Goal: Task Accomplishment & Management: Use online tool/utility

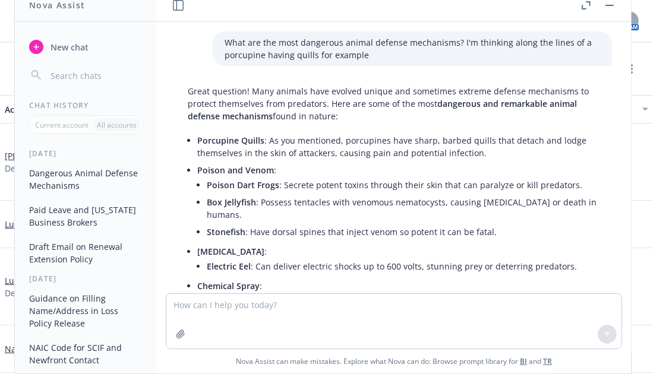
scroll to position [324, 0]
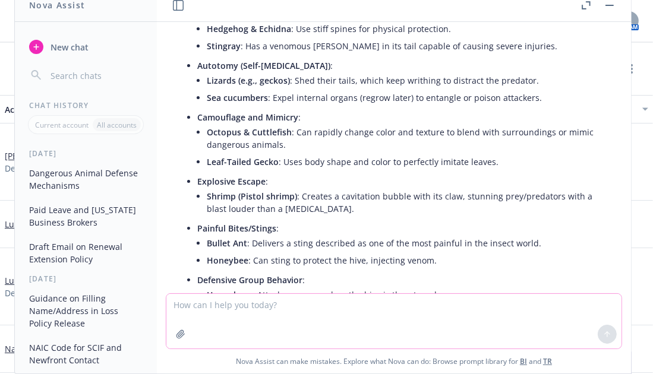
click at [452, 321] on textarea at bounding box center [393, 321] width 455 height 55
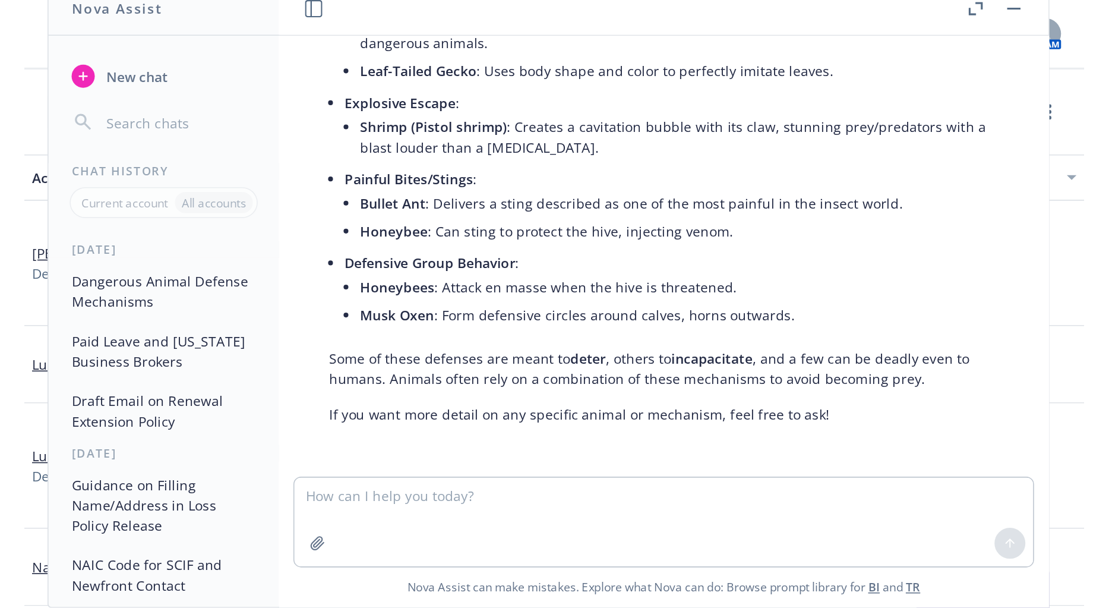
scroll to position [442, 0]
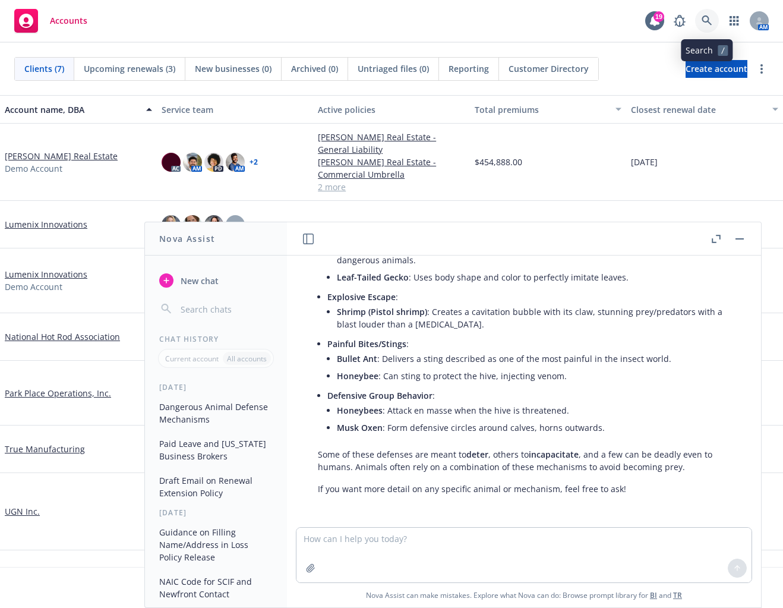
click at [652, 22] on icon at bounding box center [707, 20] width 10 height 10
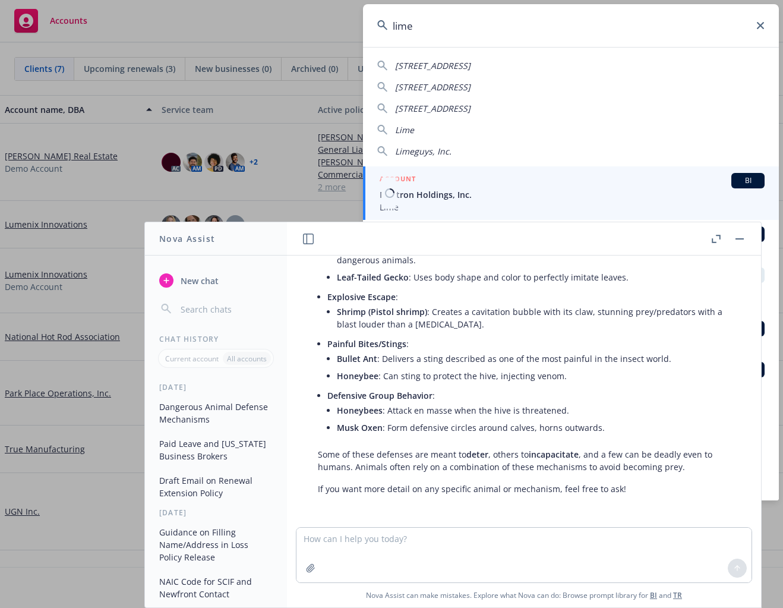
type input "lime"
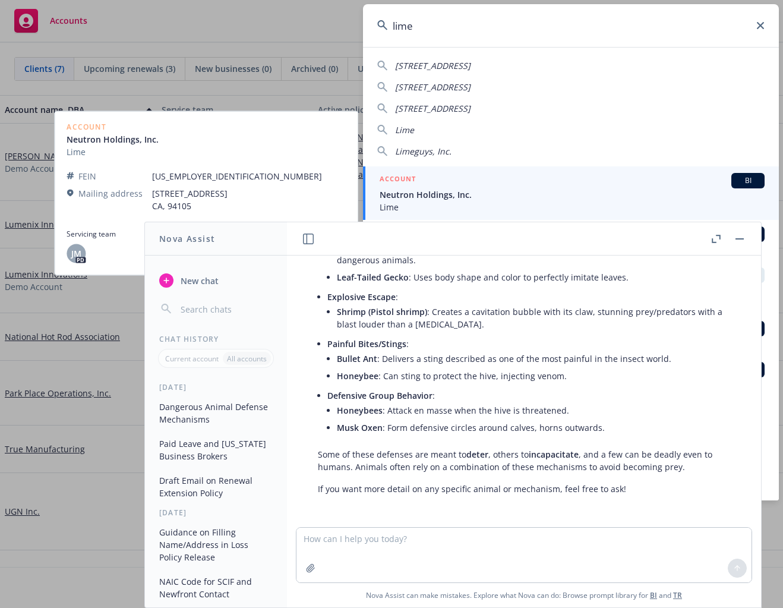
click at [605, 180] on div "ACCOUNT BI" at bounding box center [572, 180] width 385 height 15
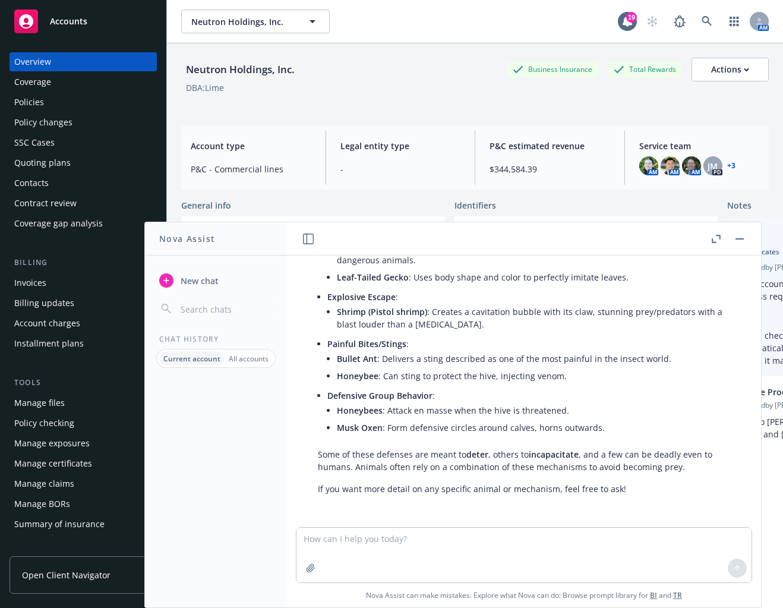
click at [652, 235] on button "button" at bounding box center [740, 239] width 14 height 14
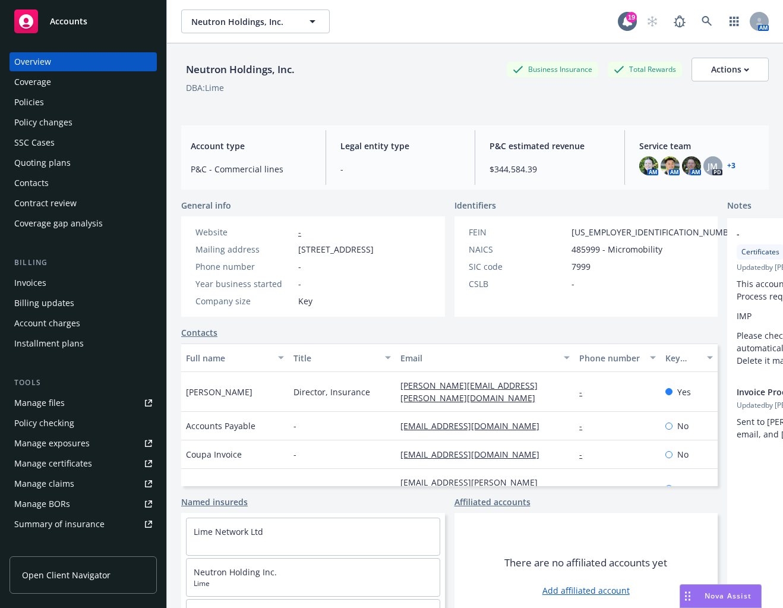
click at [55, 110] on div "Policies" at bounding box center [83, 102] width 138 height 19
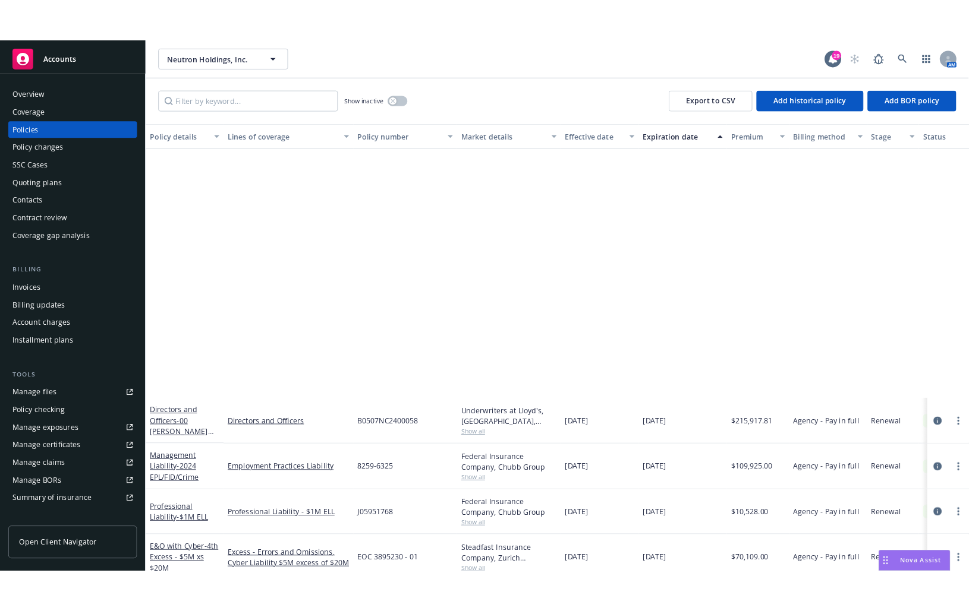
scroll to position [333, 0]
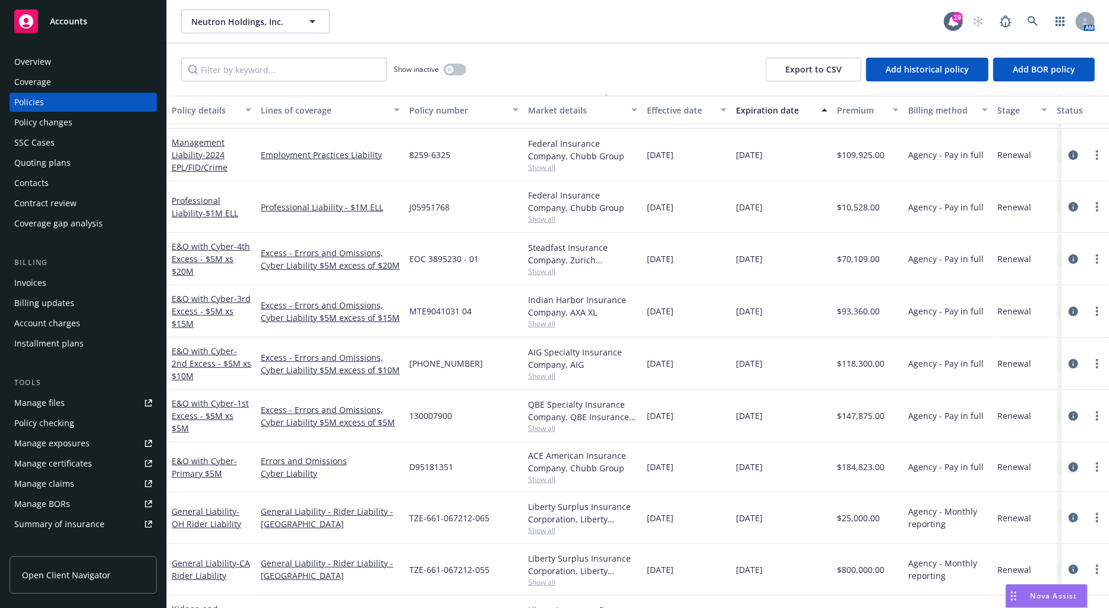
click at [652, 374] on link "circleInformation" at bounding box center [1074, 467] width 14 height 14
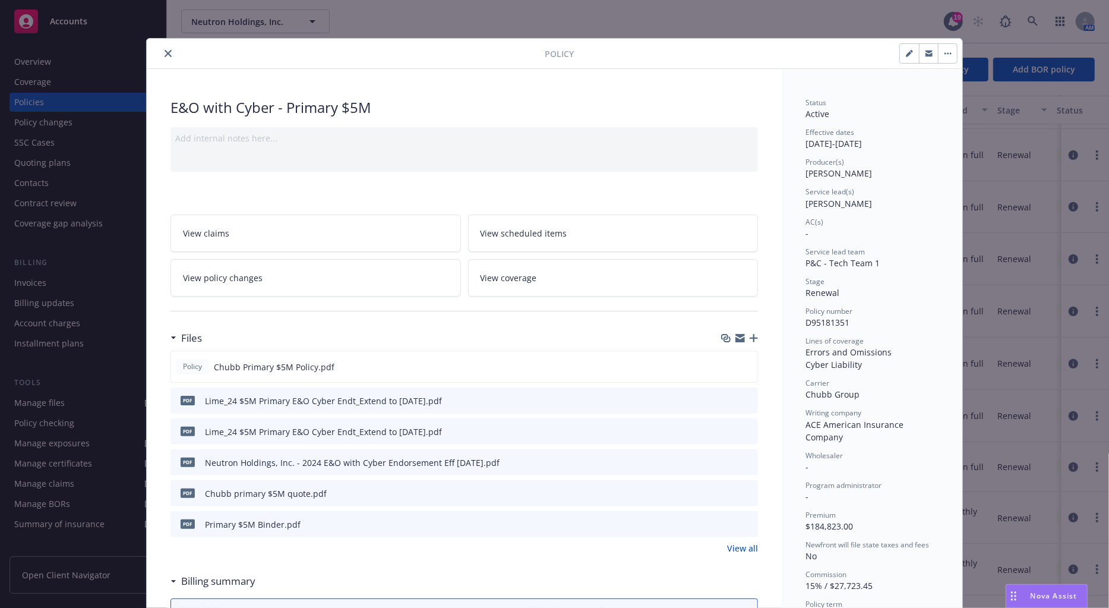
click at [165, 52] on icon "close" at bounding box center [168, 53] width 7 height 7
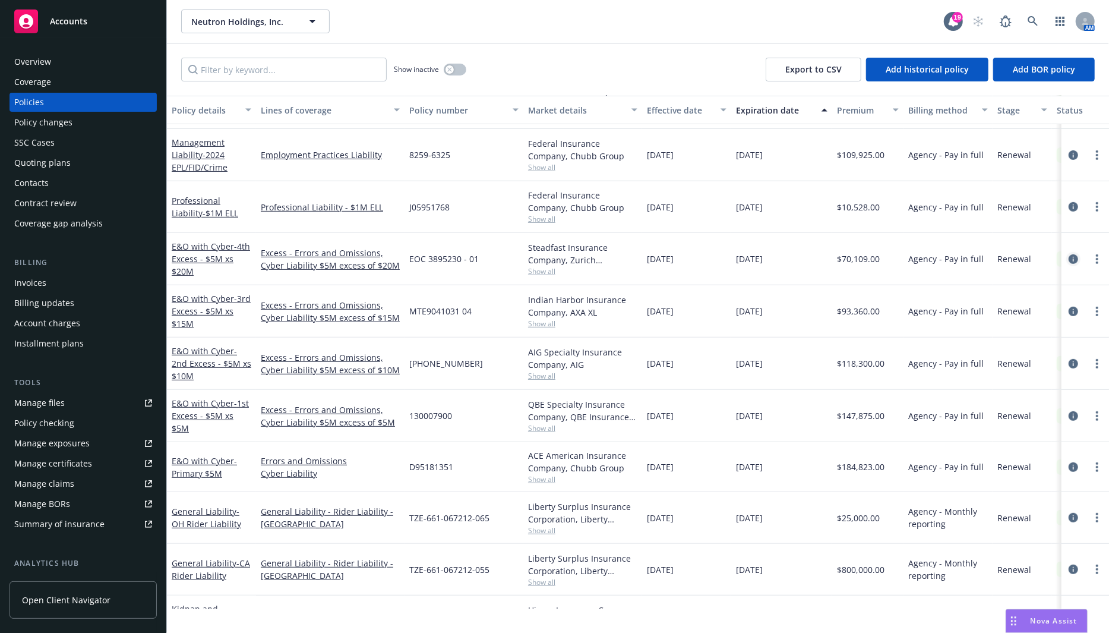
click at [652, 256] on icon "circleInformation" at bounding box center [1074, 259] width 10 height 10
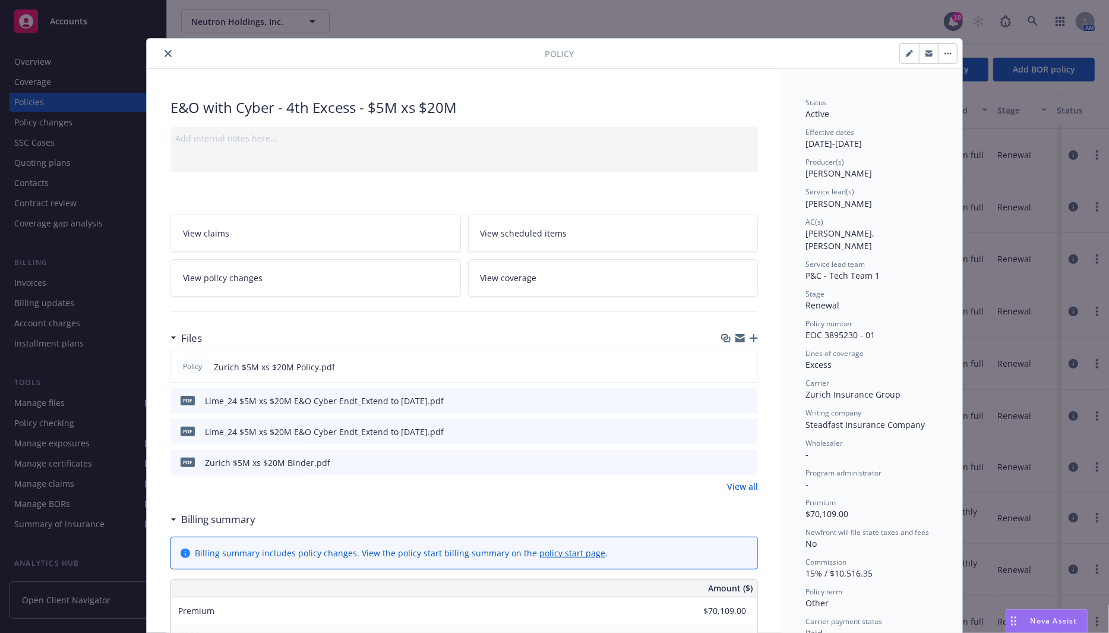
click at [652, 54] on div at bounding box center [766, 53] width 384 height 20
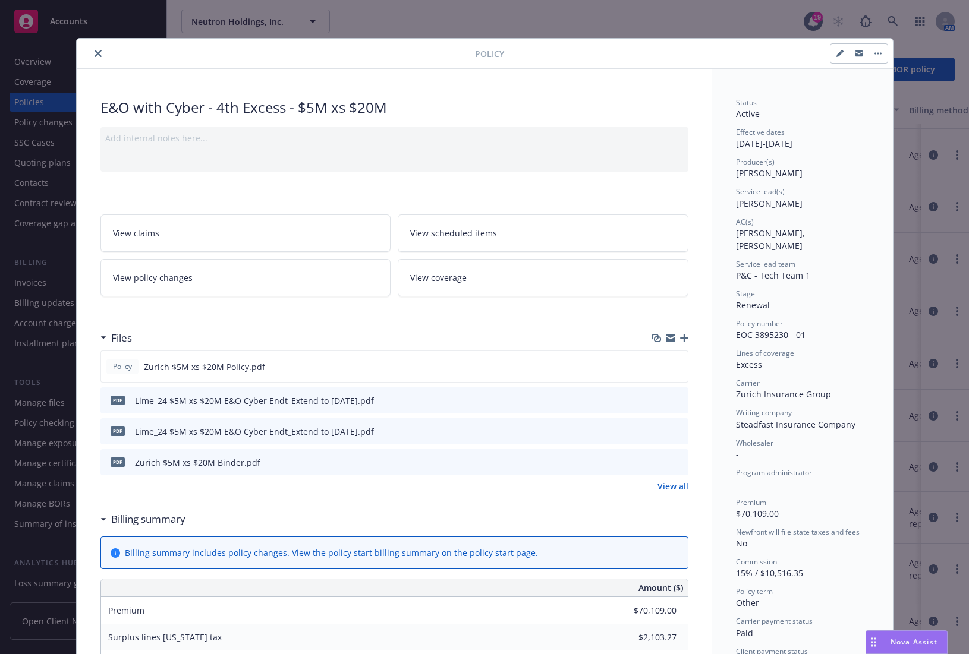
click at [94, 53] on icon "close" at bounding box center [97, 53] width 7 height 7
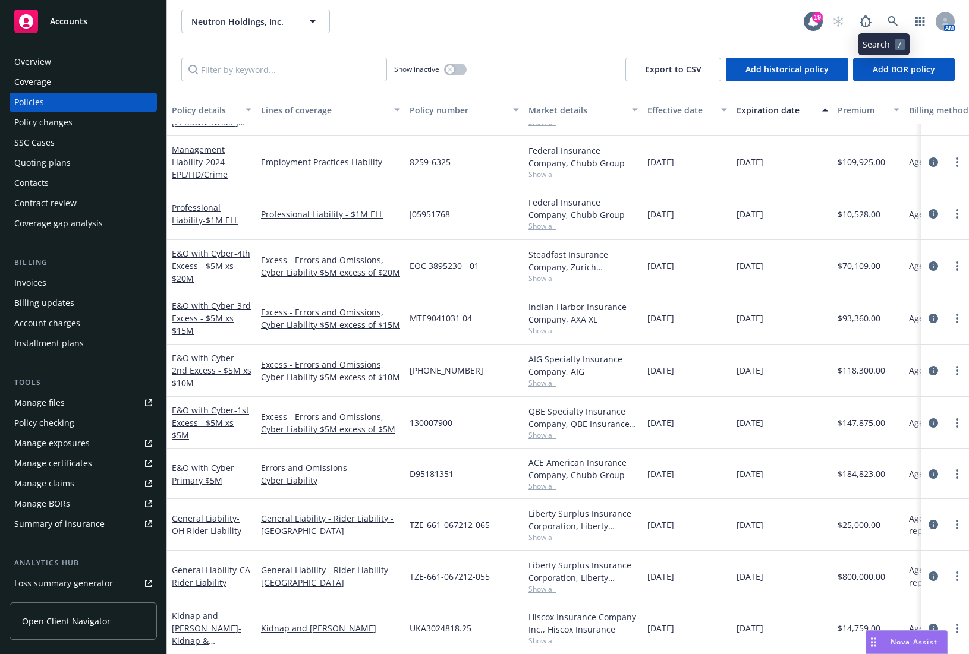
scroll to position [331, 0]
click at [652, 21] on link at bounding box center [893, 22] width 24 height 24
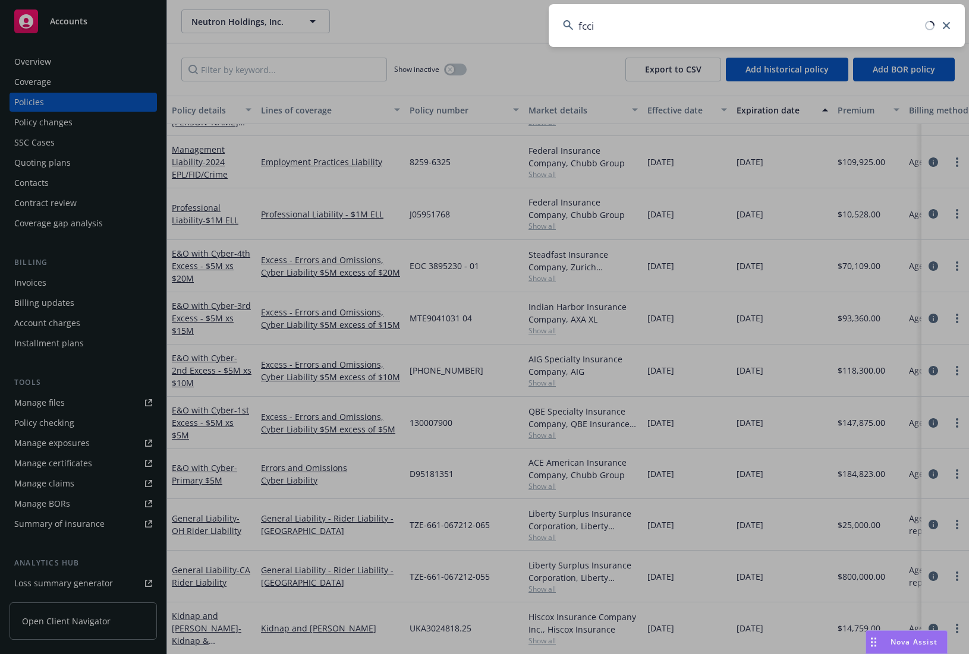
type input "fcci"
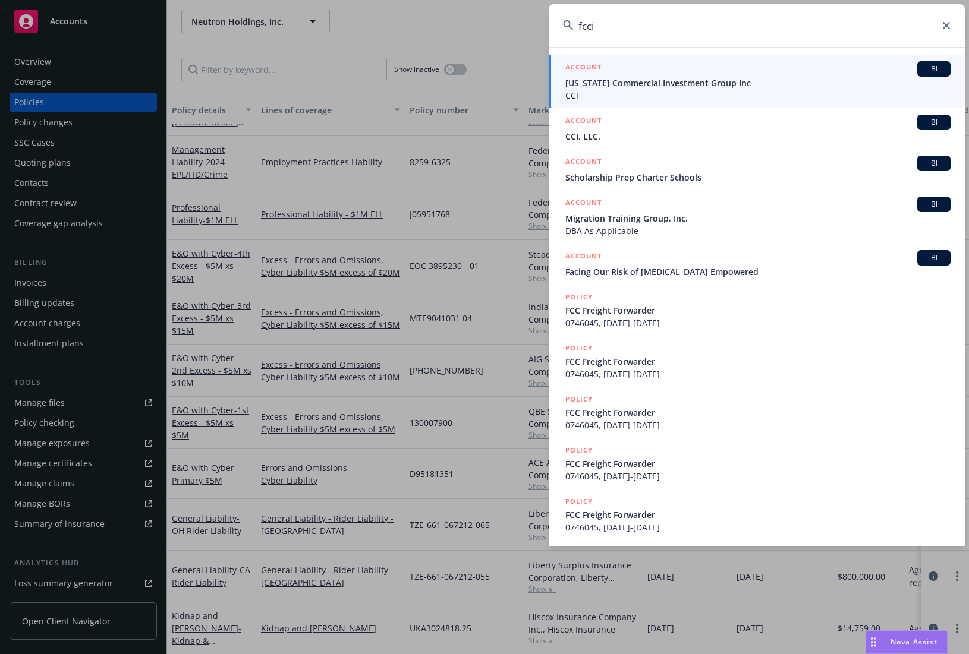
drag, startPoint x: 474, startPoint y: 30, endPoint x: 513, endPoint y: 30, distance: 38.6
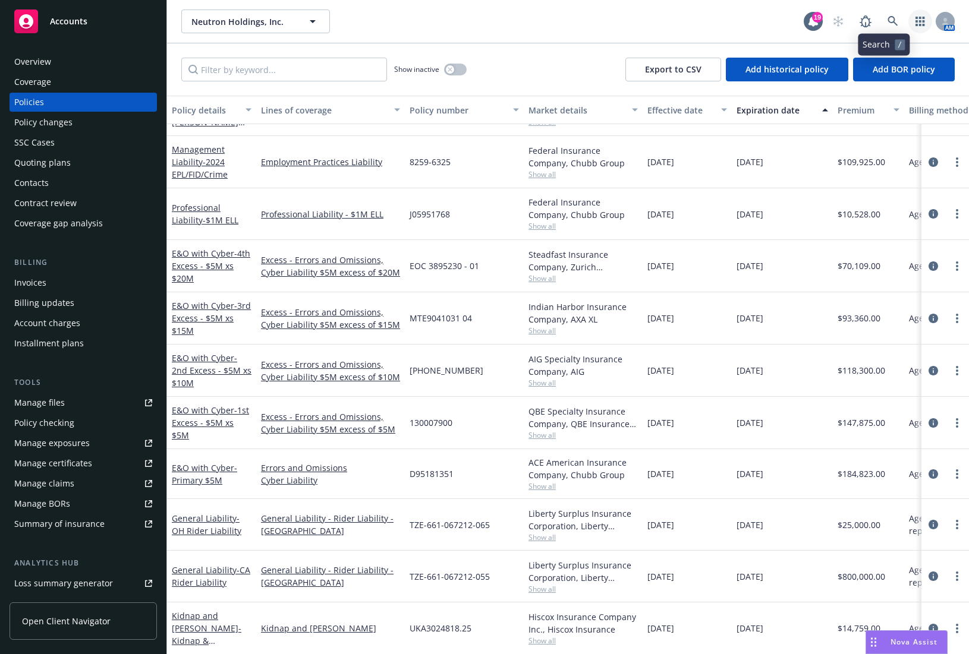
click at [652, 23] on icon "button" at bounding box center [920, 22] width 10 height 10
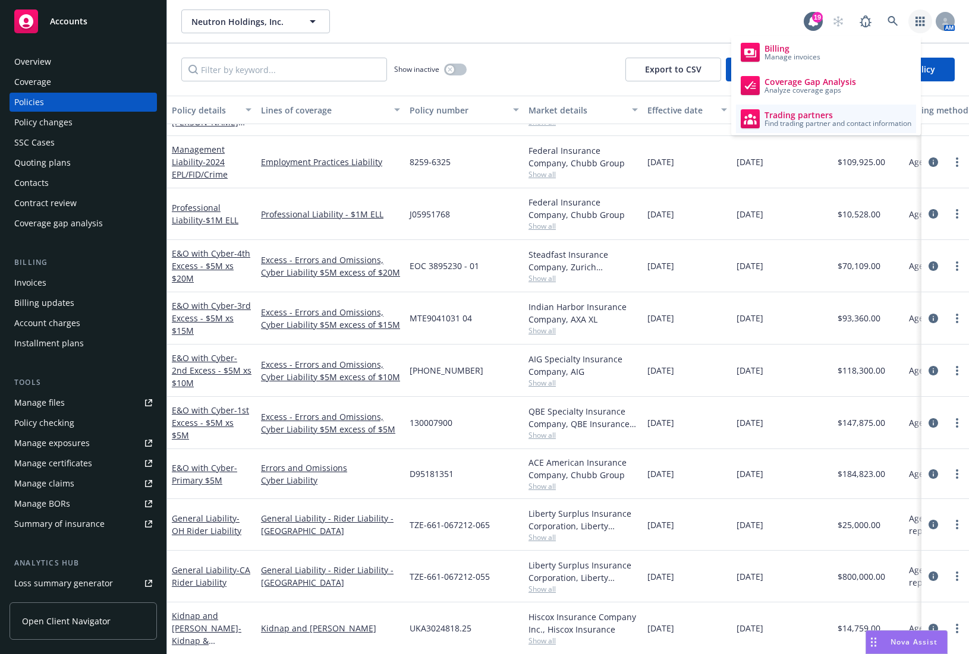
click at [652, 121] on span "Find trading partner and contact information" at bounding box center [837, 123] width 147 height 7
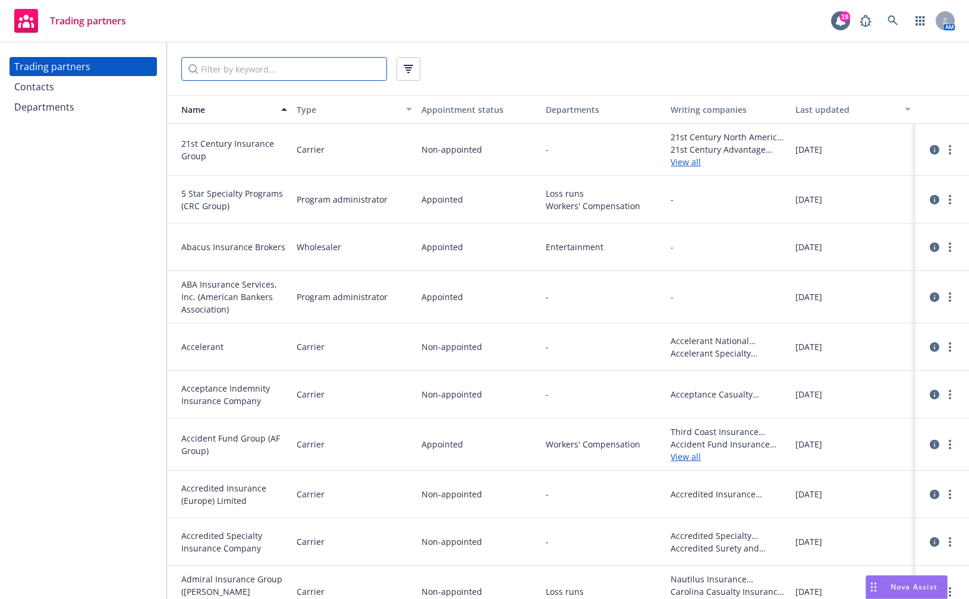
click at [357, 65] on input "Filter by keyword..." at bounding box center [284, 69] width 206 height 24
type input "fcci"
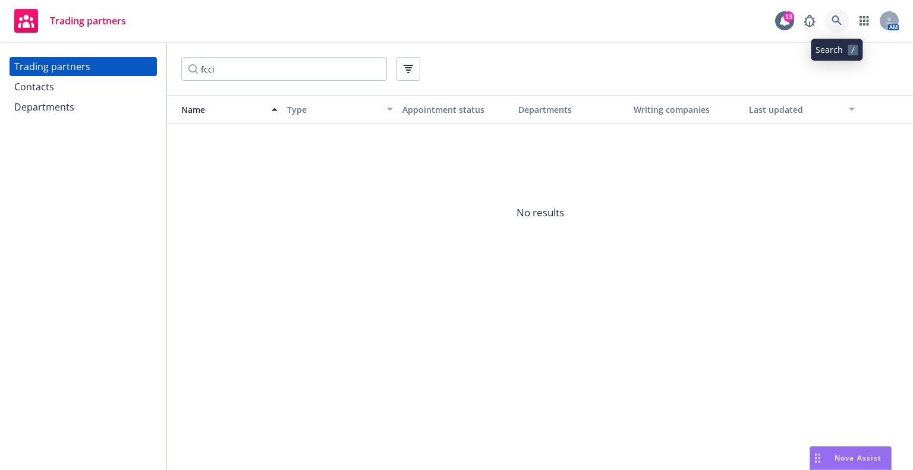
click at [841, 25] on icon at bounding box center [836, 20] width 11 height 11
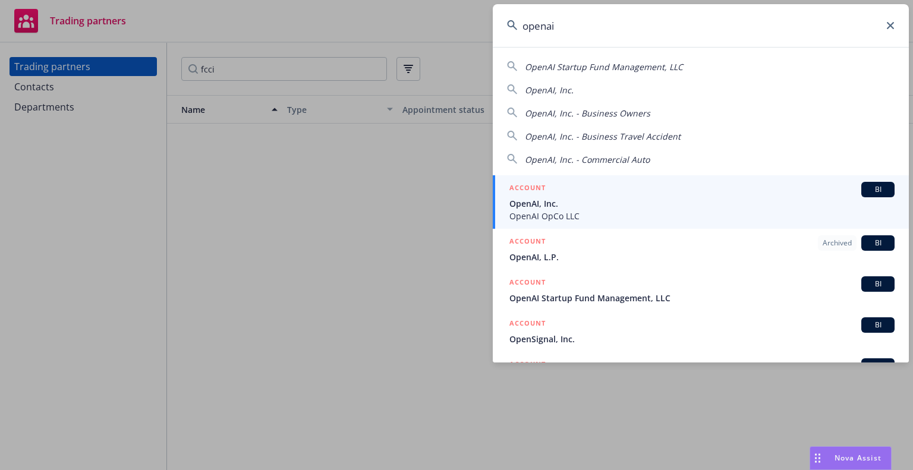
type input "openai"
click at [732, 195] on div "ACCOUNT BI" at bounding box center [701, 189] width 385 height 15
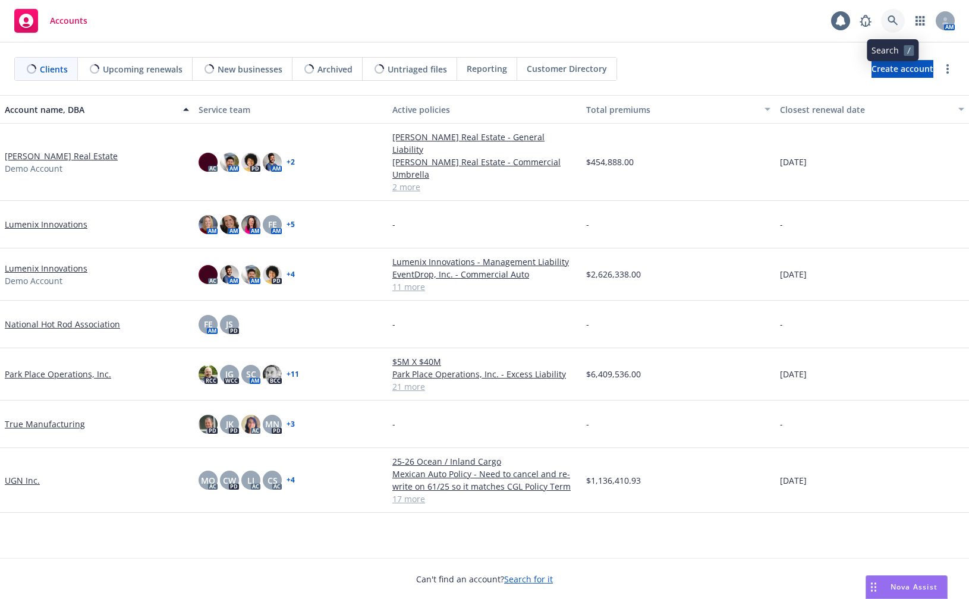
click at [894, 21] on icon at bounding box center [892, 20] width 11 height 11
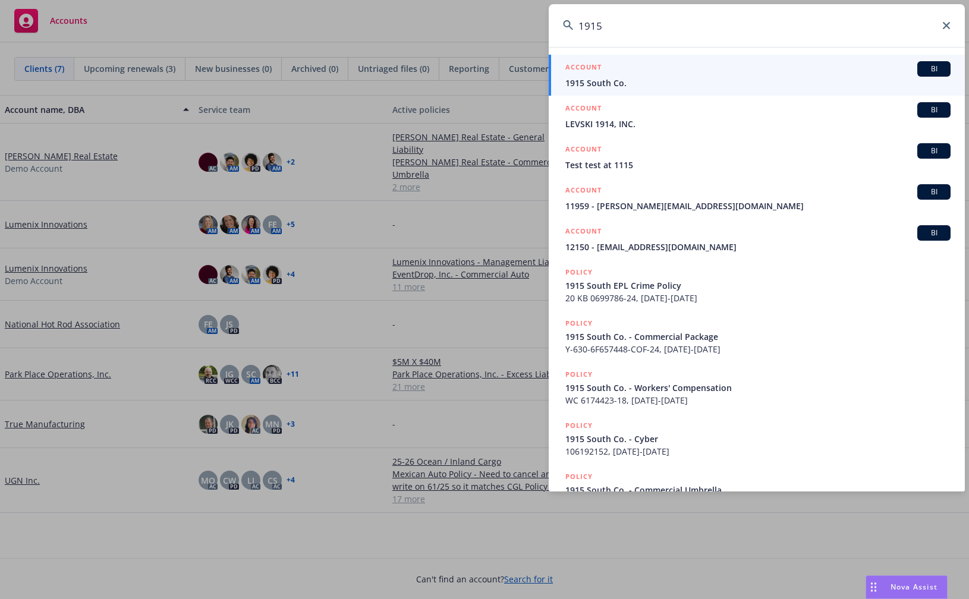
type input "1915"
click at [831, 83] on span "1915 South Co." at bounding box center [757, 83] width 385 height 12
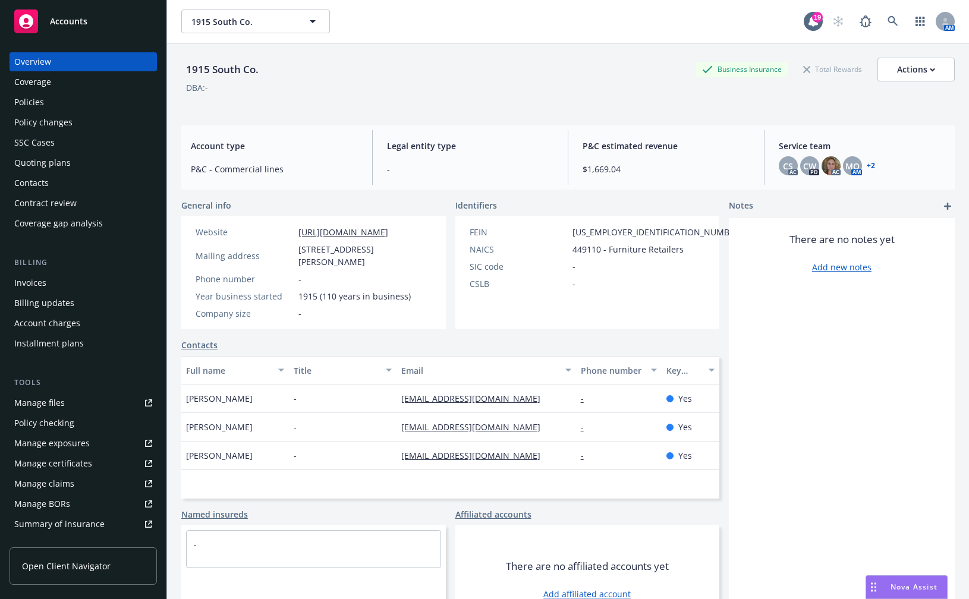
click at [53, 155] on div "Quoting plans" at bounding box center [42, 162] width 56 height 19
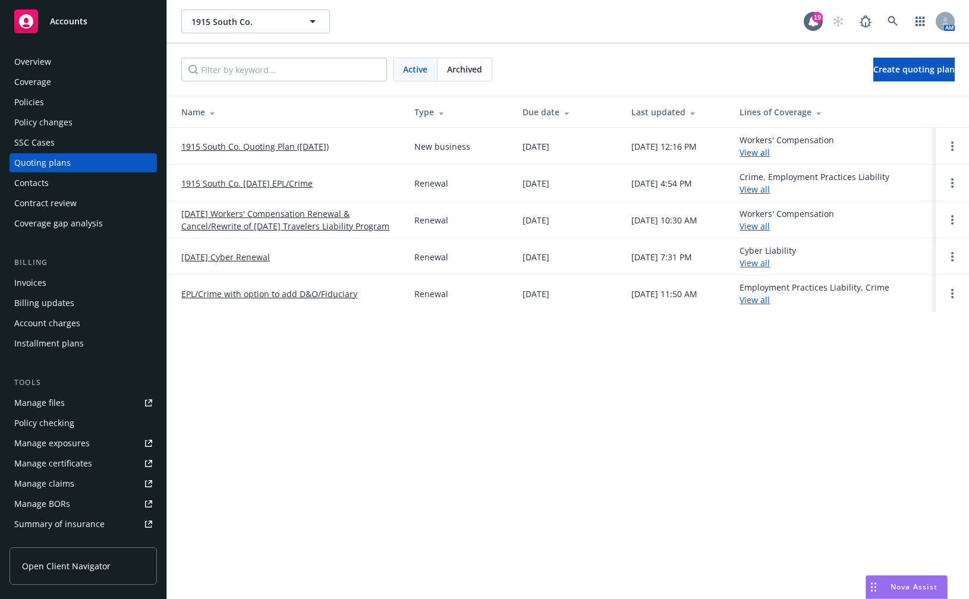
click at [238, 144] on link "1915 South Co. Quoting Plan (2025-09-04)" at bounding box center [254, 146] width 147 height 12
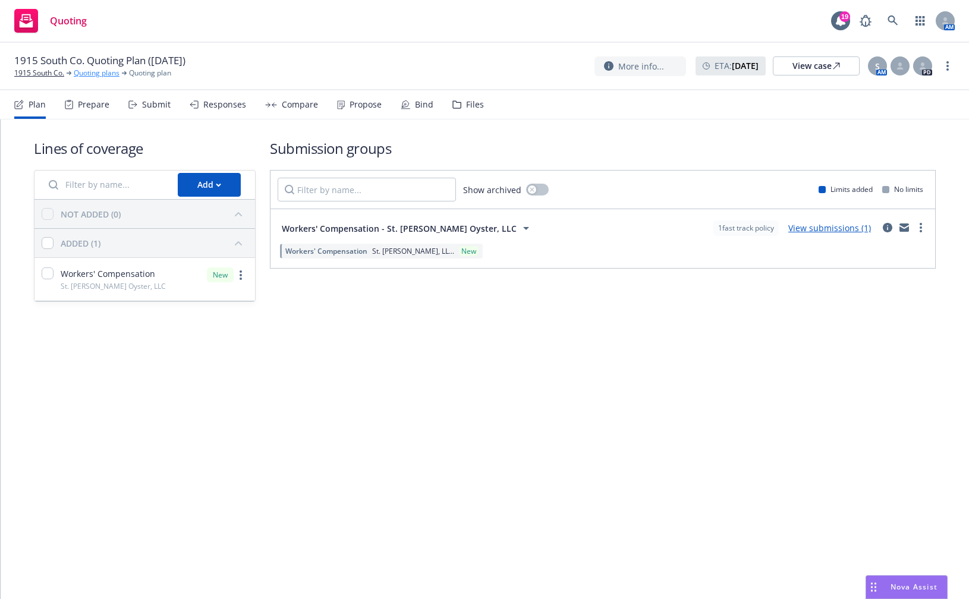
click at [92, 75] on link "Quoting plans" at bounding box center [97, 73] width 46 height 11
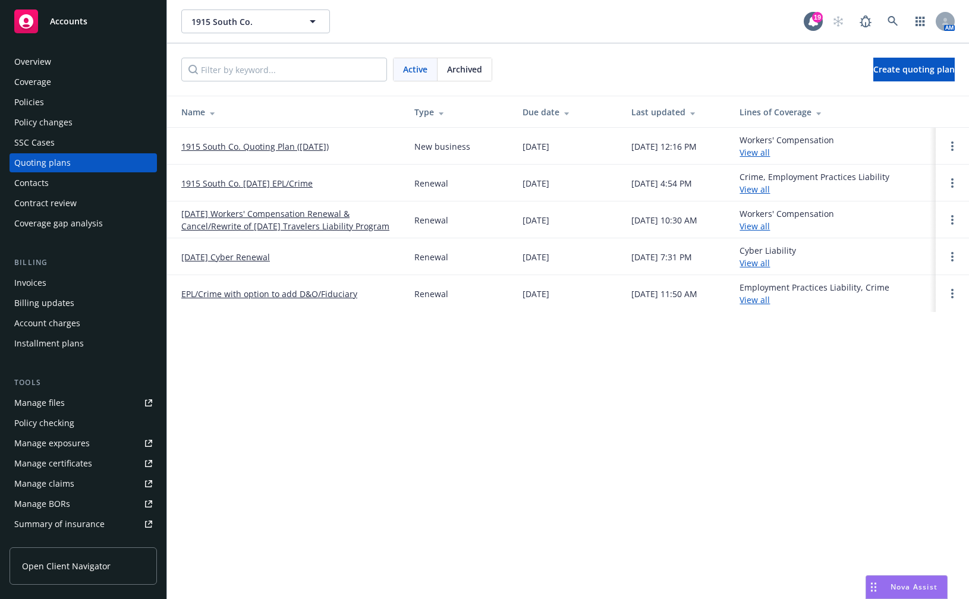
click at [211, 212] on link "[DATE] Workers' Compensation Renewal & Cancel/Rewrite of [DATE] Travelers Liabi…" at bounding box center [288, 219] width 214 height 25
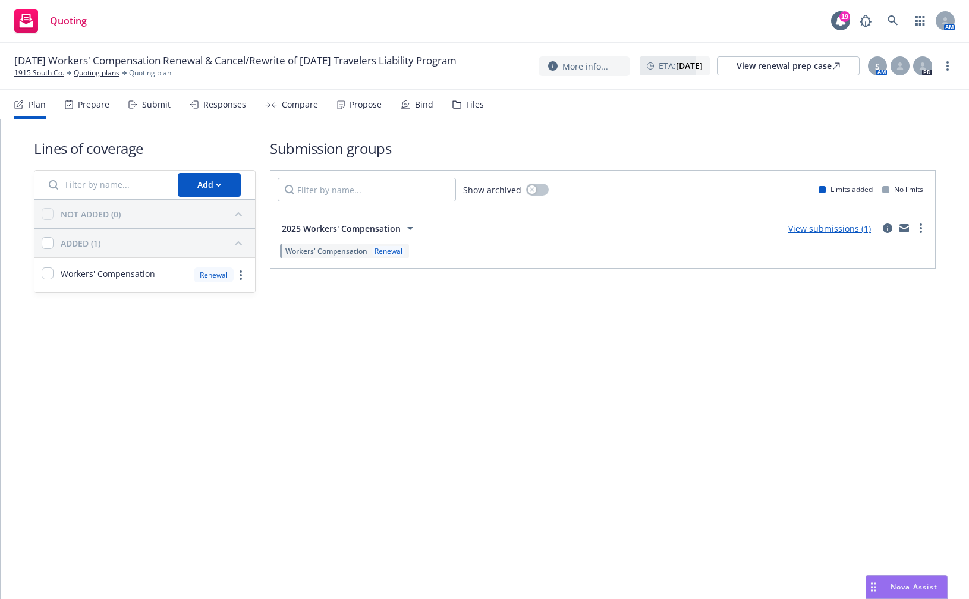
click at [856, 228] on link "View submissions (1)" at bounding box center [829, 228] width 83 height 11
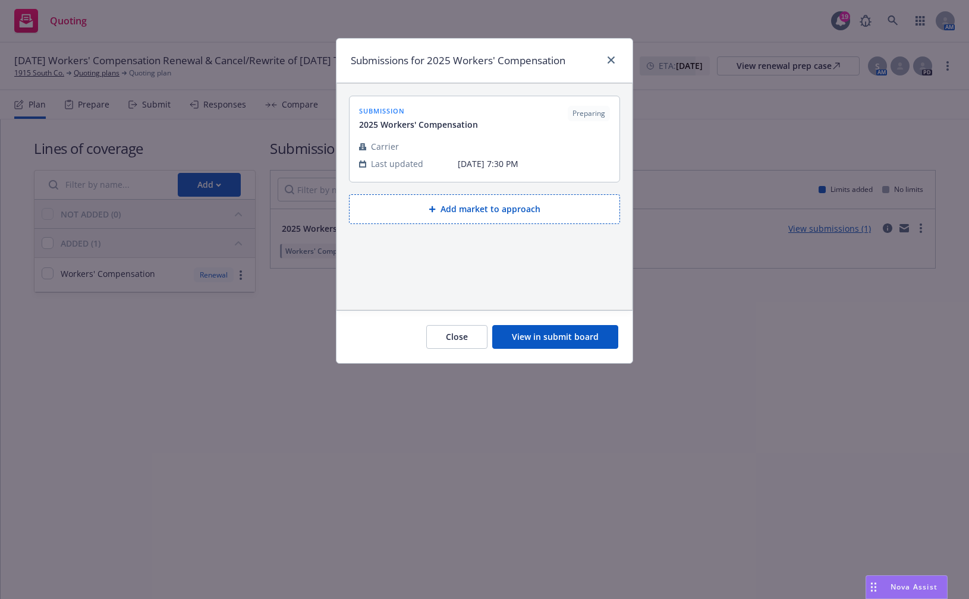
click at [423, 212] on button "Add market to approach" at bounding box center [484, 209] width 271 height 30
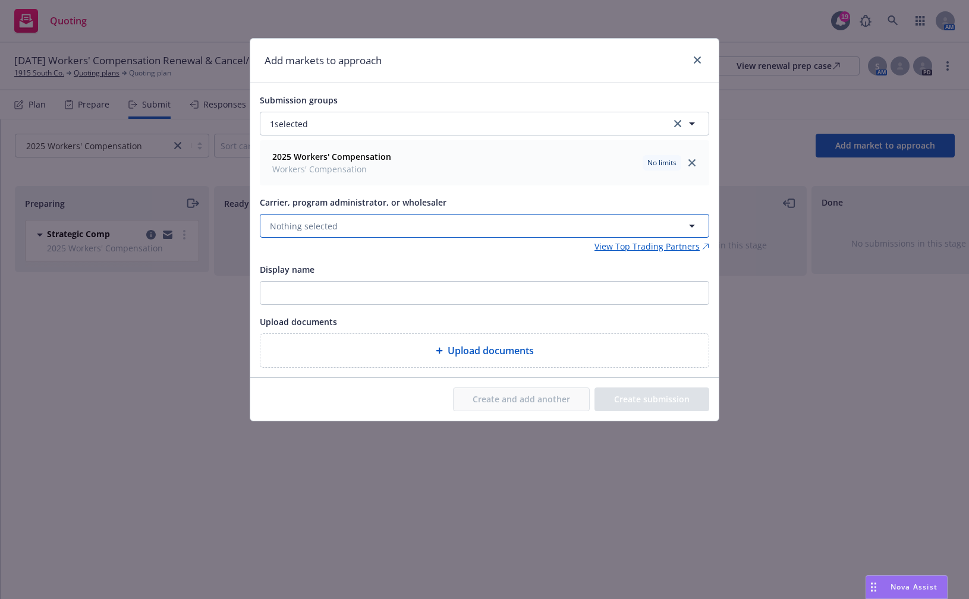
click at [408, 226] on button "Nothing selected" at bounding box center [484, 226] width 449 height 24
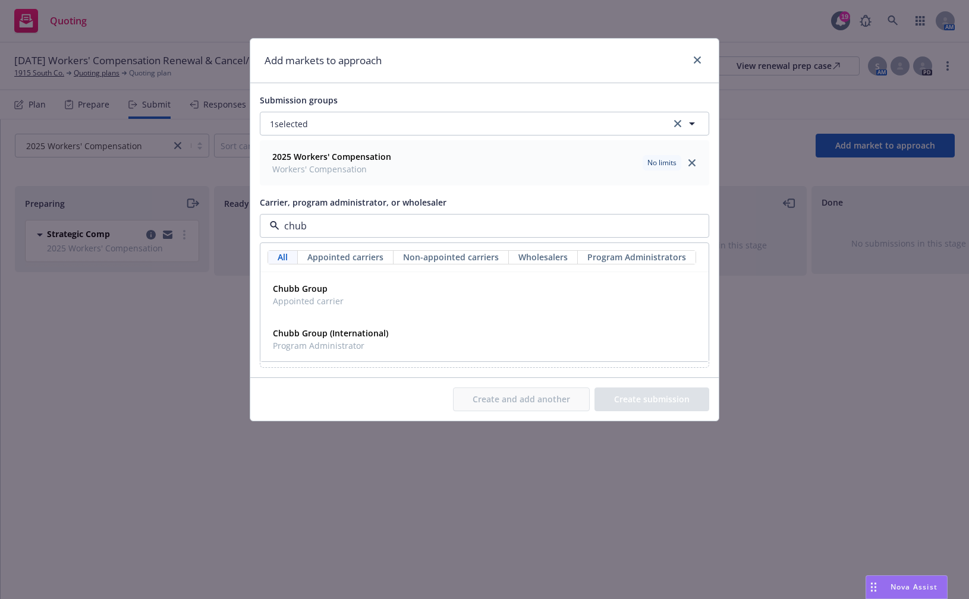
type input "chubb"
click at [405, 290] on div "Chubb Group Appointed carrier" at bounding box center [484, 295] width 433 height 30
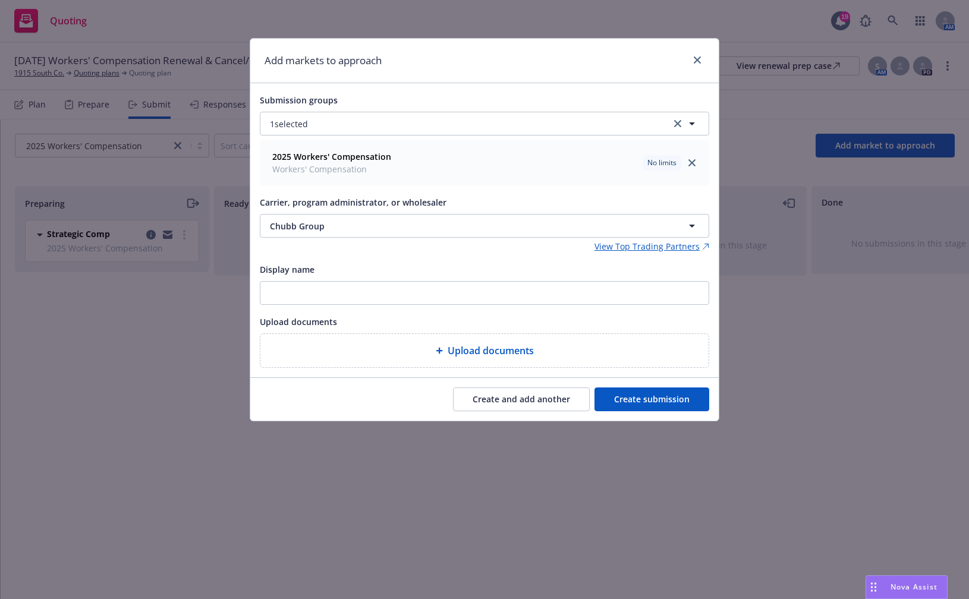
drag, startPoint x: 633, startPoint y: 391, endPoint x: 403, endPoint y: 406, distance: 229.8
click at [403, 406] on div "Create and add another Create submission" at bounding box center [484, 399] width 449 height 24
click at [703, 62] on link "close" at bounding box center [697, 60] width 14 height 14
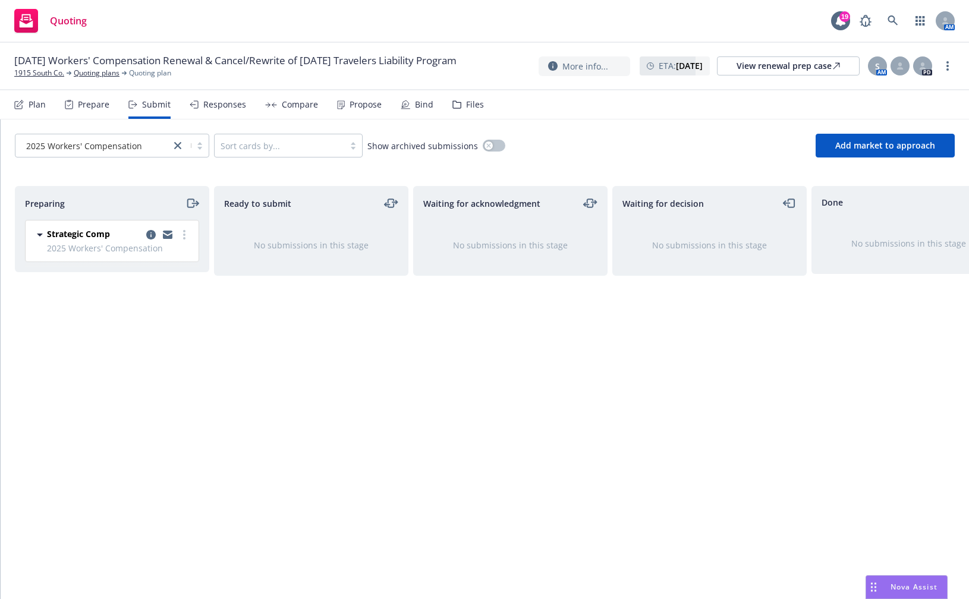
click at [273, 236] on div "No submissions in this stage" at bounding box center [311, 245] width 193 height 51
click at [929, 152] on button "Add market to approach" at bounding box center [884, 146] width 139 height 24
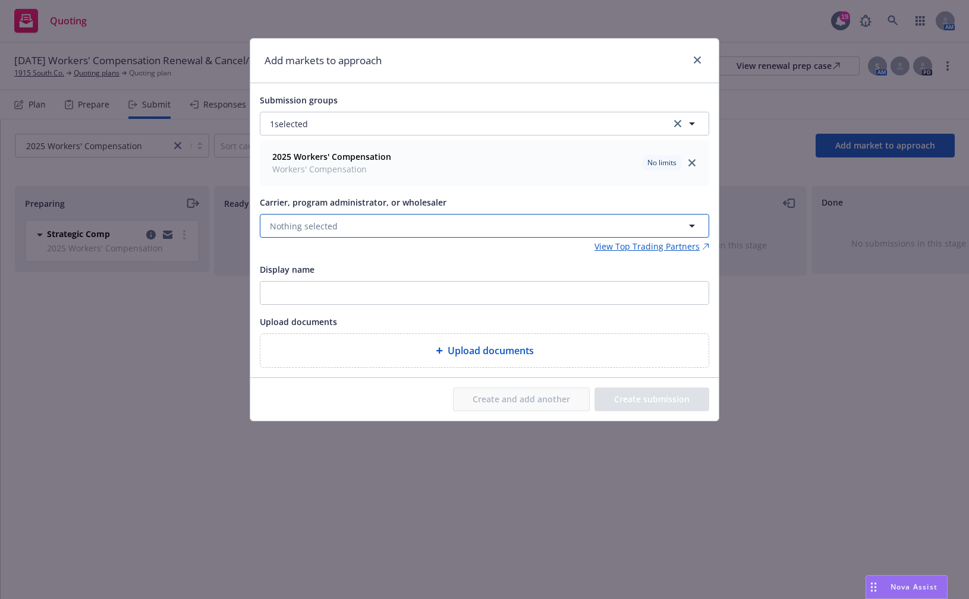
click at [362, 232] on button "Nothing selected" at bounding box center [484, 226] width 449 height 24
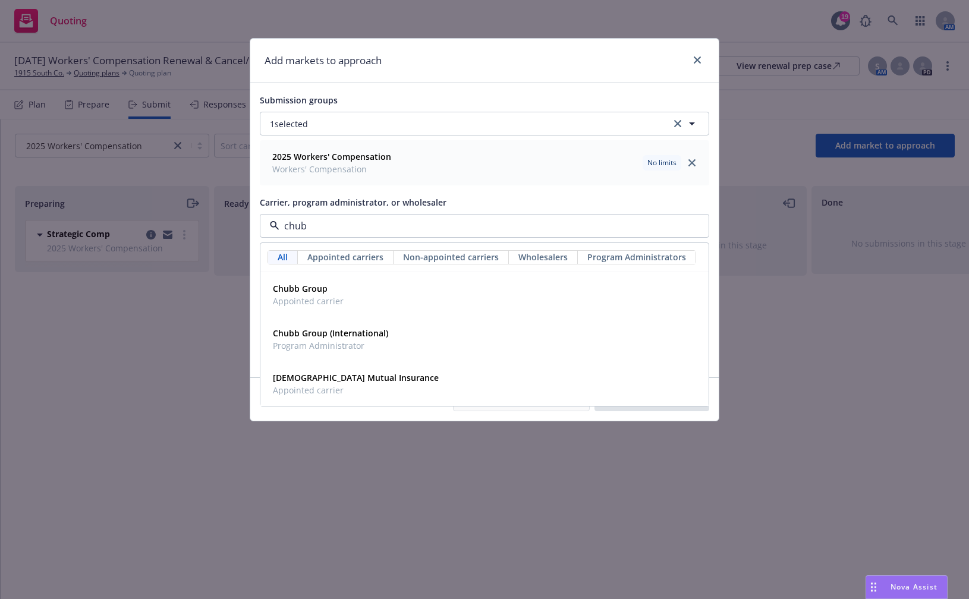
type input "chubb"
click at [357, 298] on div "Chubb Group Appointed carrier" at bounding box center [484, 295] width 433 height 30
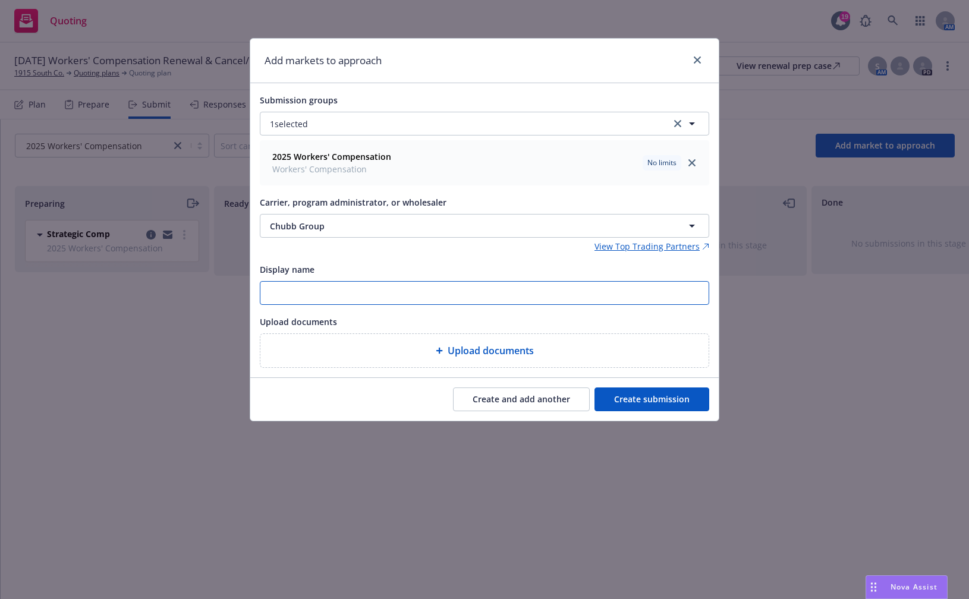
click at [357, 298] on input "Display name" at bounding box center [484, 293] width 448 height 23
type input "Chubb"
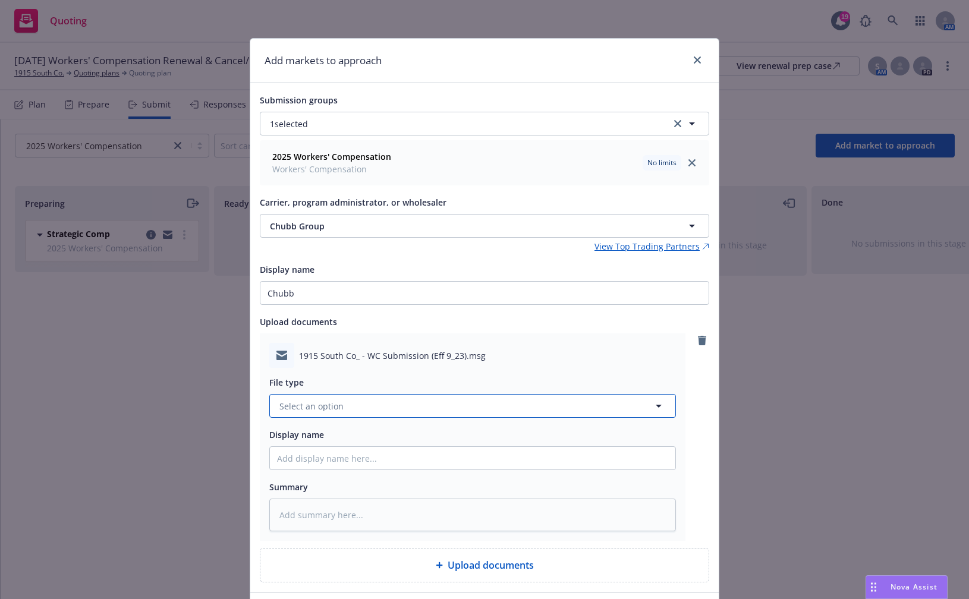
click at [364, 412] on button "Select an option" at bounding box center [472, 406] width 406 height 24
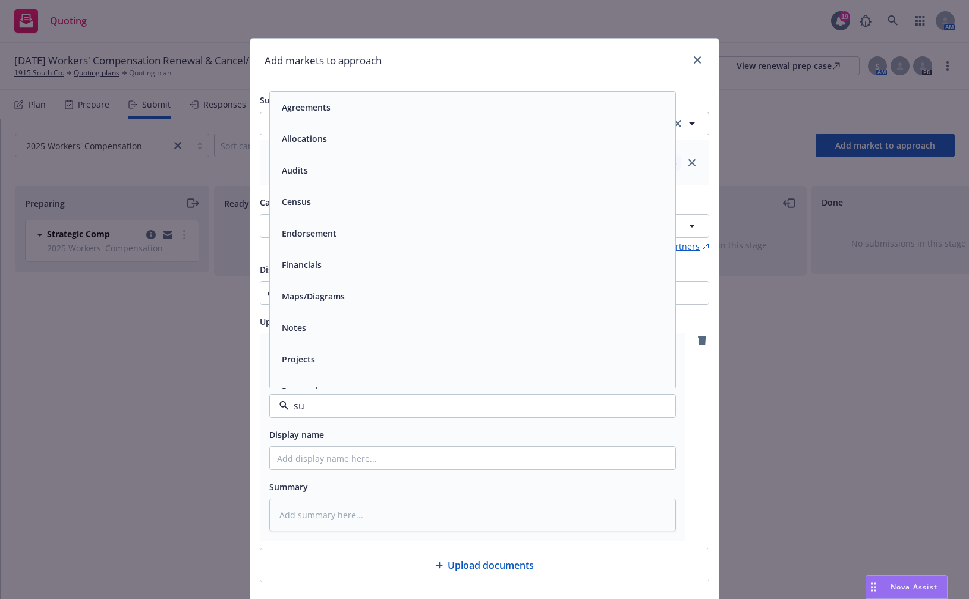
type input "sub"
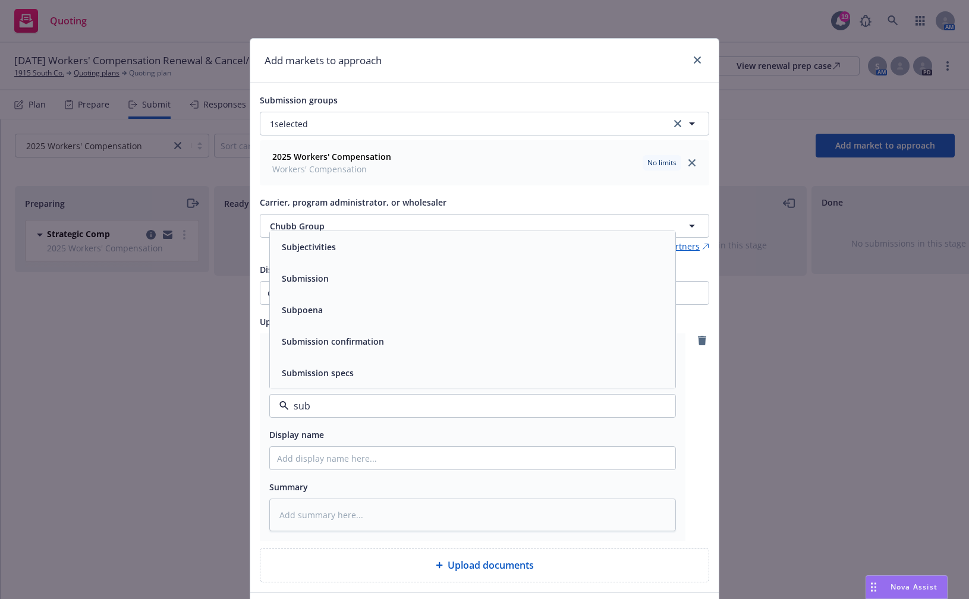
click at [319, 273] on span "Submission" at bounding box center [305, 278] width 47 height 12
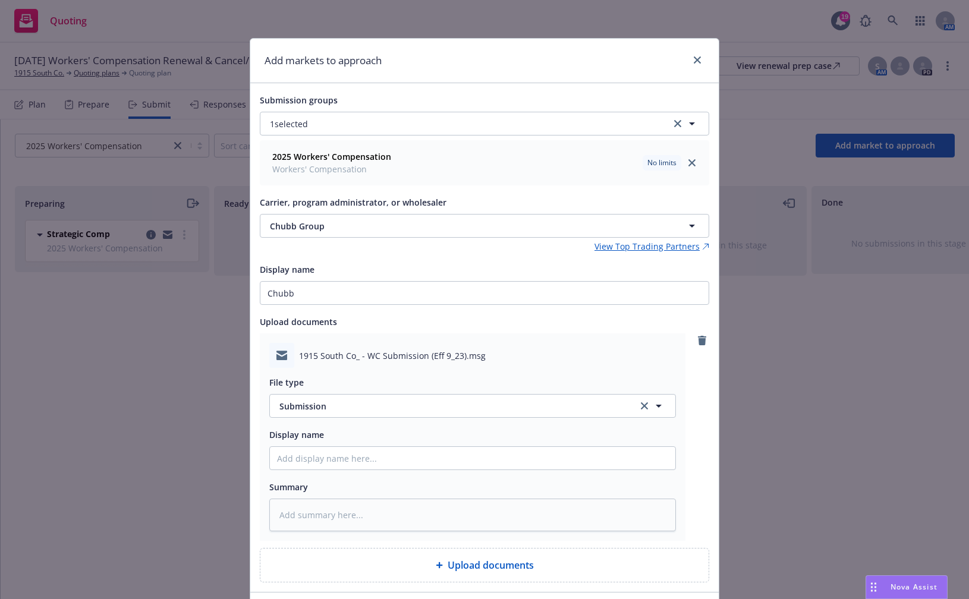
click at [687, 465] on div "1915 South Co_ - WC Submission (Eff 9_23).msg File type Submission Submission D…" at bounding box center [484, 436] width 449 height 207
click at [613, 464] on input "Display name" at bounding box center [472, 458] width 405 height 23
type textarea "x"
type input "C"
type textarea "x"
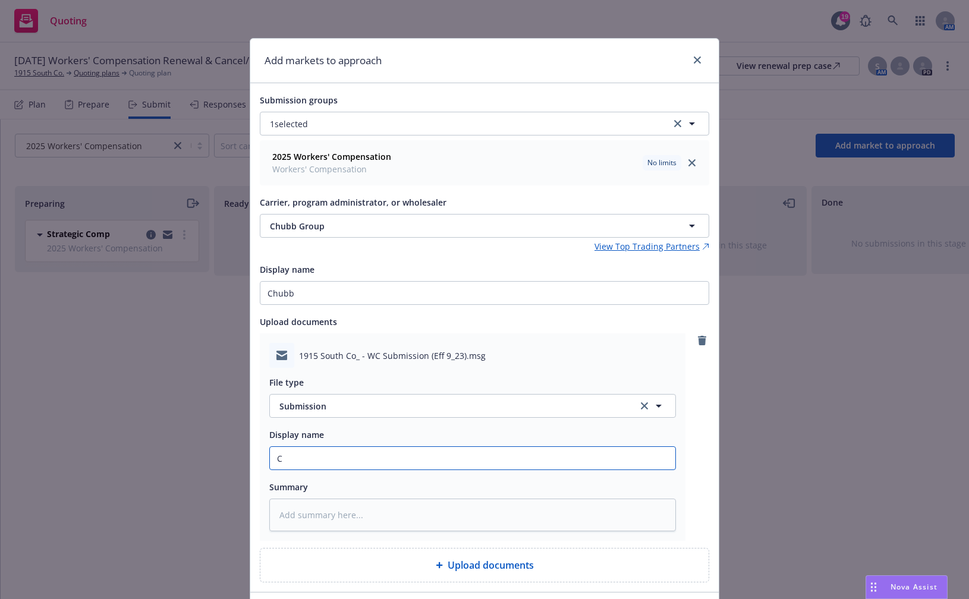
type input "Ch"
type textarea "x"
type input "Chu"
type textarea "x"
type input "Chub"
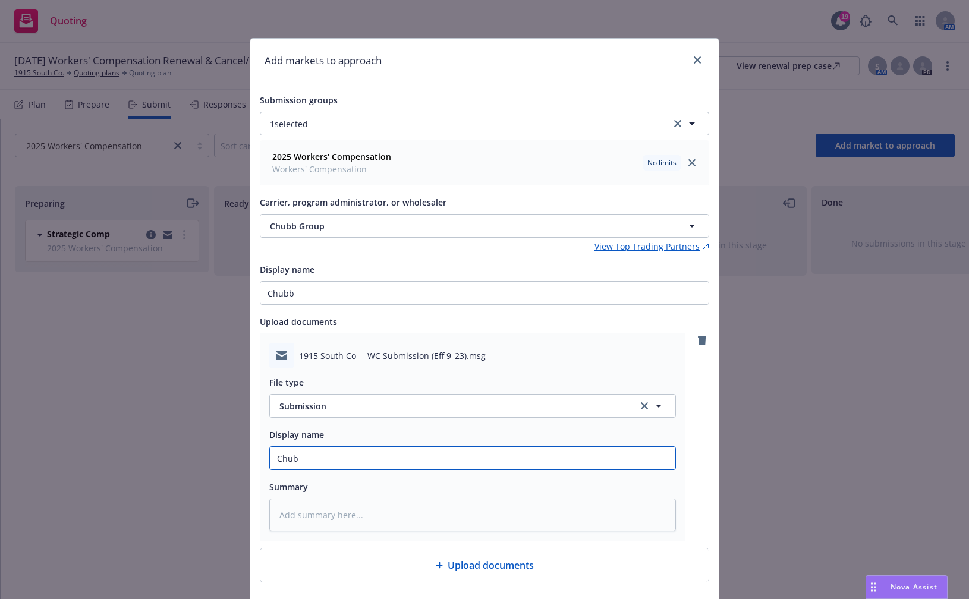
type textarea "x"
type input "Chubb"
type textarea "x"
type input "Chubb S"
type textarea "x"
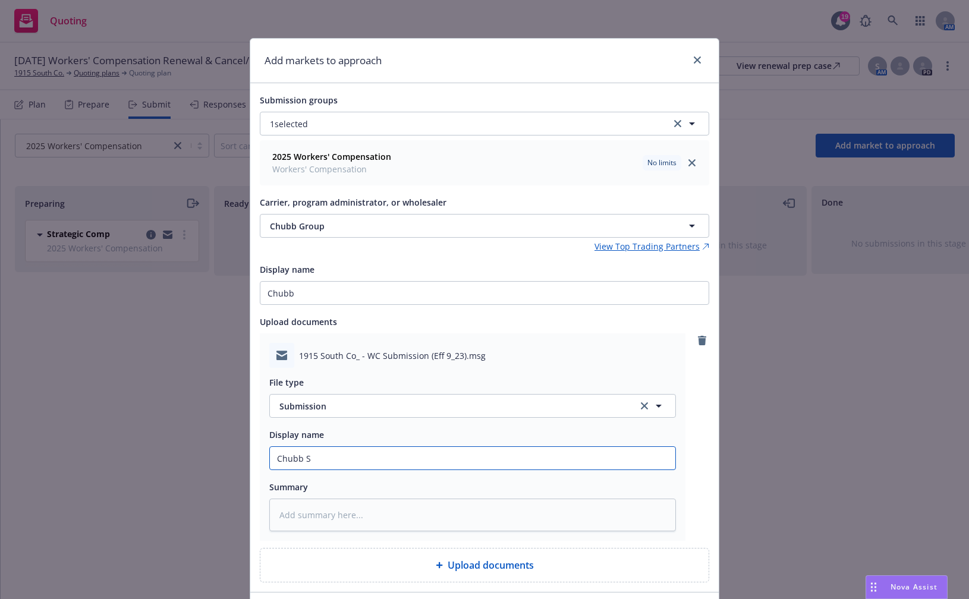
type input "Chubb"
type textarea "x"
type input "Chubb"
type textarea "x"
type input "Chub"
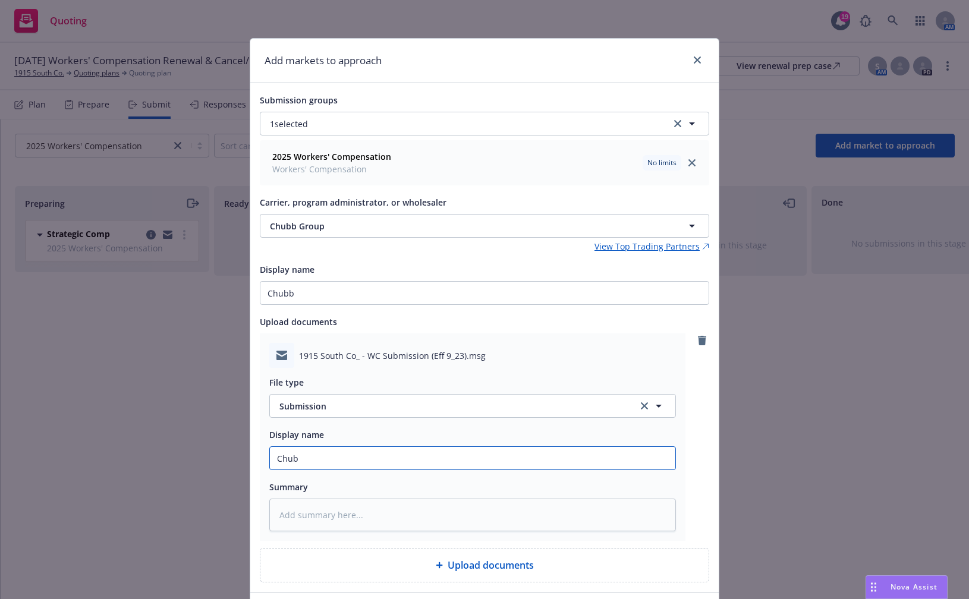
type textarea "x"
type input "Chu"
type textarea "x"
type input "Ch"
type textarea "x"
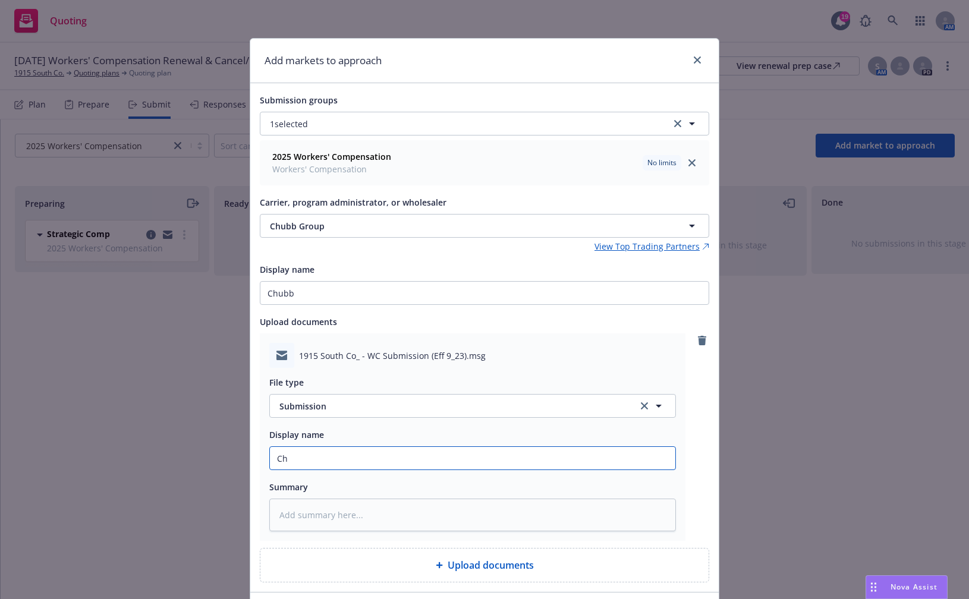
type input "C"
type textarea "x"
type input "1"
type textarea "x"
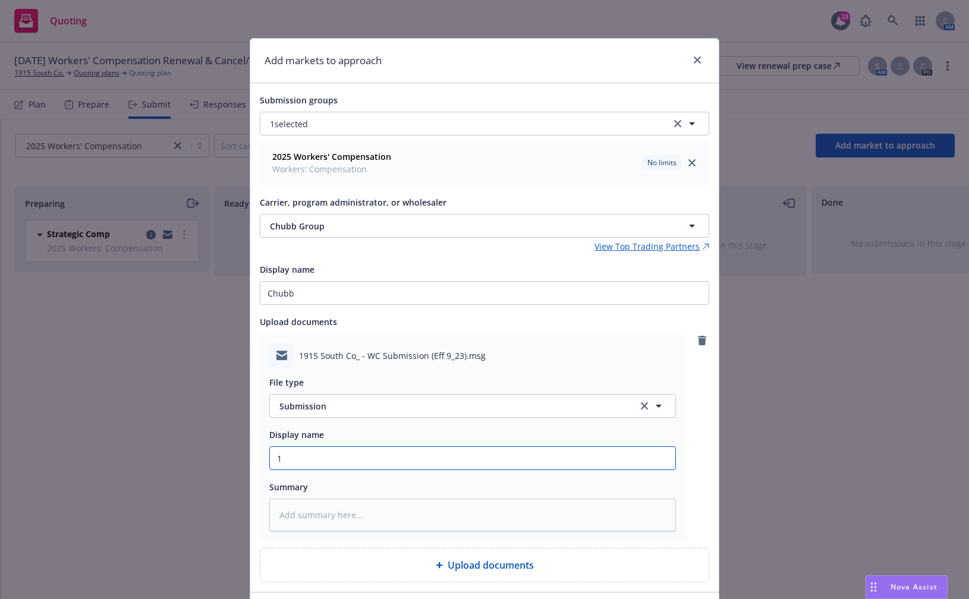
type input "19"
type textarea "x"
type input "191"
type textarea "x"
type input "1915"
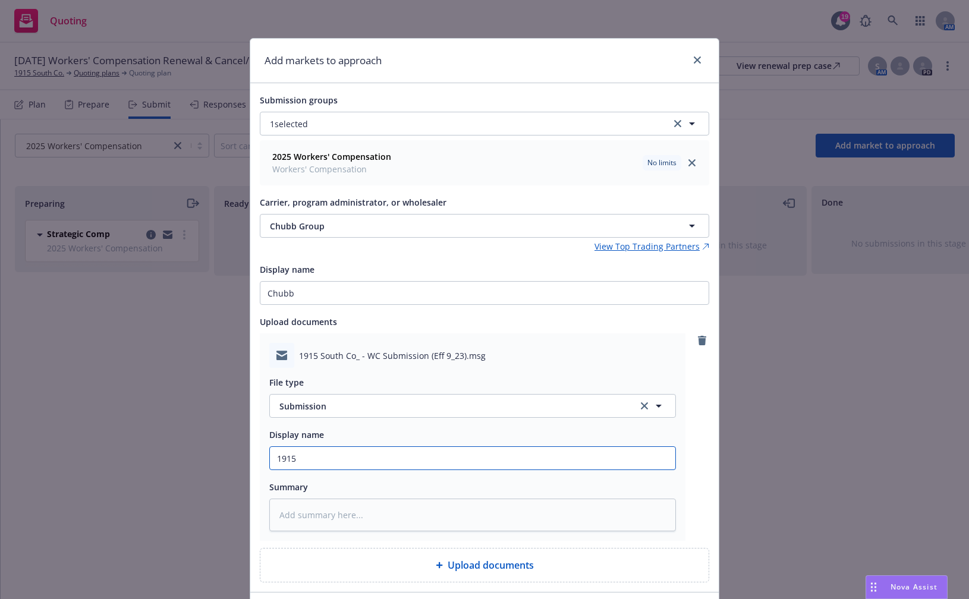
type textarea "x"
type input "1915"
type textarea "x"
type input "1915 So"
type textarea "x"
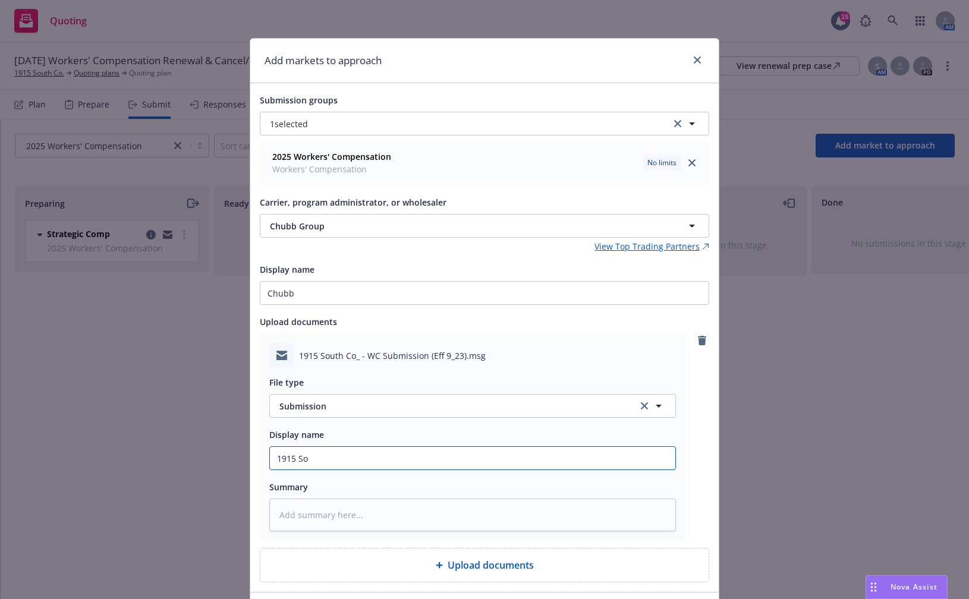
type input "1915 Sou"
type textarea "x"
type input "1915 South"
type textarea "x"
type input "1915 South"
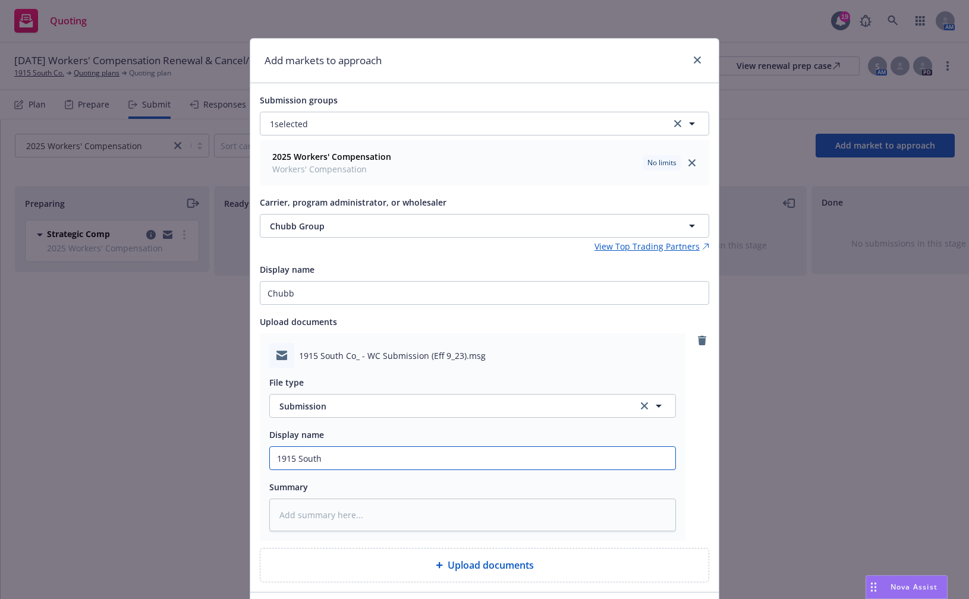
type textarea "x"
type input "1915 South -"
type textarea "x"
type input "1915 South -"
type textarea "x"
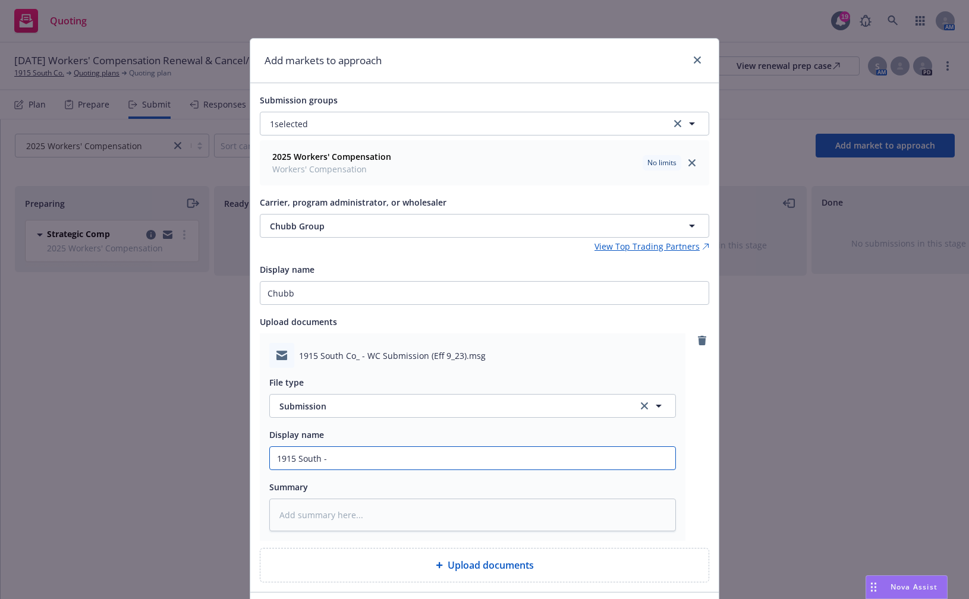
type input "1915 South - W"
type textarea "x"
type input "1915 South - WC"
type textarea "x"
type input "1915 South - WC Su"
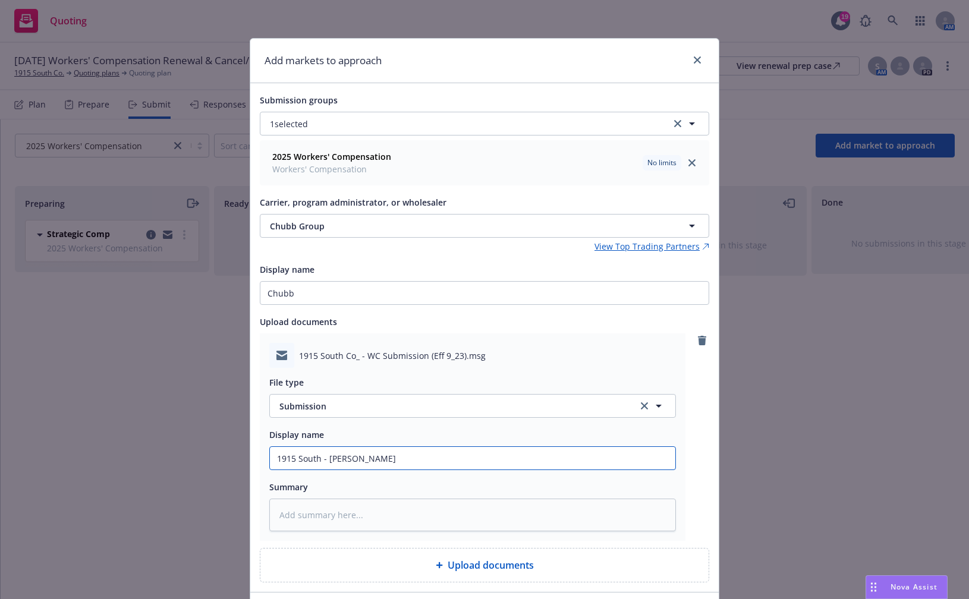
type textarea "x"
type input "1915 South - WC Sub"
type textarea "x"
type input "1915 South - WC Subt"
type textarea "x"
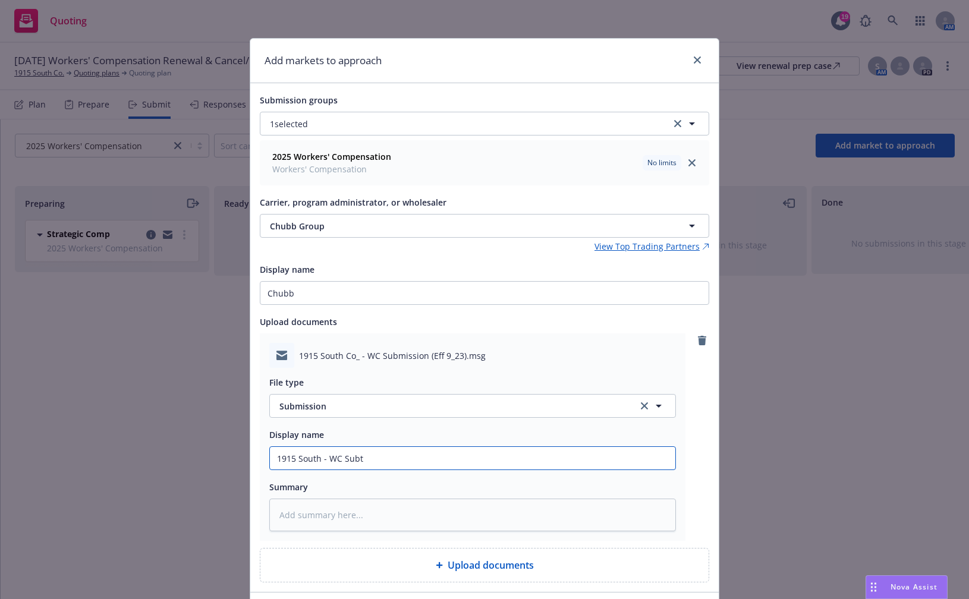
type input "1915 South - WC Sub"
type textarea "x"
type input "1915 South - WC Subm"
type textarea "x"
type input "1915 South - WC Submi"
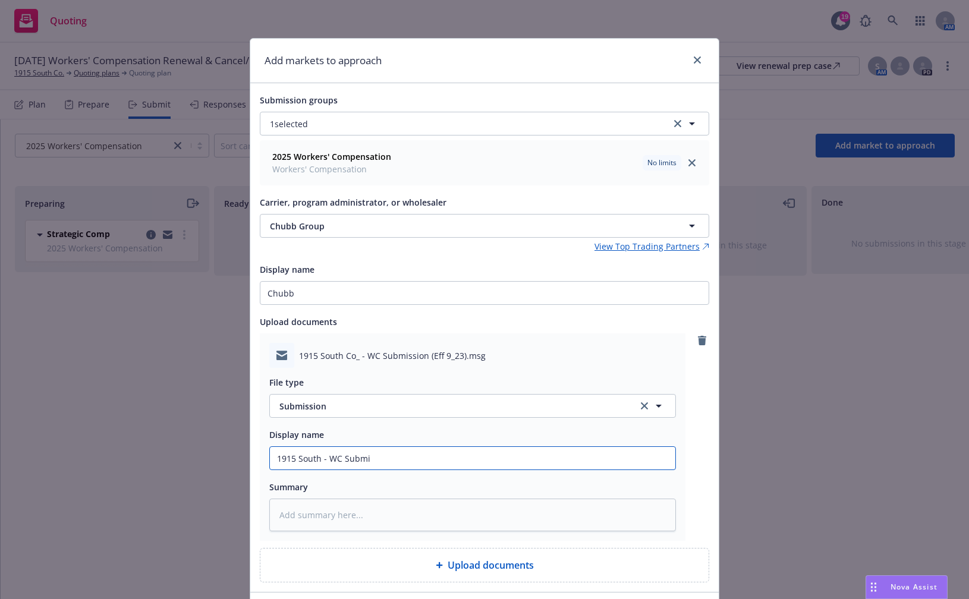
type textarea "x"
type input "1915 South - WC Submis"
type textarea "x"
type input "1915 South - WC Submiss"
type textarea "x"
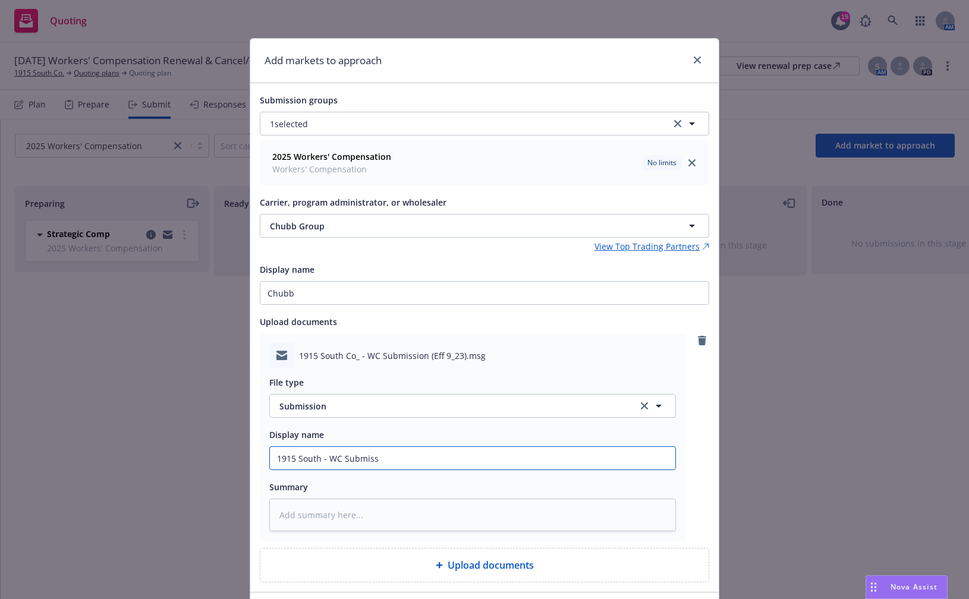
type input "1915 South - WC Submisst"
type textarea "x"
type input "1915 South - WC Submissti"
type textarea "x"
type input "1915 South - WC Submisstio"
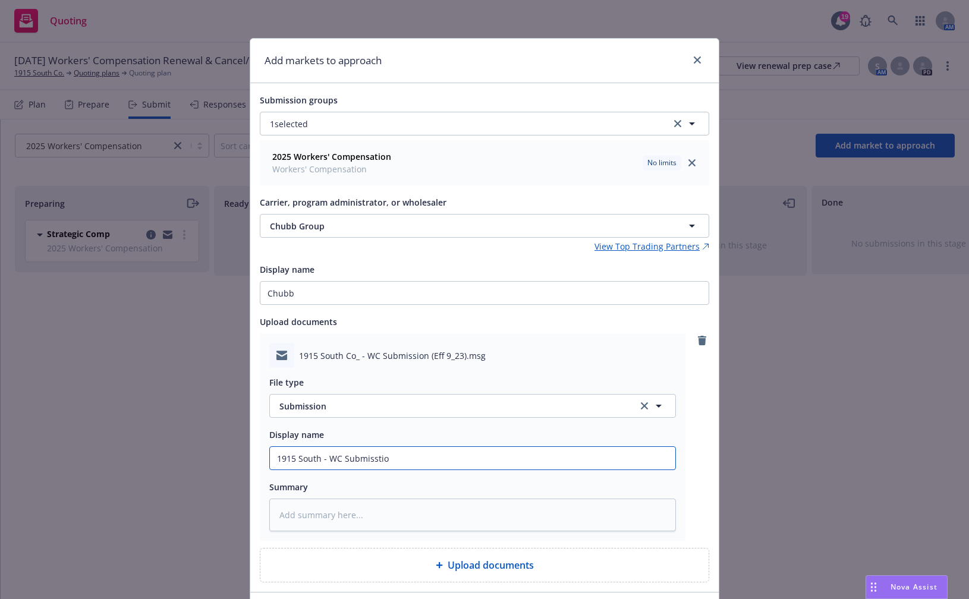
type textarea "x"
type input "1915 South - WC Submisstion"
type textarea "x"
type input "1915 South - WC Submisstio"
type textarea "x"
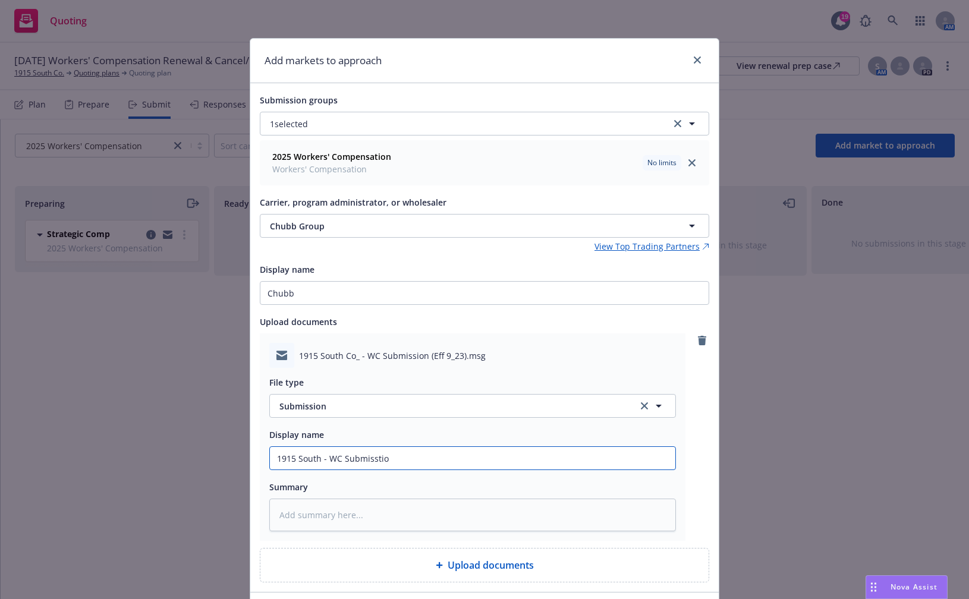
type input "1915 South - WC Submissti"
type textarea "x"
type input "1915 South - WC Submisst"
type textarea "x"
type input "1915 South - WC Submiss"
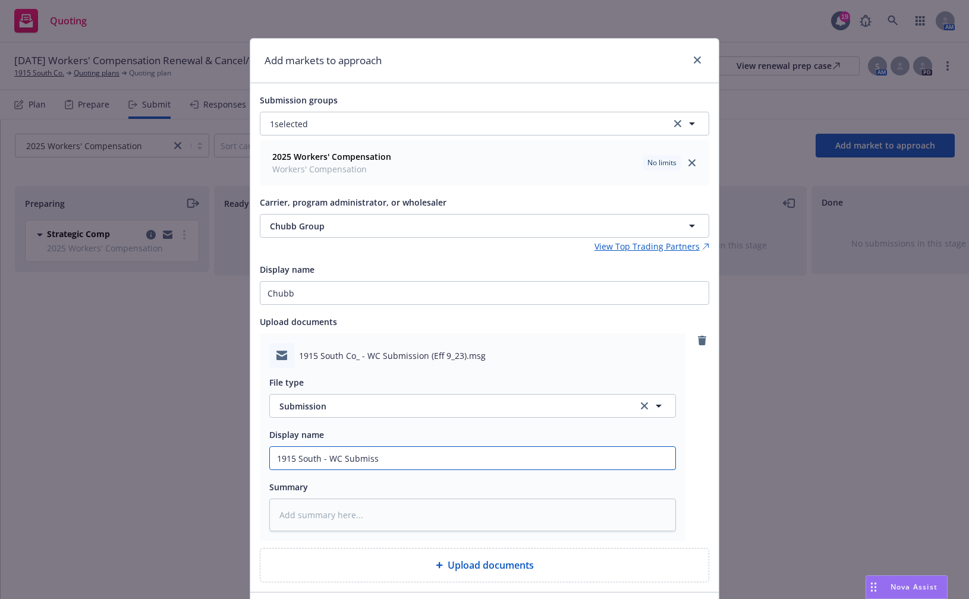
type textarea "x"
type input "1915 South - WC Submissi"
type textarea "x"
type input "1915 South - WC Submissio"
type textarea "x"
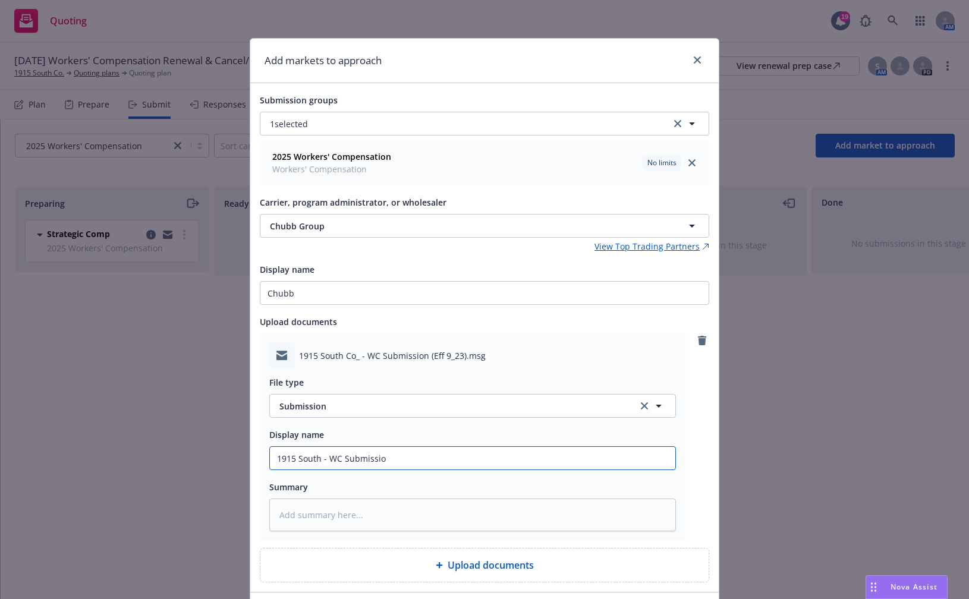
type input "1915 South - WC Submission"
type textarea "x"
type input "1915 South - WC Submission"
type textarea "x"
type input "1915 South - WC Submission t"
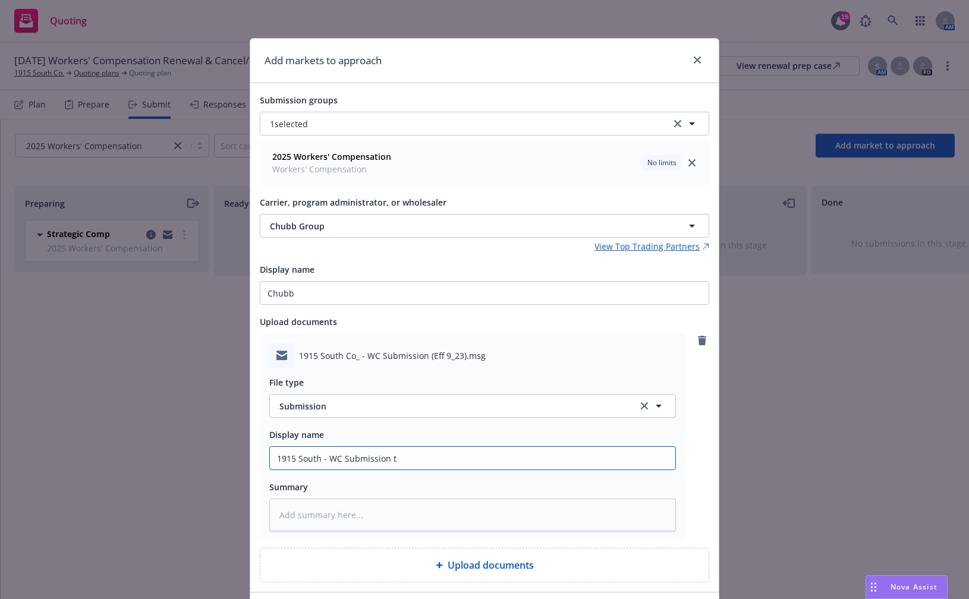
type textarea "x"
type input "1915 South - WC Submission to"
type textarea "x"
type input "1915 South - WC Submission to C"
type textarea "x"
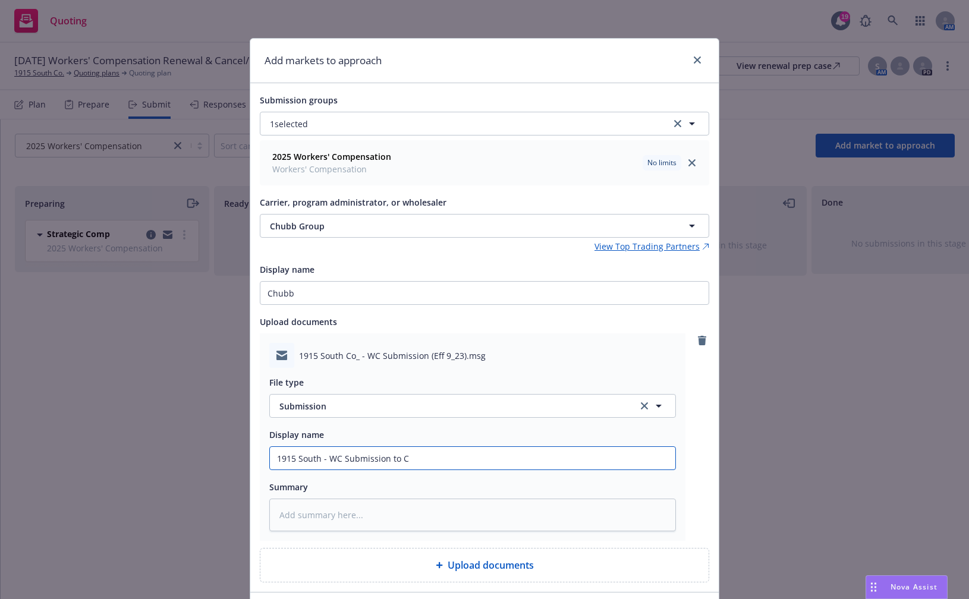
type input "1915 South - WC Submission to Ch"
type textarea "x"
type input "1915 South - WC Submission to Chu"
type textarea "x"
type input "1915 South - WC Submission to Chub"
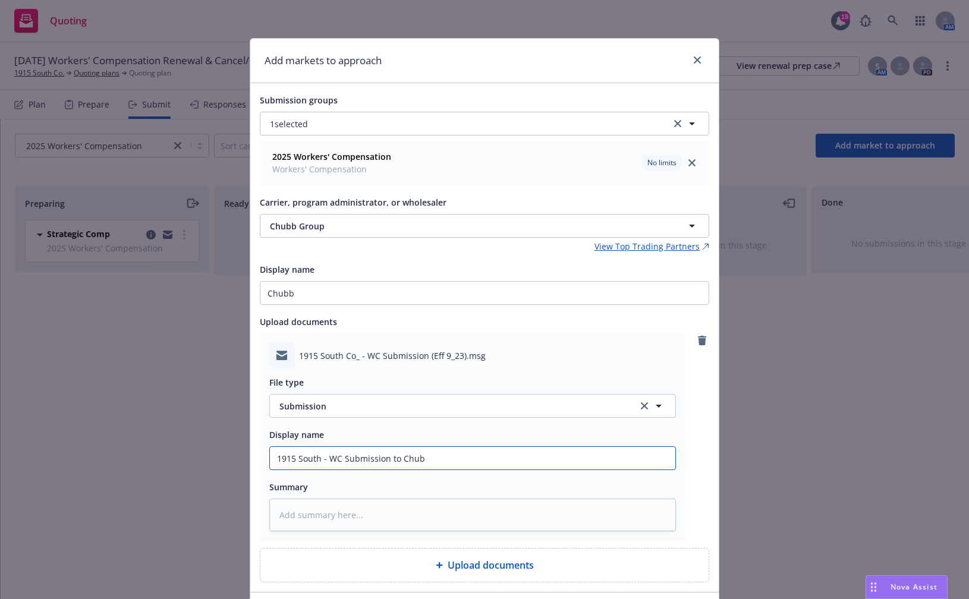
type textarea "x"
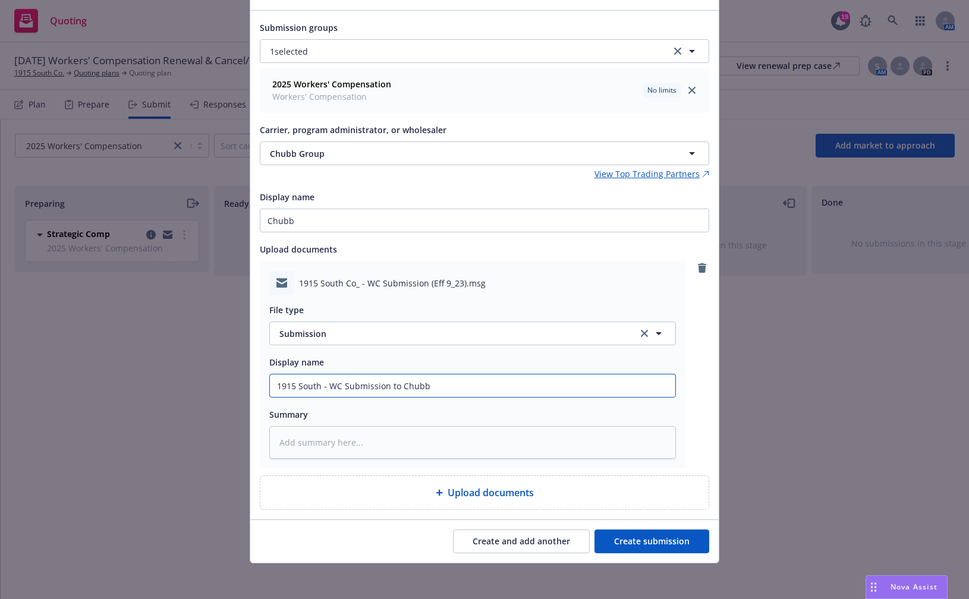
scroll to position [73, 0]
type input "1915 South - WC Submission to Chubb"
click at [620, 542] on button "Create submission" at bounding box center [651, 541] width 115 height 24
type textarea "x"
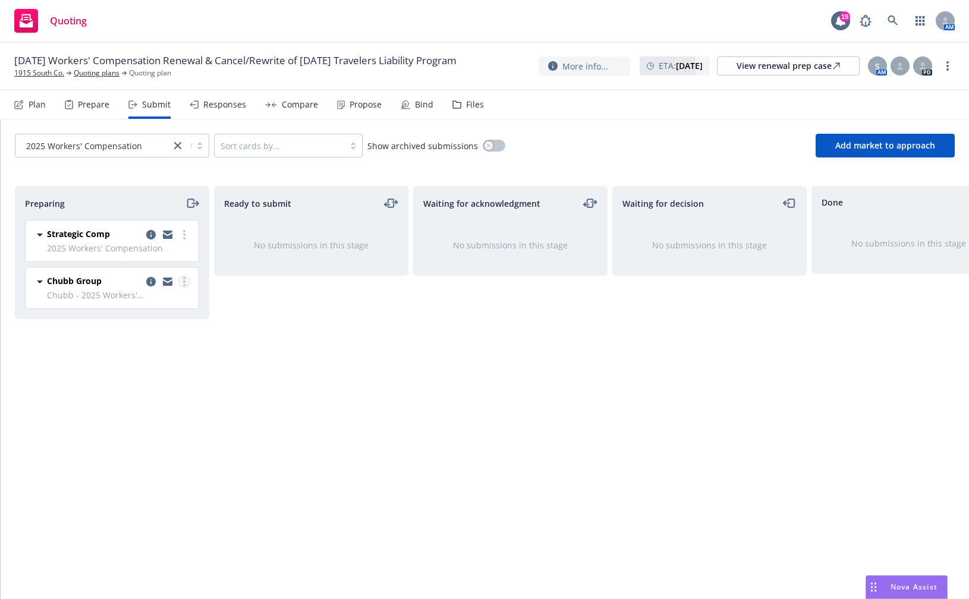
click at [181, 282] on link "more" at bounding box center [184, 282] width 14 height 14
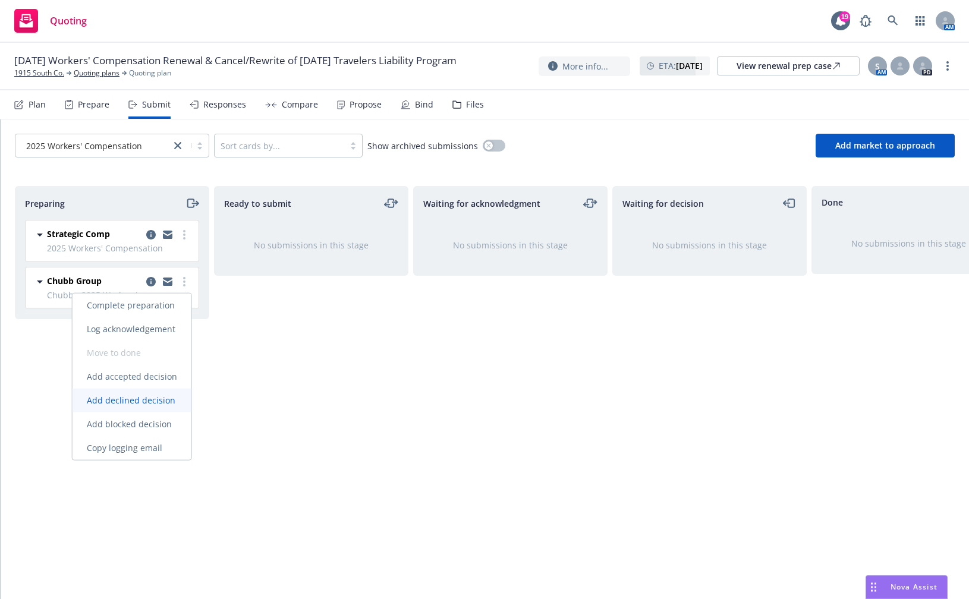
click at [150, 399] on span "Add declined decision" at bounding box center [130, 400] width 117 height 11
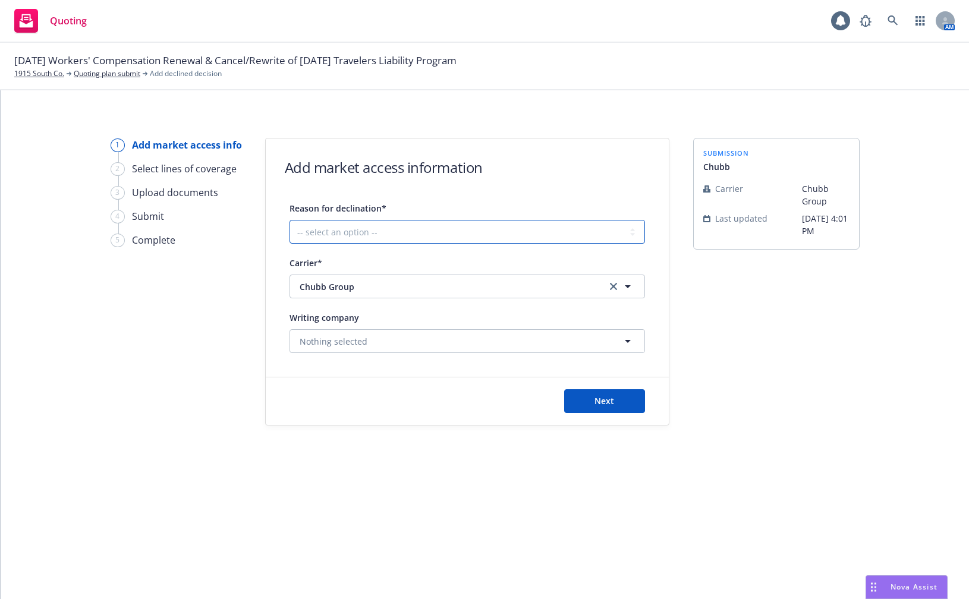
click at [402, 235] on select "-- select an option -- Cannot compete with other markets Carrier non-renewed Ca…" at bounding box center [466, 232] width 355 height 24
select select "CANNOT_COMPETE_WITH_OTHER_MARKETS"
click at [289, 220] on select "-- select an option -- Cannot compete with other markets Carrier non-renewed Ca…" at bounding box center [466, 232] width 355 height 24
click at [390, 338] on button "Nothing selected" at bounding box center [466, 341] width 355 height 24
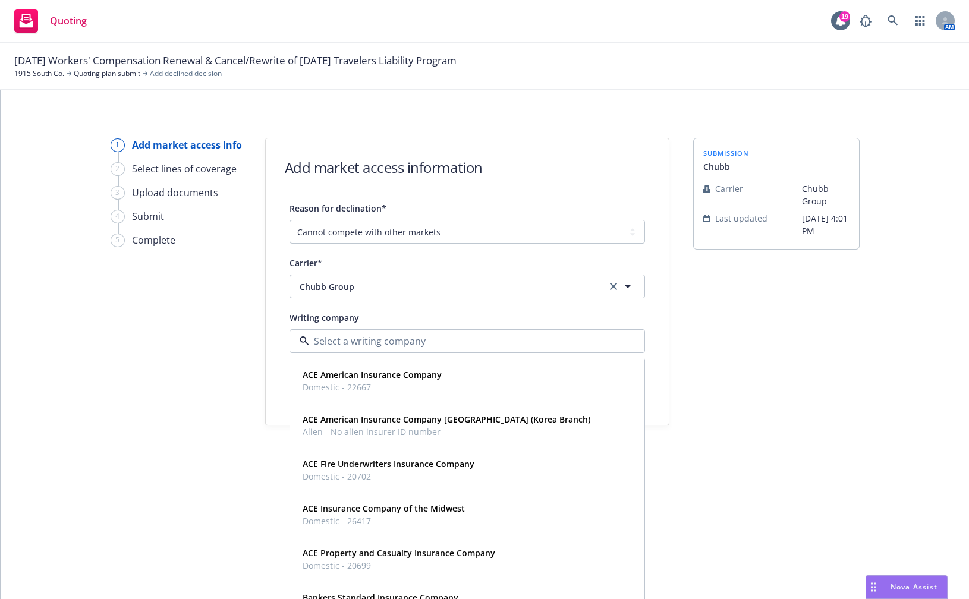
click at [392, 315] on div "Writing company" at bounding box center [466, 317] width 355 height 14
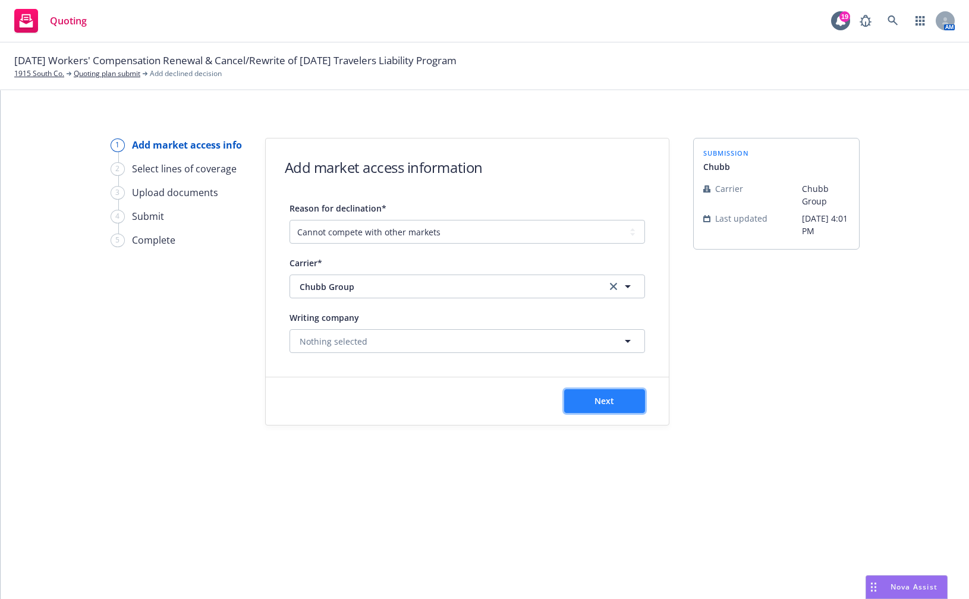
click at [610, 400] on span "Next" at bounding box center [604, 400] width 20 height 11
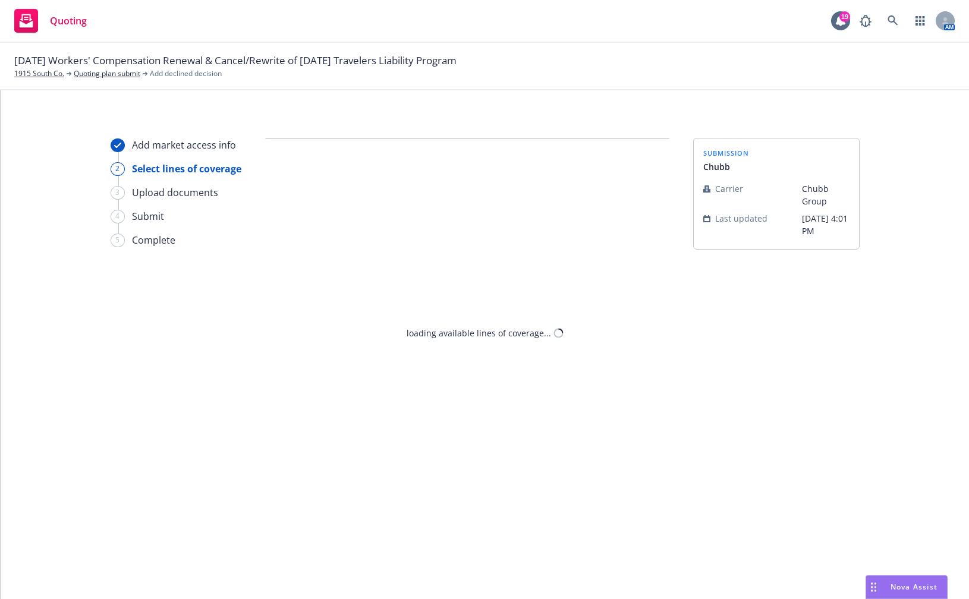
select select "CANNOT_COMPETE_WITH_OTHER_MARKETS"
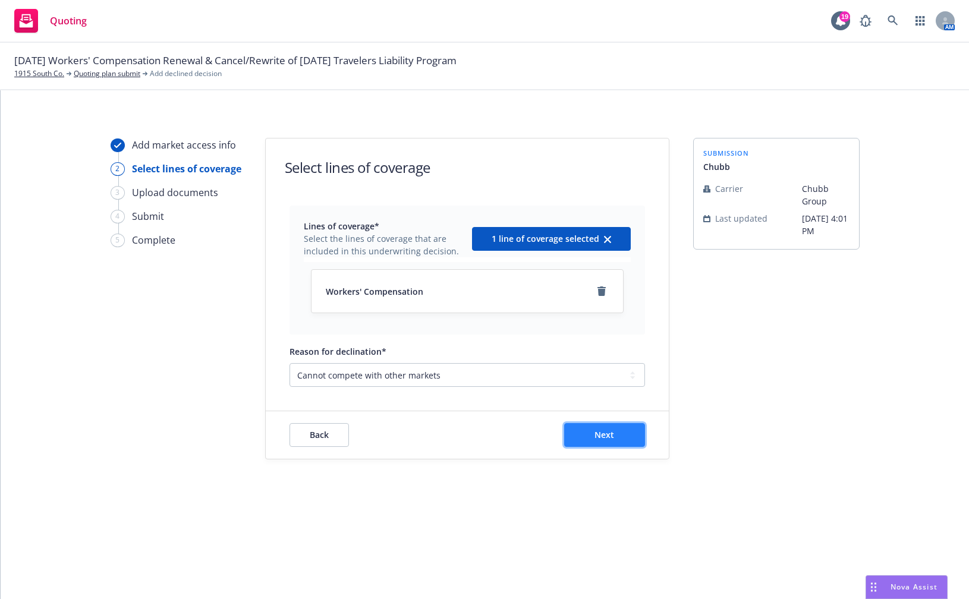
click at [607, 426] on button "Next" at bounding box center [604, 435] width 81 height 24
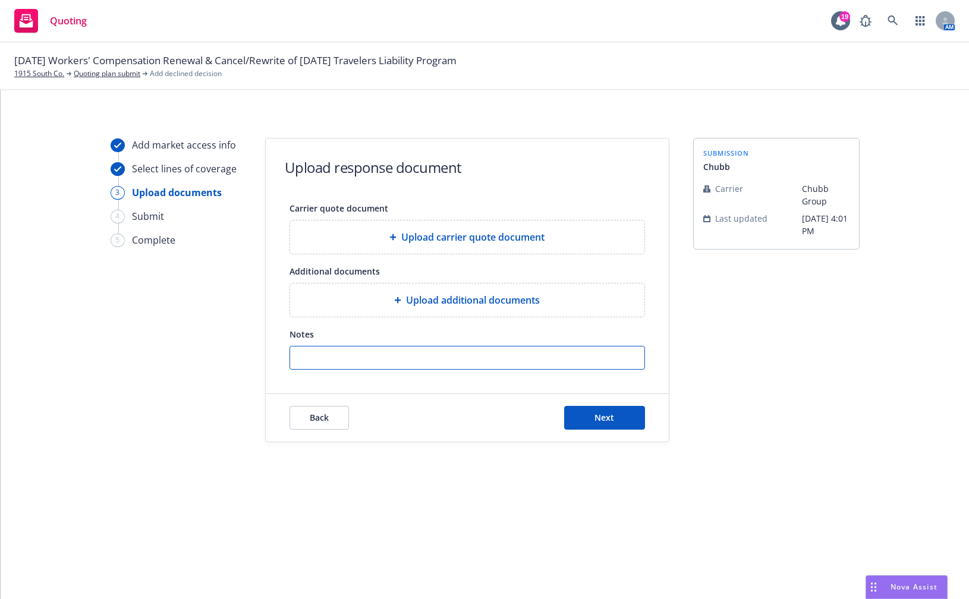
click at [428, 352] on input "Notes" at bounding box center [467, 357] width 354 height 23
type input "Phone Call: Gig Hasic on 9/10 - Strategic Comp program is extremely competitive…"
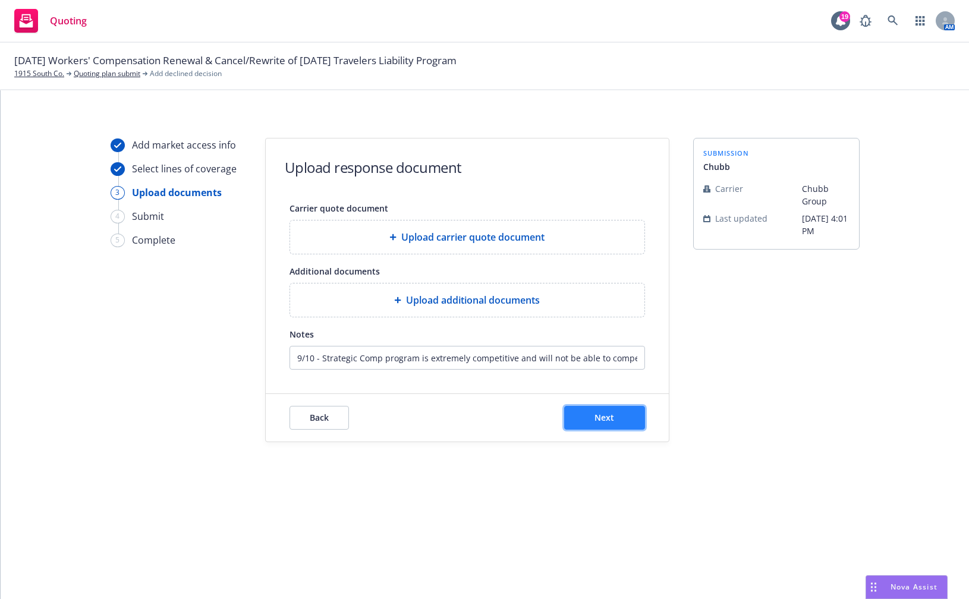
click at [598, 414] on span "Next" at bounding box center [604, 417] width 20 height 11
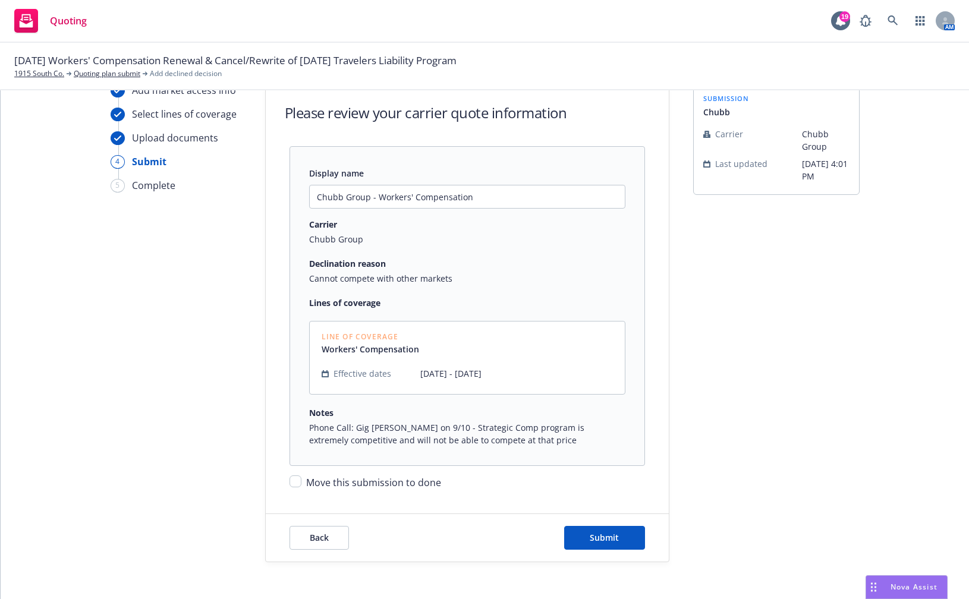
scroll to position [93, 0]
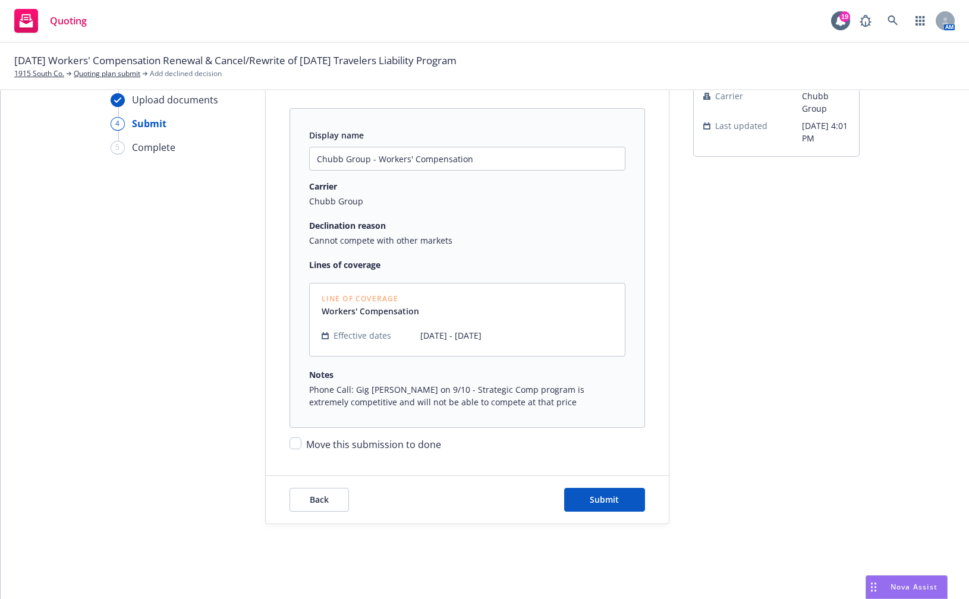
click at [389, 444] on span "Move this submission to done" at bounding box center [373, 444] width 135 height 13
click at [301, 444] on input "Move this submission to done" at bounding box center [295, 443] width 12 height 12
checkbox input "true"
click at [591, 497] on span "Submit" at bounding box center [603, 499] width 29 height 11
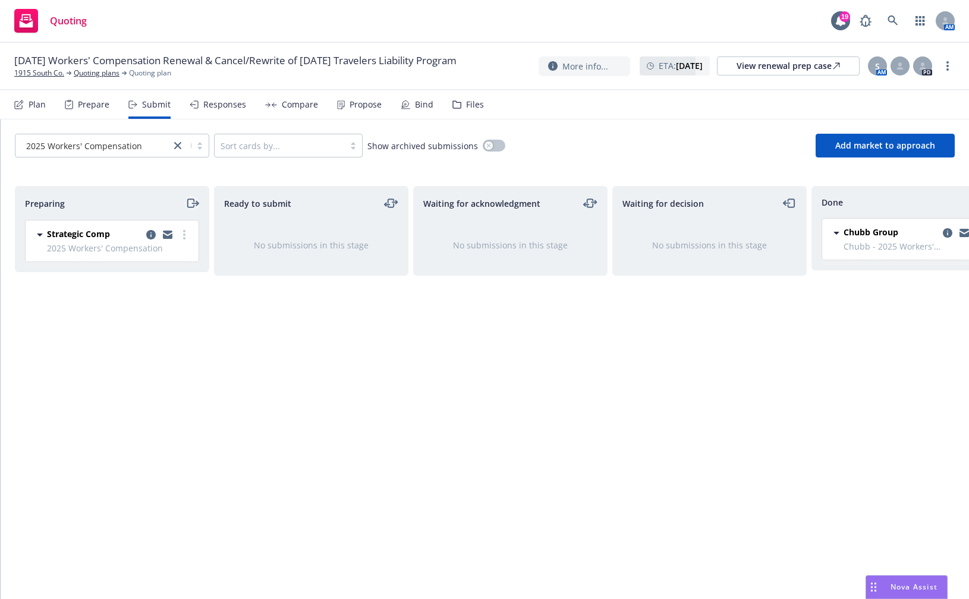
click at [189, 206] on icon "moveRight" at bounding box center [192, 203] width 14 height 14
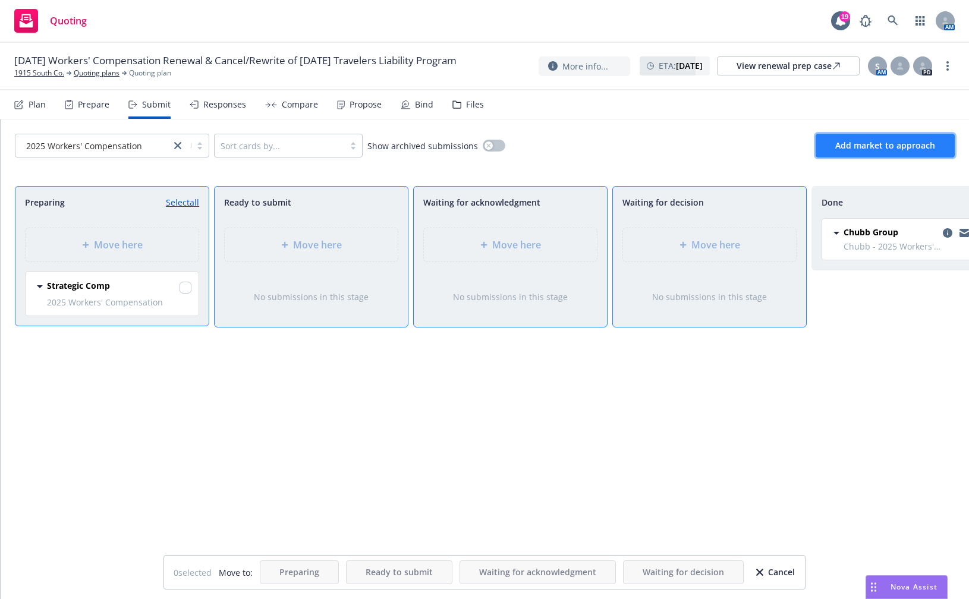
click at [846, 143] on span "Add market to approach" at bounding box center [885, 145] width 100 height 11
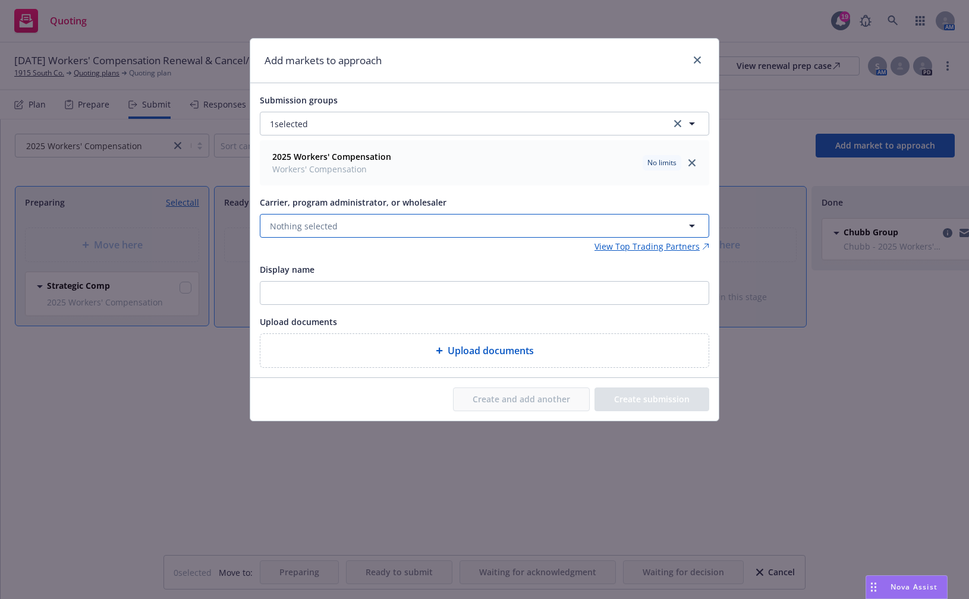
click at [323, 226] on span "Nothing selected" at bounding box center [304, 226] width 68 height 12
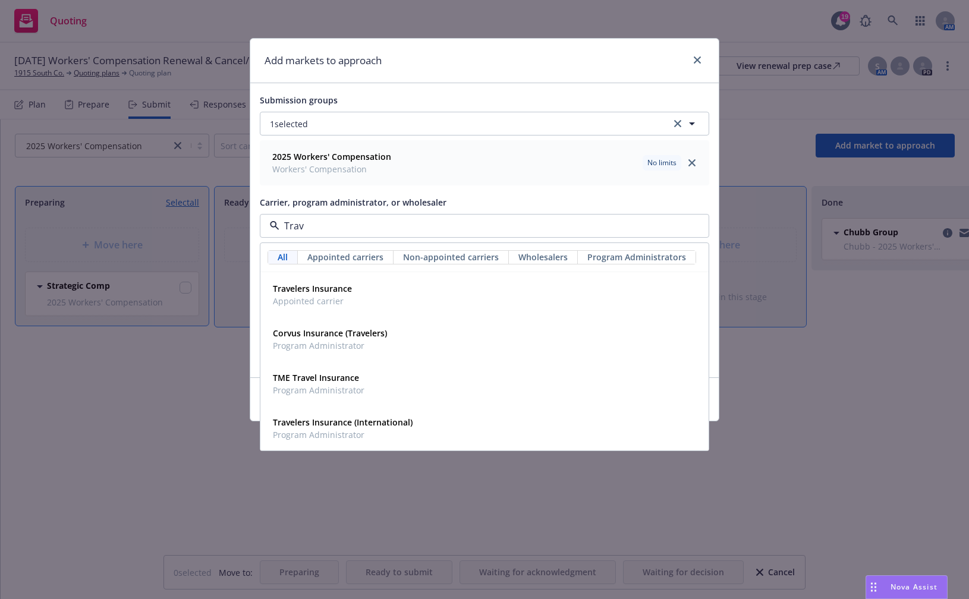
type input "Trave"
click at [310, 286] on strong "Travelers Insurance" at bounding box center [312, 288] width 79 height 11
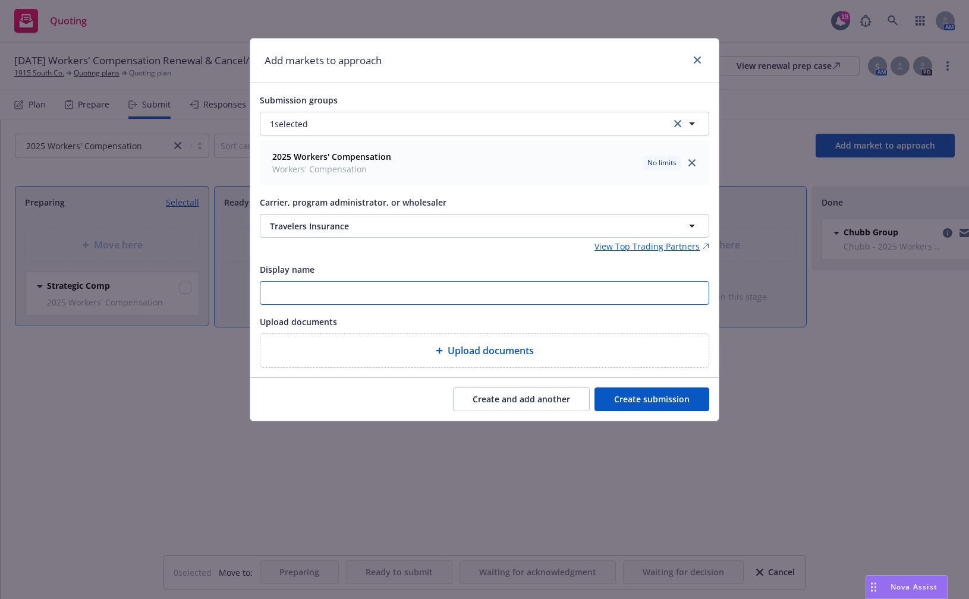
click at [326, 292] on input "Display name" at bounding box center [484, 293] width 448 height 23
type input "Travelers"
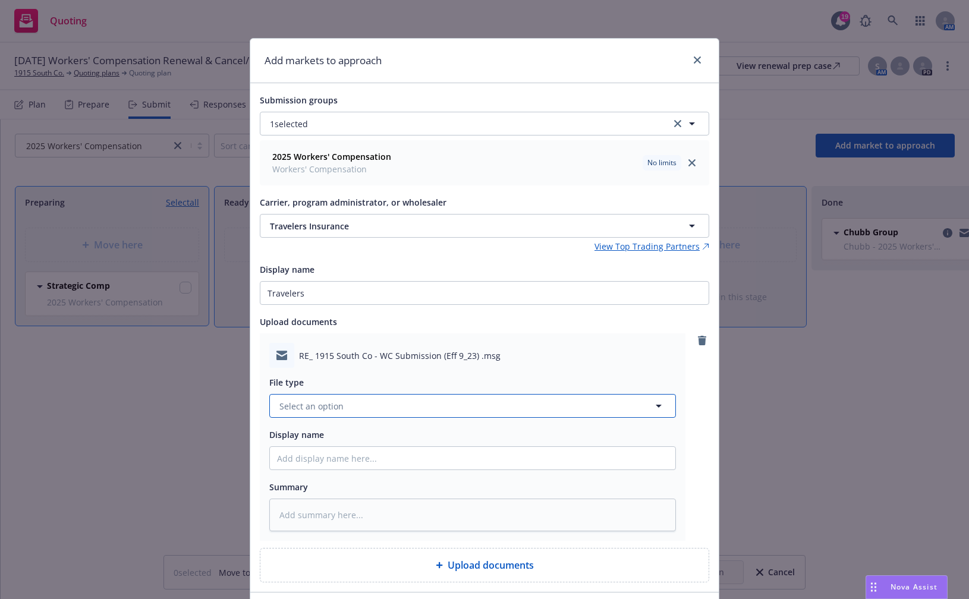
click at [382, 404] on button "Select an option" at bounding box center [472, 406] width 406 height 24
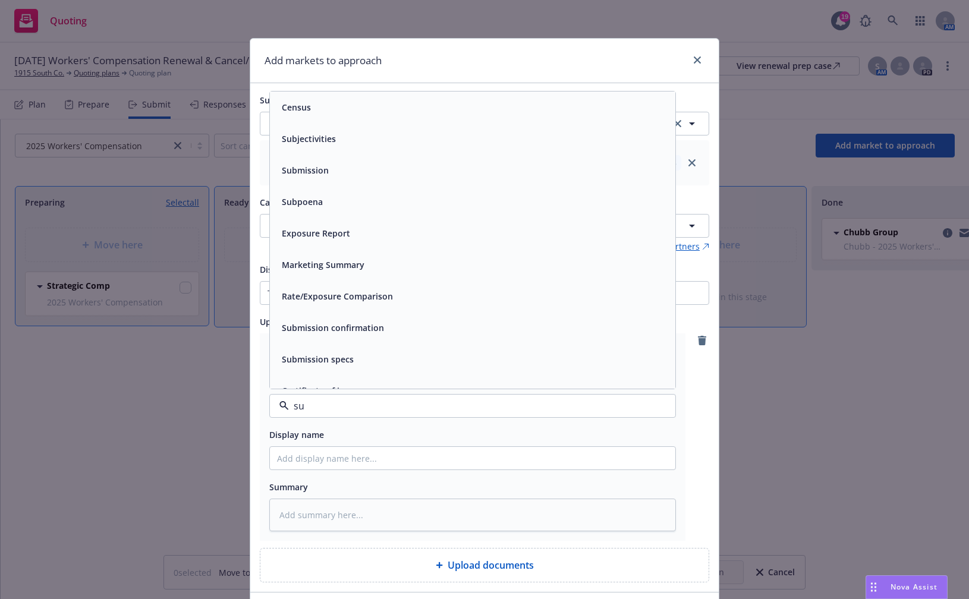
type input "s"
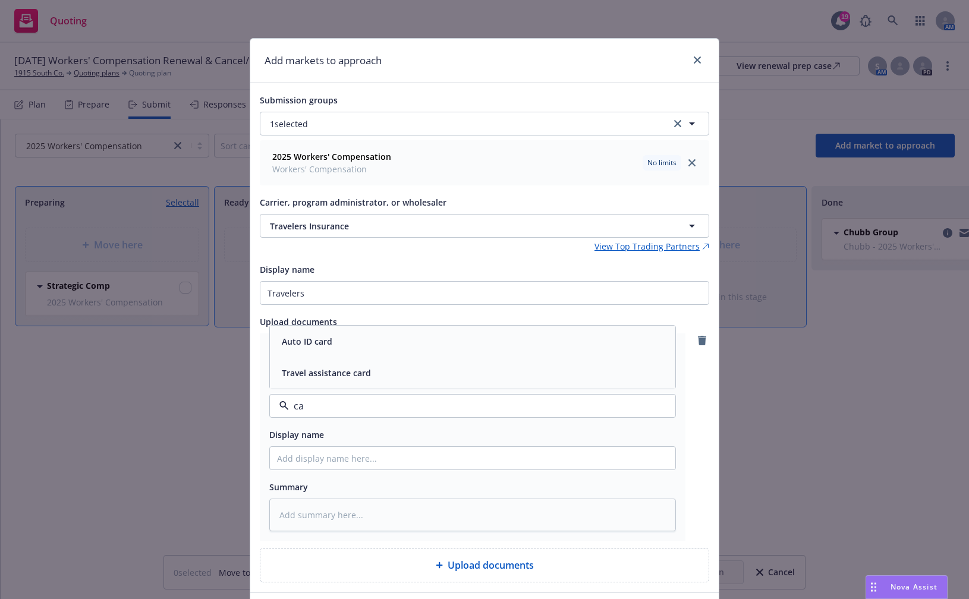
type input "c"
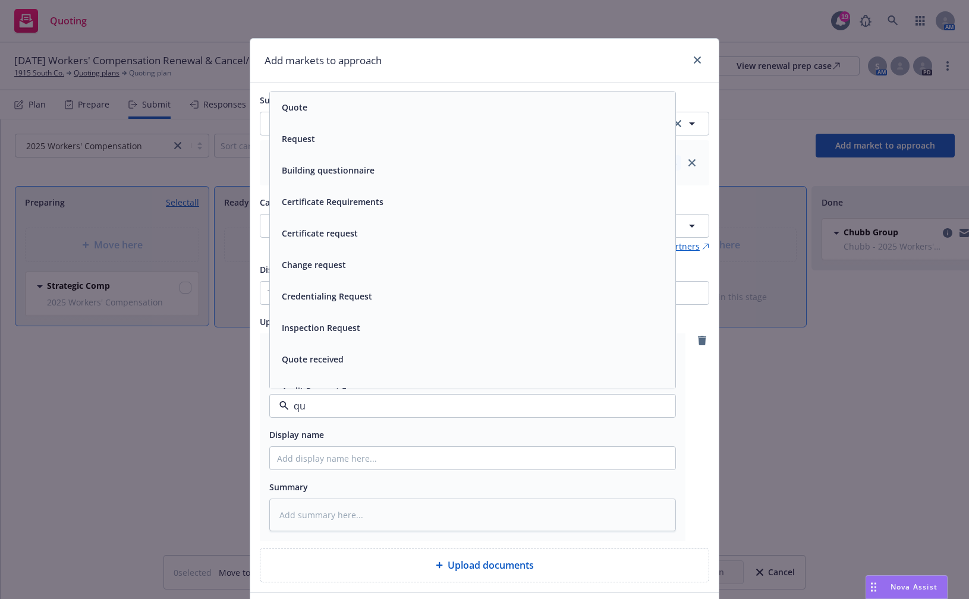
type input "q"
type input "indi"
type textarea "x"
type input "i"
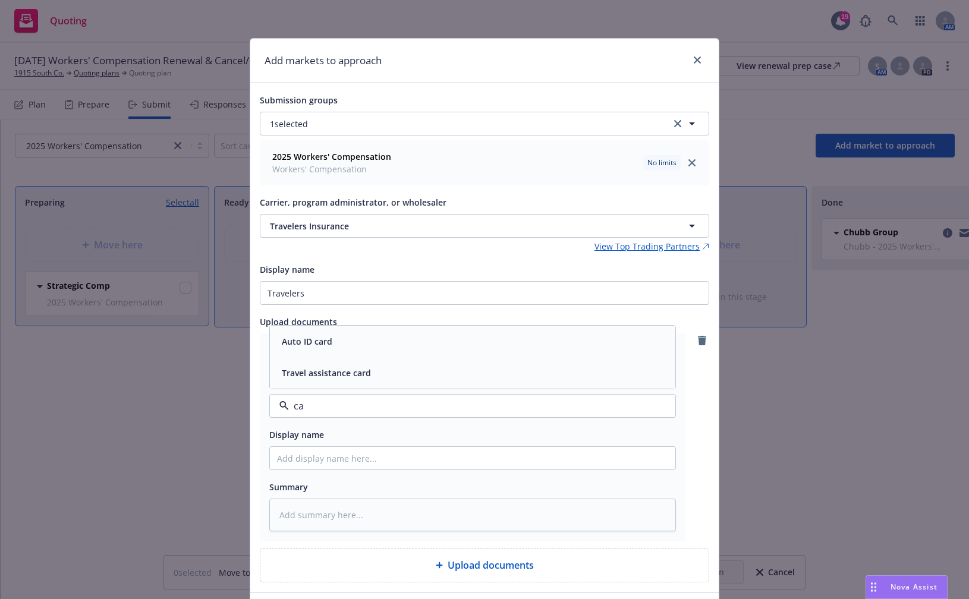
type input "c"
drag, startPoint x: 361, startPoint y: 287, endPoint x: 364, endPoint y: 428, distance: 141.4
click at [364, 428] on div "File type sub Subjectivities Submission Subpoena Submission confirmation Submis…" at bounding box center [472, 449] width 406 height 163
type input "sub"
click at [364, 428] on div "Display name" at bounding box center [472, 434] width 406 height 14
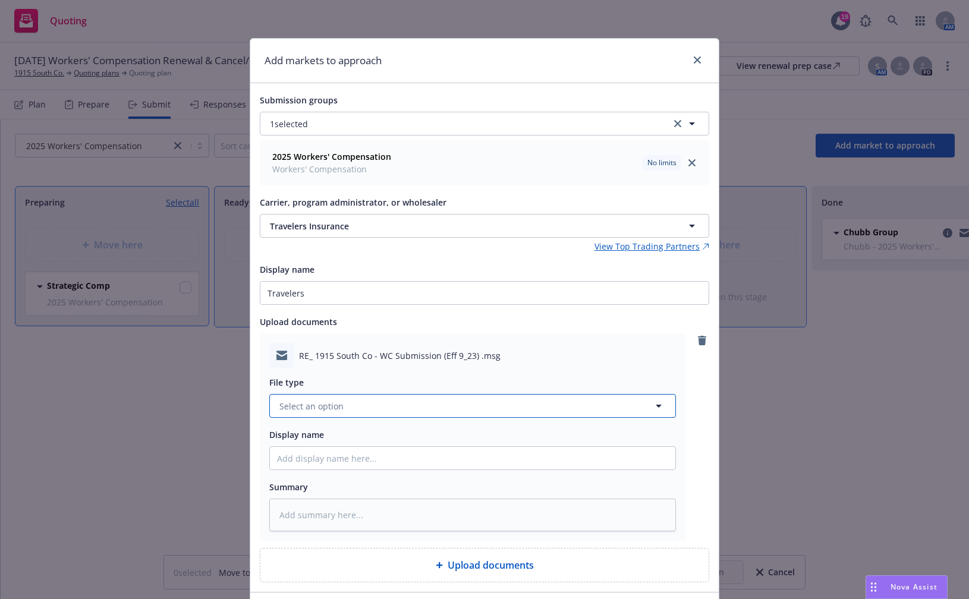
click at [364, 410] on button "Select an option" at bounding box center [472, 406] width 406 height 24
type input "quote"
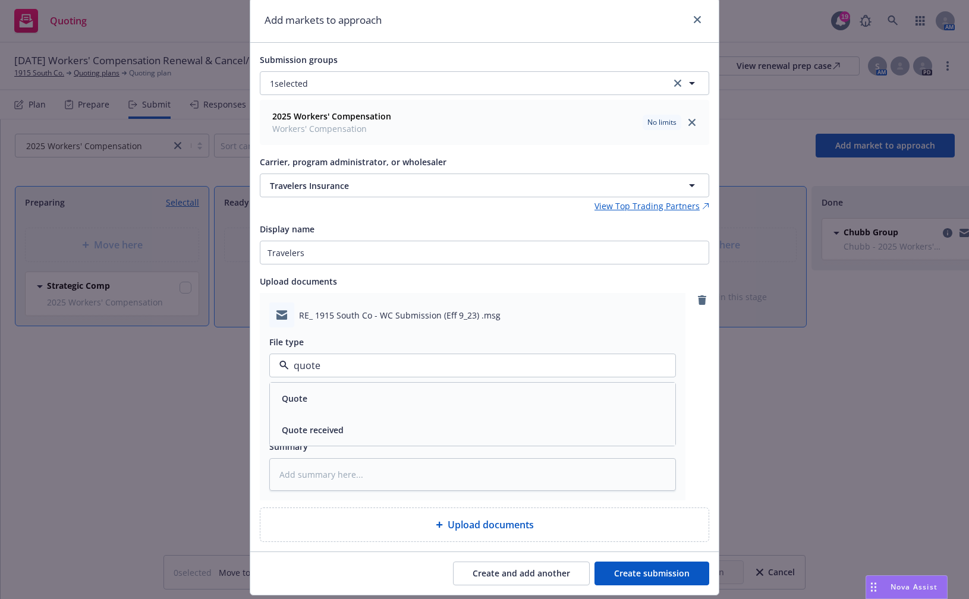
scroll to position [59, 0]
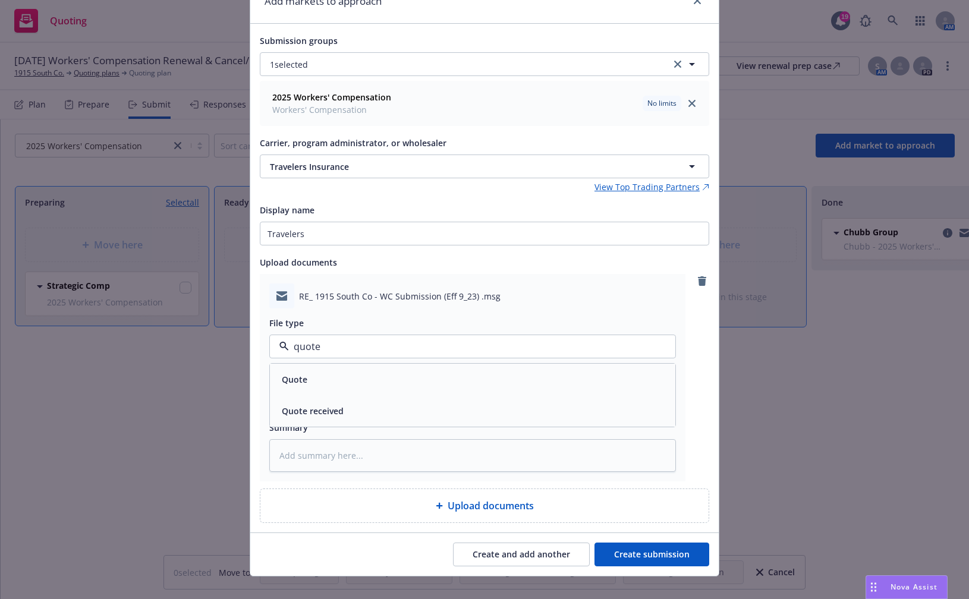
click at [376, 345] on input "quote" at bounding box center [470, 346] width 362 height 14
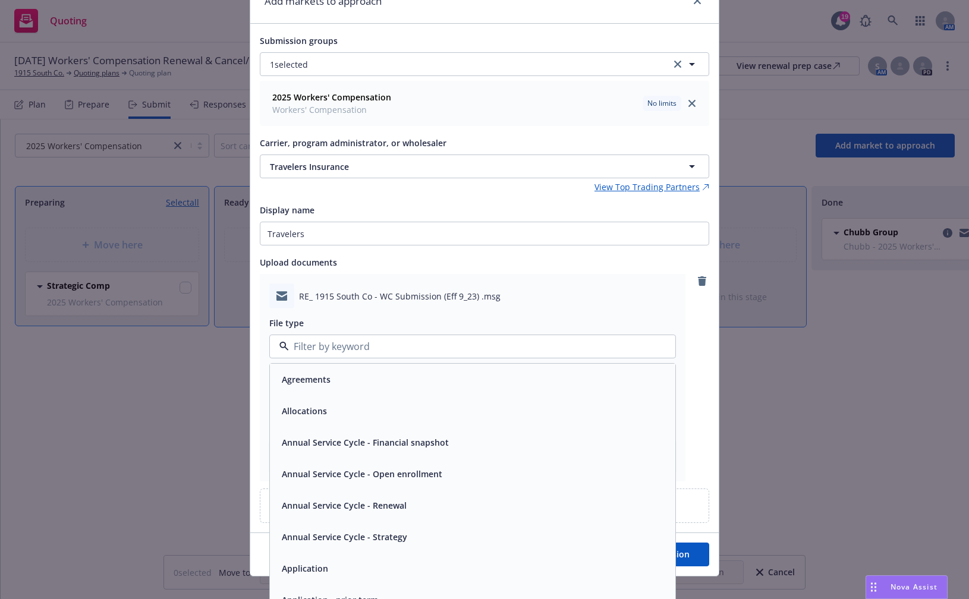
click at [365, 349] on input at bounding box center [470, 346] width 362 height 14
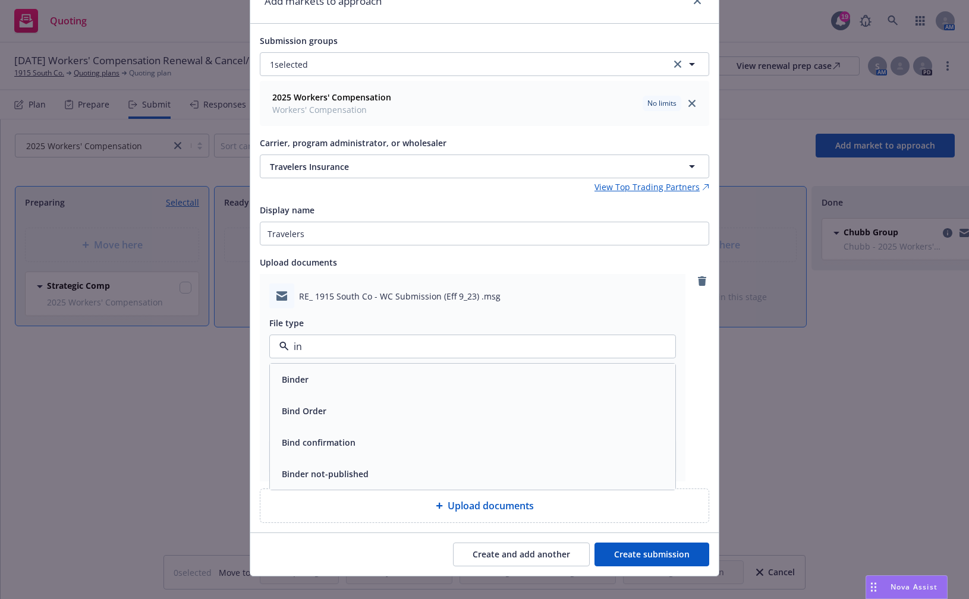
type input "i"
type input "c"
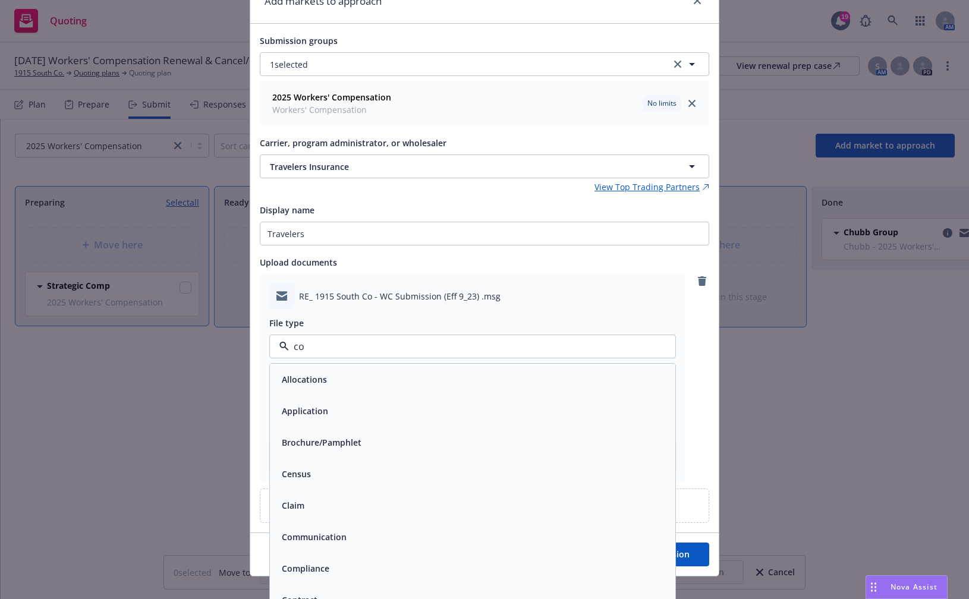
type input "com"
click at [353, 373] on div "Communication" at bounding box center [472, 379] width 391 height 17
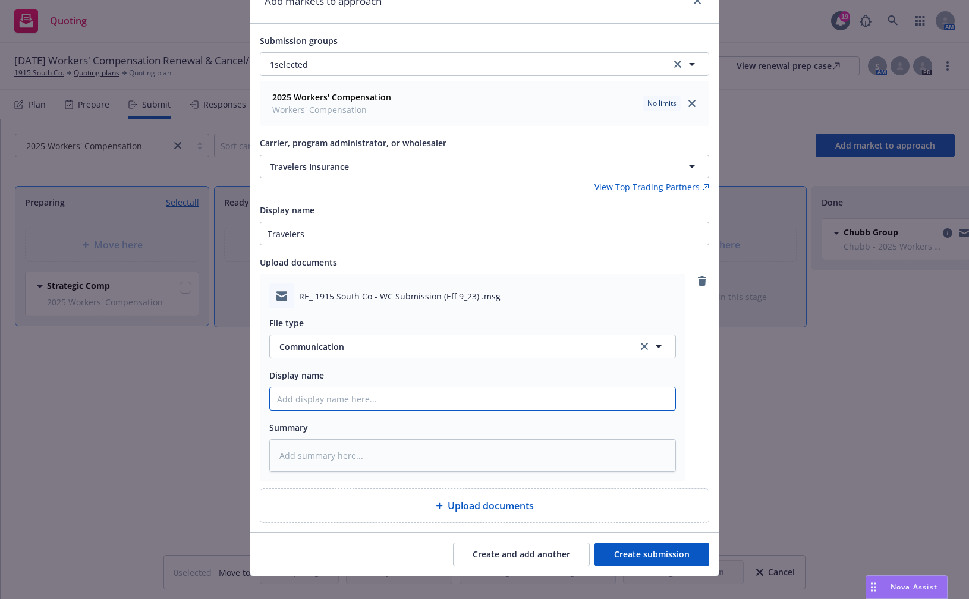
click at [348, 406] on input "Display name" at bounding box center [472, 398] width 405 height 23
type textarea "x"
type input "T"
type textarea "x"
type input "Tr"
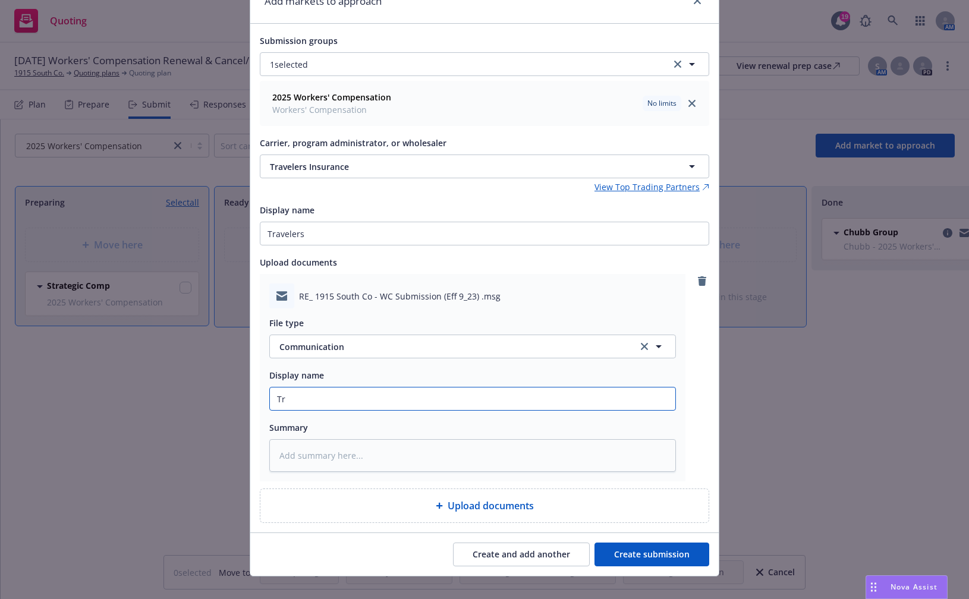
type textarea "x"
type input "Trav"
type textarea "x"
type input "Trave"
type textarea "x"
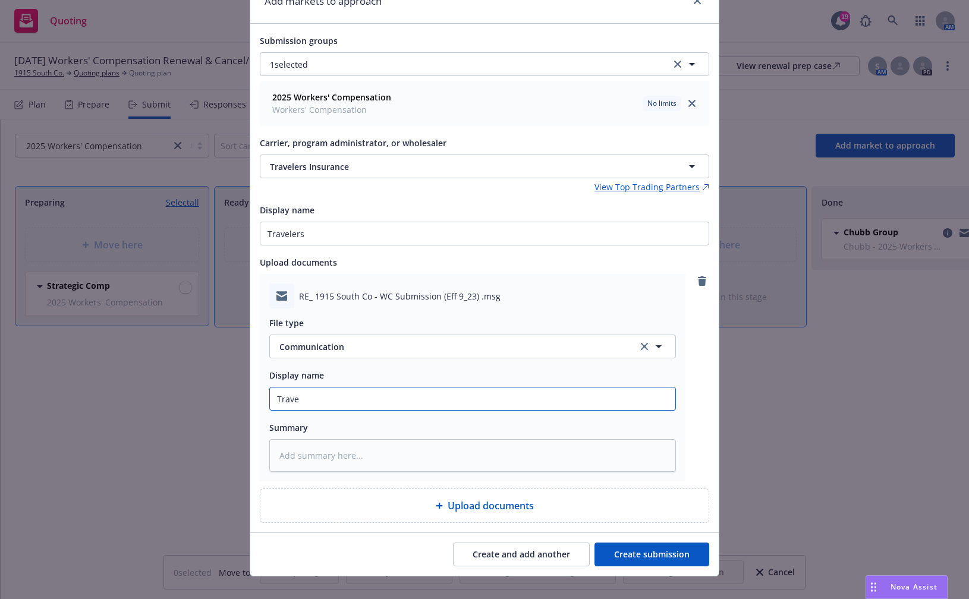
type input "Travel"
type textarea "x"
type input "Travele"
type textarea "x"
type input "Traveler"
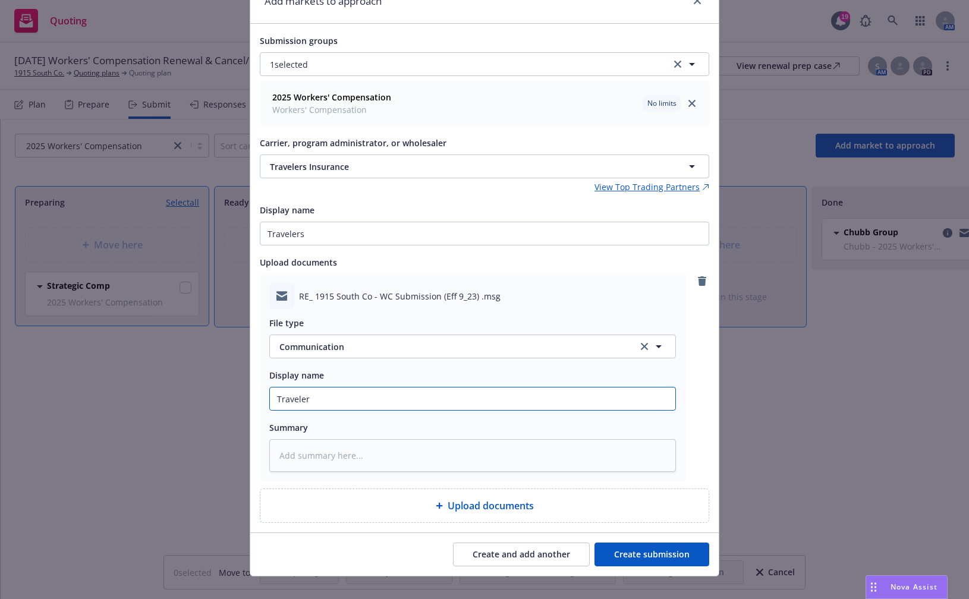
type textarea "x"
type input "Travelers"
type textarea "x"
type input "Travelers W"
type textarea "x"
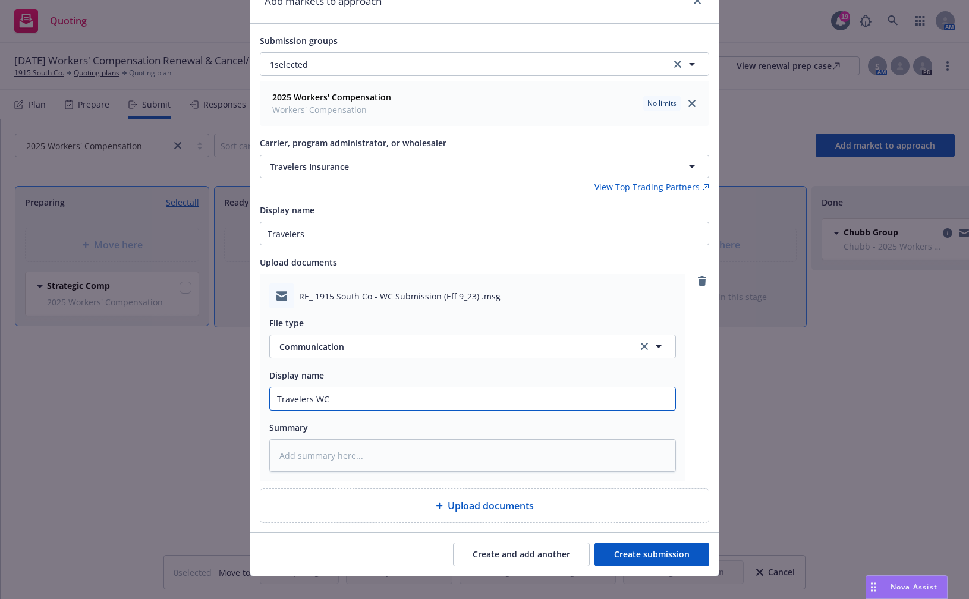
type input "Travelers WC"
type textarea "x"
type input "Travelers WC Fe"
type textarea "x"
type input "Travelers WC Fee"
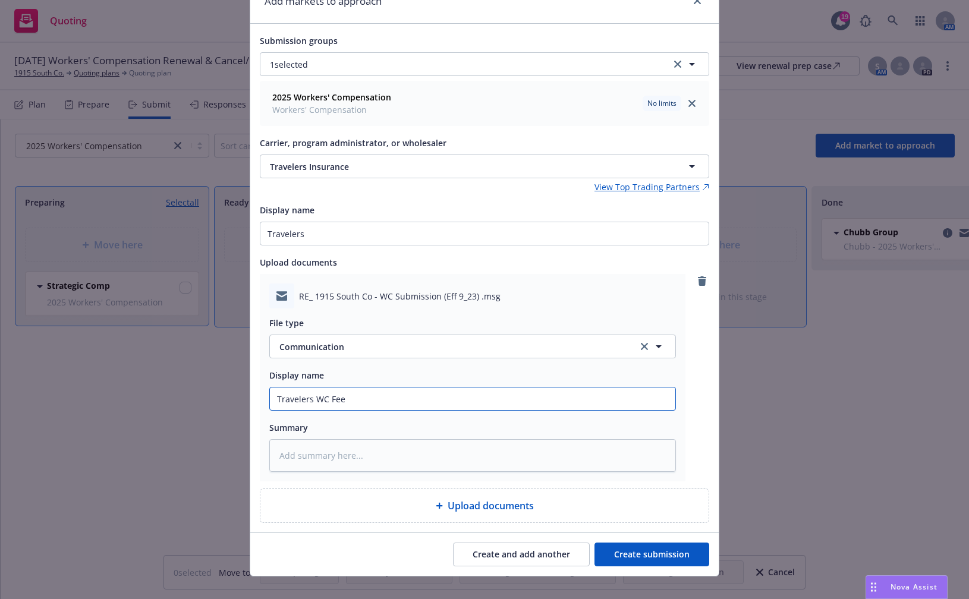
type textarea "x"
type input "Travelers WC Feed"
type textarea "x"
type input "Travelers WC Feedb"
type textarea "x"
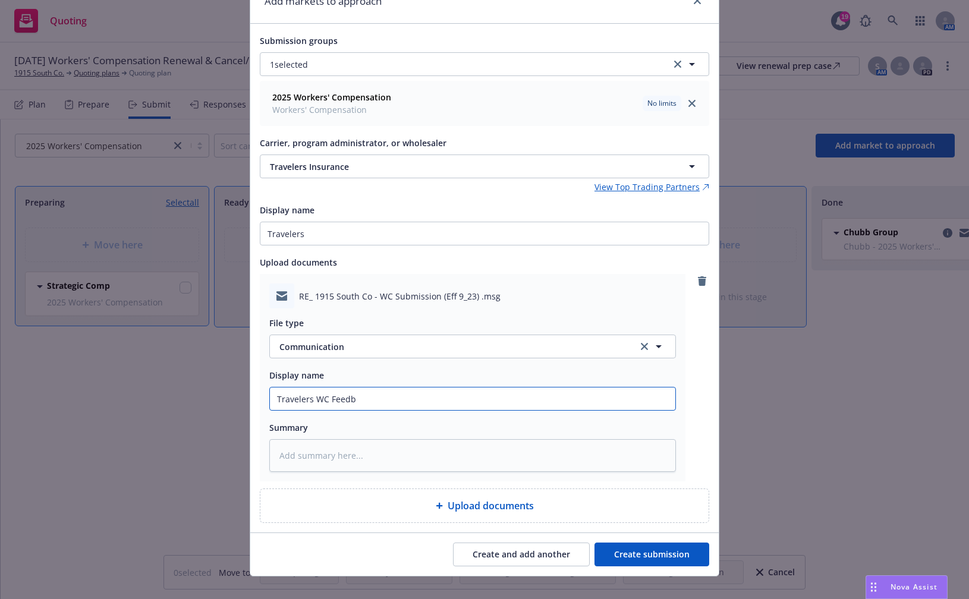
type input "Travelers WC Feedba"
type textarea "x"
type input "Travelers WC Feedback"
type textarea "x"
type input "Travelers WC Feedback"
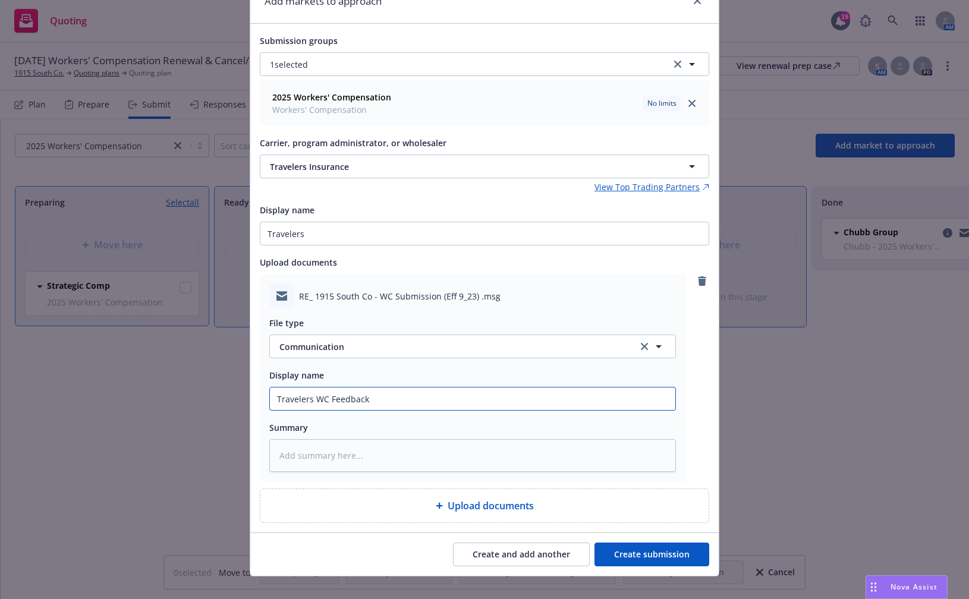
type textarea "x"
type input "Travelers WC Feedback (I"
type textarea "x"
type input "Travelers WC Feedback (In"
type textarea "x"
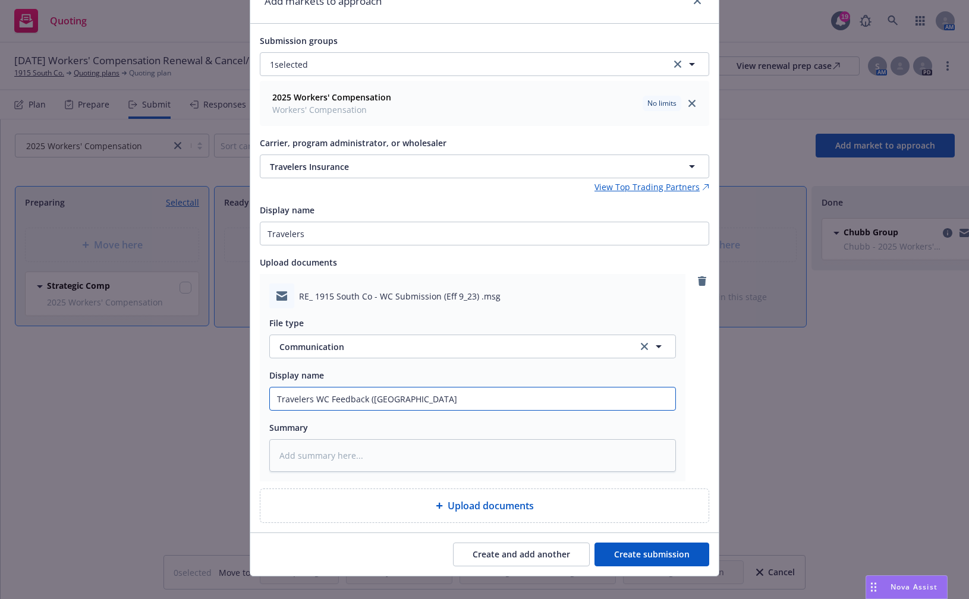
type input "Travelers WC Feedback (Indi"
type textarea "x"
type input "Travelers WC Feedback (Indic"
type textarea "x"
type input "Travelers WC Feedback (Indica"
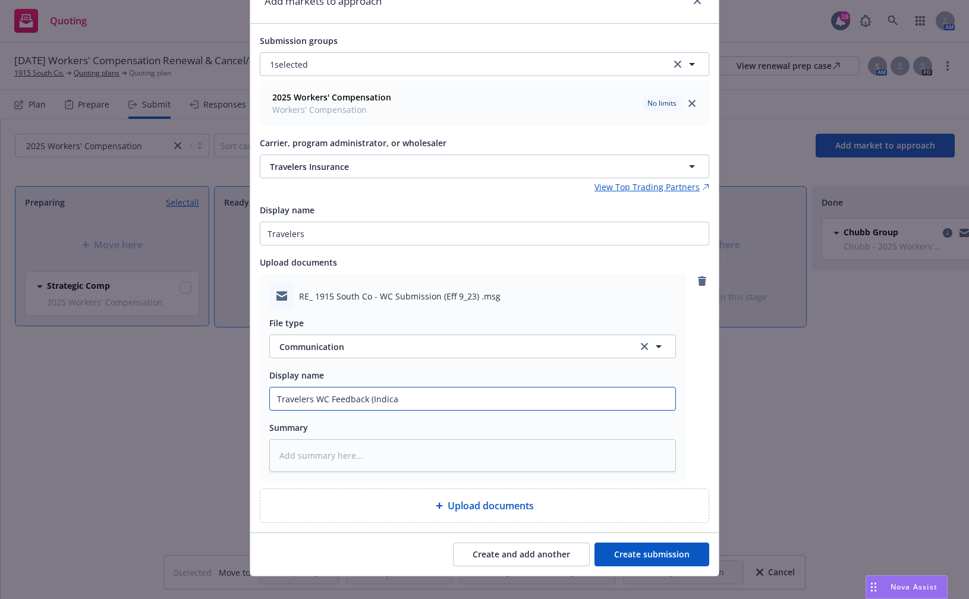
type textarea "x"
type input "Travelers WC Feedback (Indicat"
type textarea "x"
type input "Travelers WC Feedback (Indicatio"
type textarea "x"
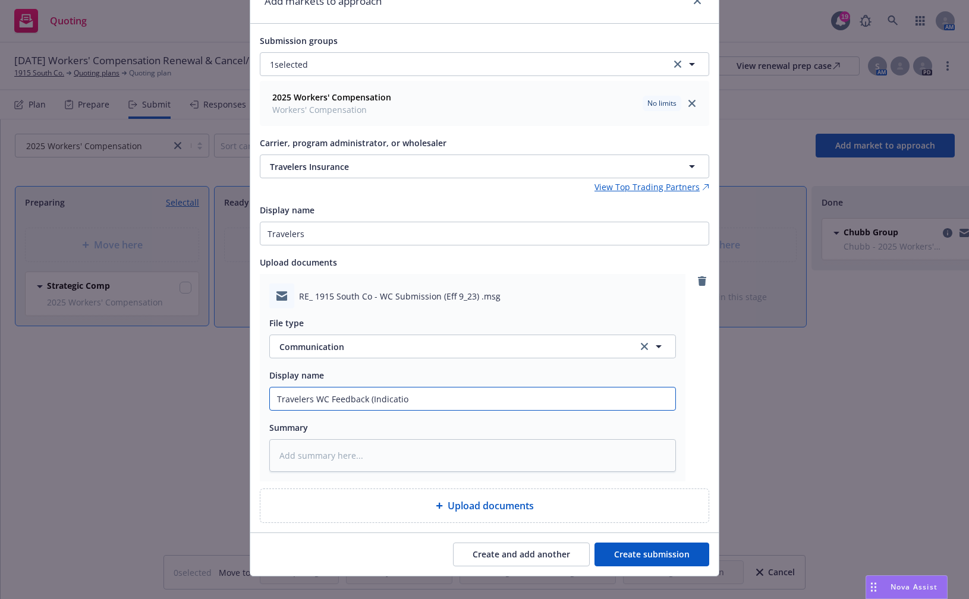
type input "Travelers WC Feedback (Indication"
type textarea "x"
type input "Travelers WC Feedback (Indication)"
click at [637, 548] on button "Create submission" at bounding box center [651, 555] width 115 height 24
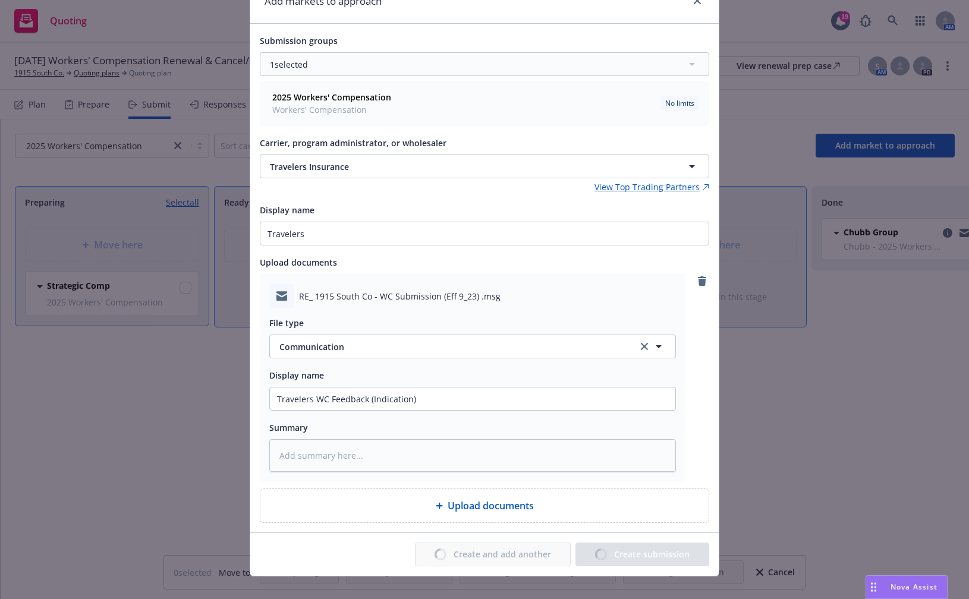
type textarea "x"
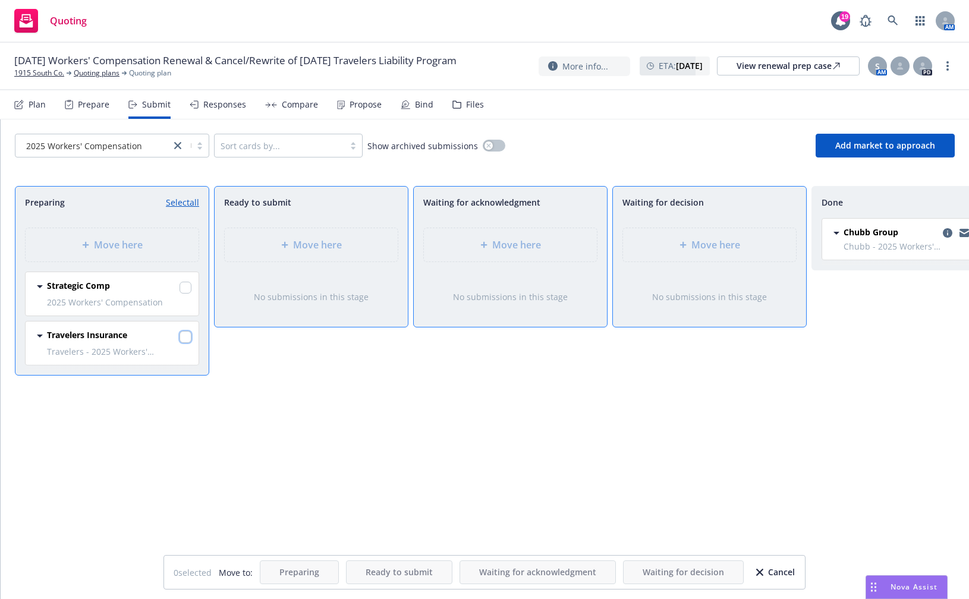
click at [187, 335] on input "checkbox" at bounding box center [185, 337] width 12 height 12
checkbox input "true"
click at [693, 253] on div "Move here" at bounding box center [709, 244] width 173 height 33
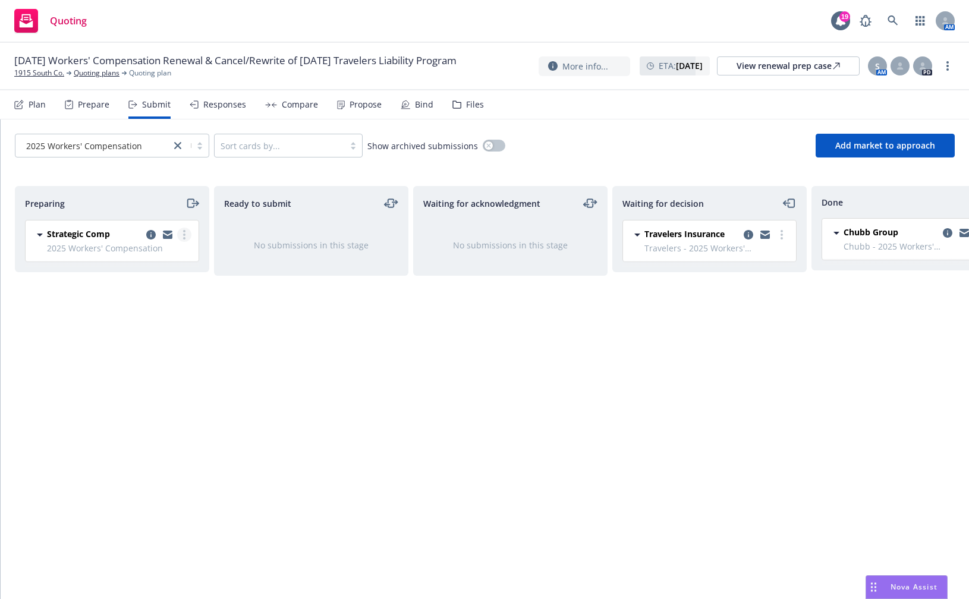
click at [184, 231] on circle "more" at bounding box center [184, 231] width 2 height 2
click at [278, 382] on div "Ready to submit No submissions in this stage" at bounding box center [311, 380] width 194 height 388
click at [191, 206] on icon "moveRight" at bounding box center [190, 203] width 7 height 8
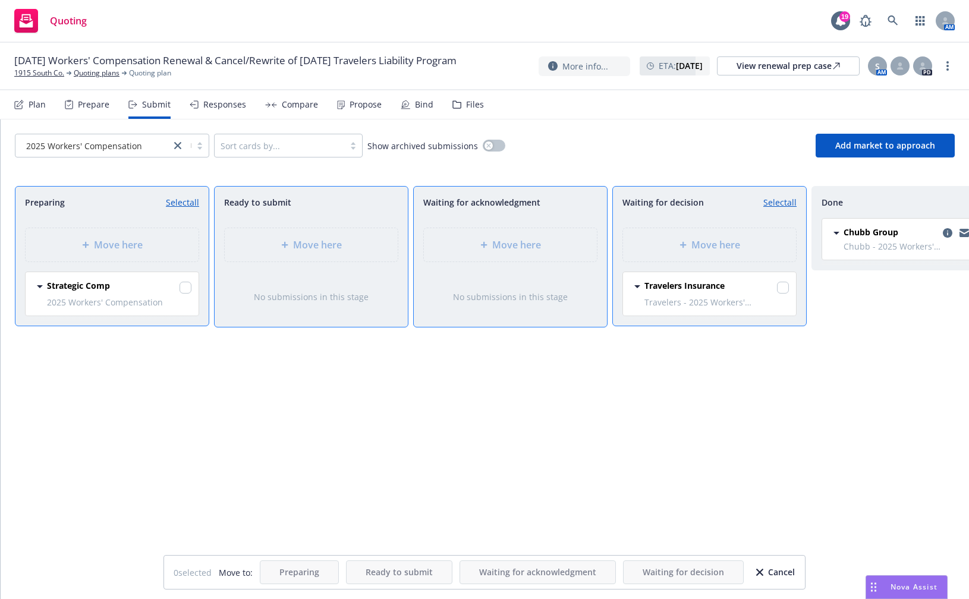
click at [703, 241] on div "Move here" at bounding box center [709, 244] width 193 height 53
click at [182, 286] on input "checkbox" at bounding box center [185, 288] width 12 height 12
checkbox input "true"
click at [721, 241] on span "Move here" at bounding box center [715, 245] width 49 height 14
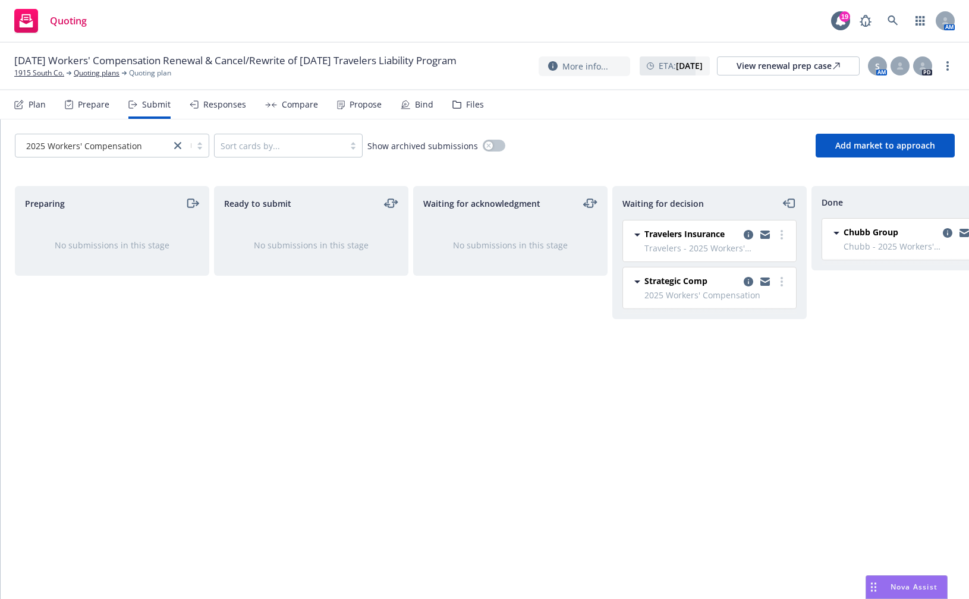
click at [668, 374] on div "Waiting for decision Travelers Insurance Travelers - 2025 Workers' Compensation…" at bounding box center [709, 380] width 194 height 388
click at [916, 150] on button "Add market to approach" at bounding box center [884, 146] width 139 height 24
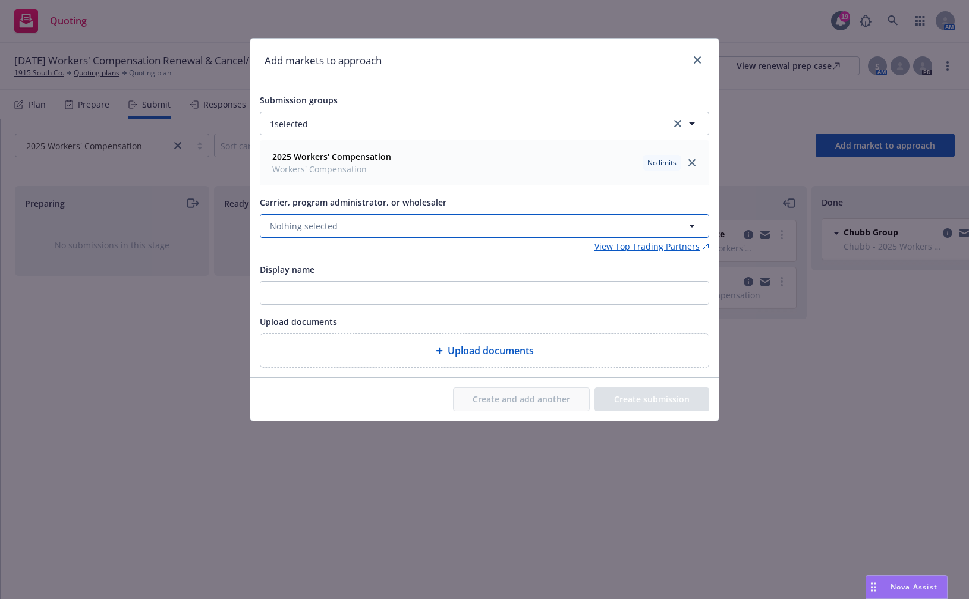
click at [360, 222] on button "Nothing selected" at bounding box center [484, 226] width 449 height 24
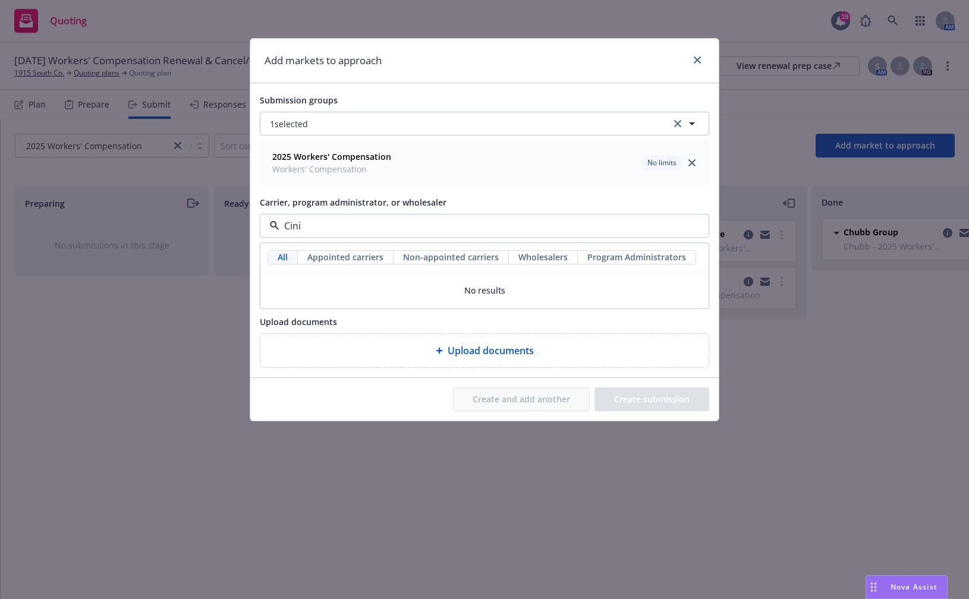
type input "Cin"
click at [347, 300] on span "Appointed carrier" at bounding box center [338, 301] width 131 height 12
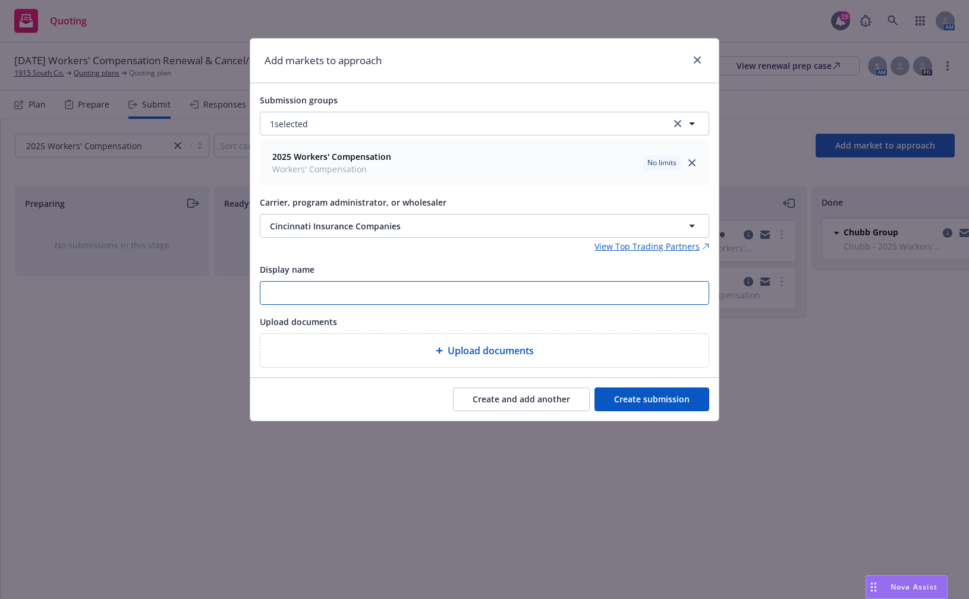
click at [333, 299] on input "Display name" at bounding box center [484, 293] width 448 height 23
type input "Cinci"
click at [541, 361] on div "Upload documents" at bounding box center [484, 350] width 448 height 33
type textarea "x"
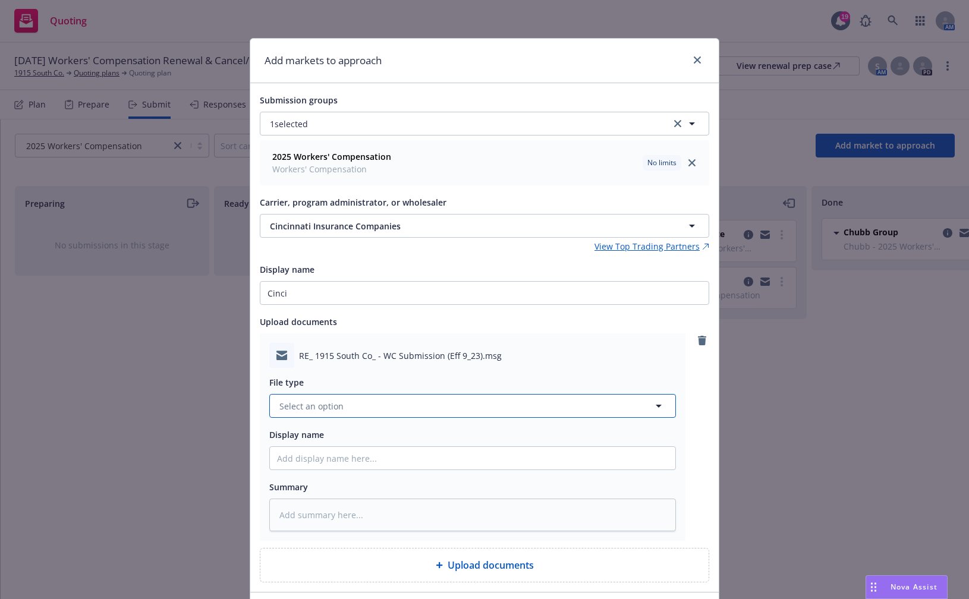
click at [406, 414] on button "Select an option" at bounding box center [472, 406] width 406 height 24
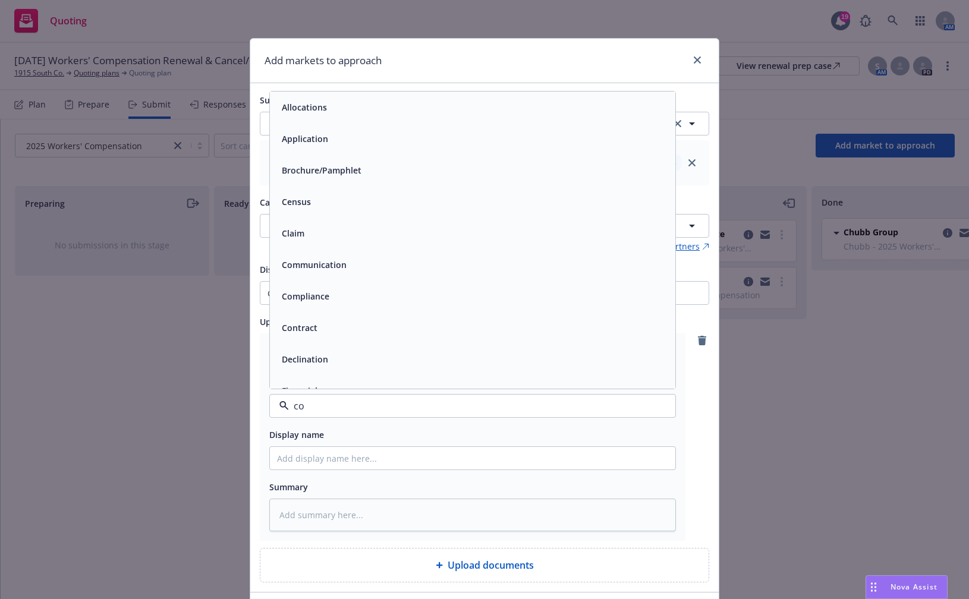
type input "com"
click at [395, 108] on div "Communication" at bounding box center [472, 107] width 391 height 17
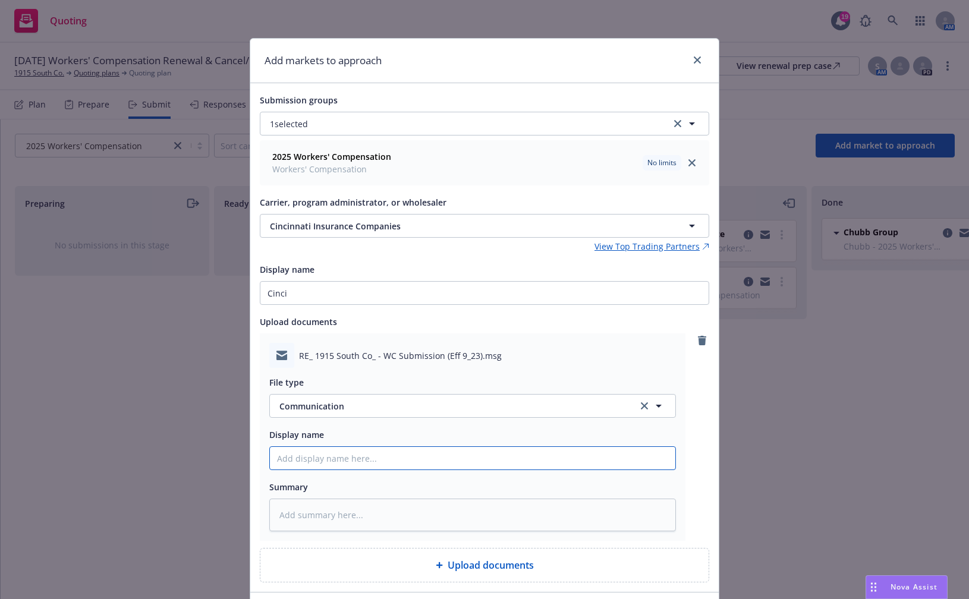
click at [396, 453] on input "Display name" at bounding box center [472, 458] width 405 height 23
type textarea "x"
type input "C"
type textarea "x"
type input "Cin"
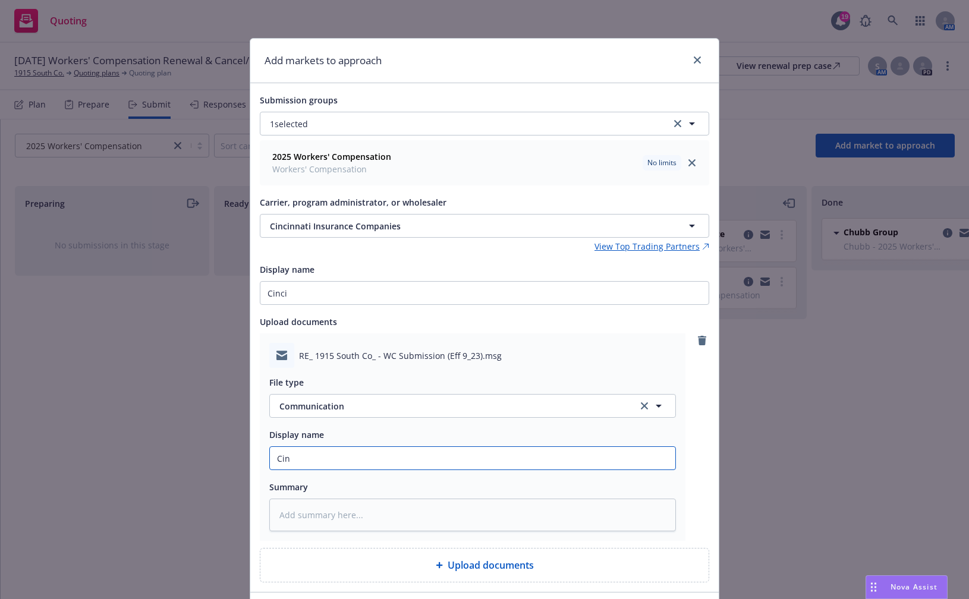
type textarea "x"
type input "Cini"
type textarea "x"
type input "Cin"
type textarea "x"
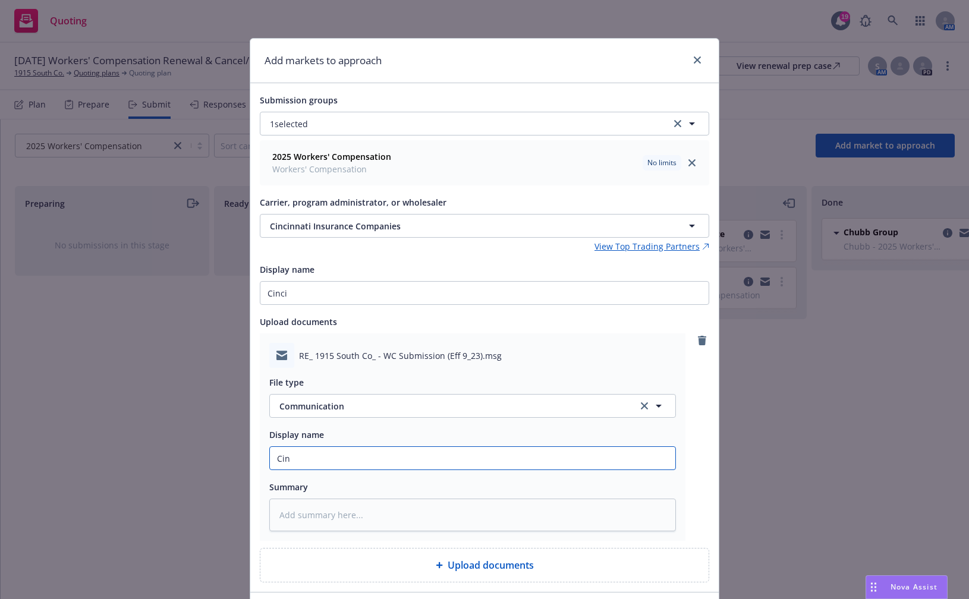
type input "Cinc"
type textarea "x"
type input "Cinci"
type textarea "x"
type input "Cinci"
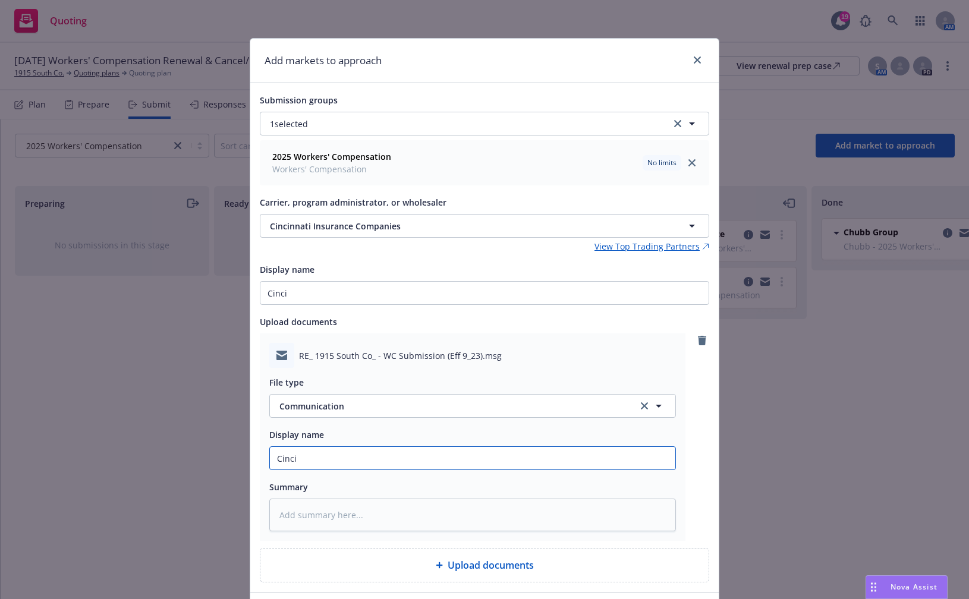
type textarea "x"
type input "Cinci -"
type textarea "x"
type input "Cinci -"
type textarea "x"
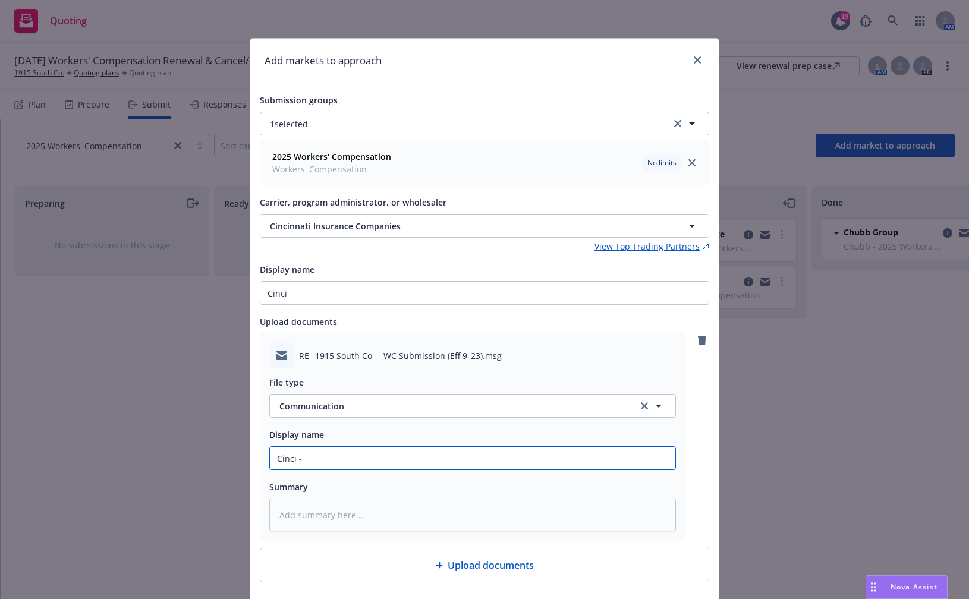
type input "Cinci - W"
type textarea "x"
type input "Cinci - WC"
type textarea "x"
type input "Cinci - WC"
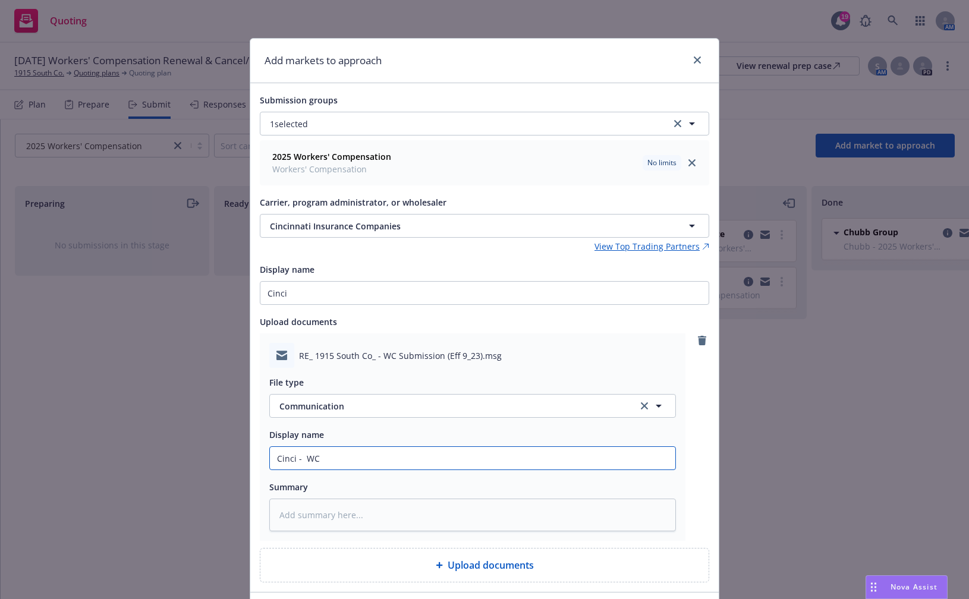
type textarea "x"
type input "Cinci - WC P"
type textarea "x"
type input "Cinci - WC Pri"
type textarea "x"
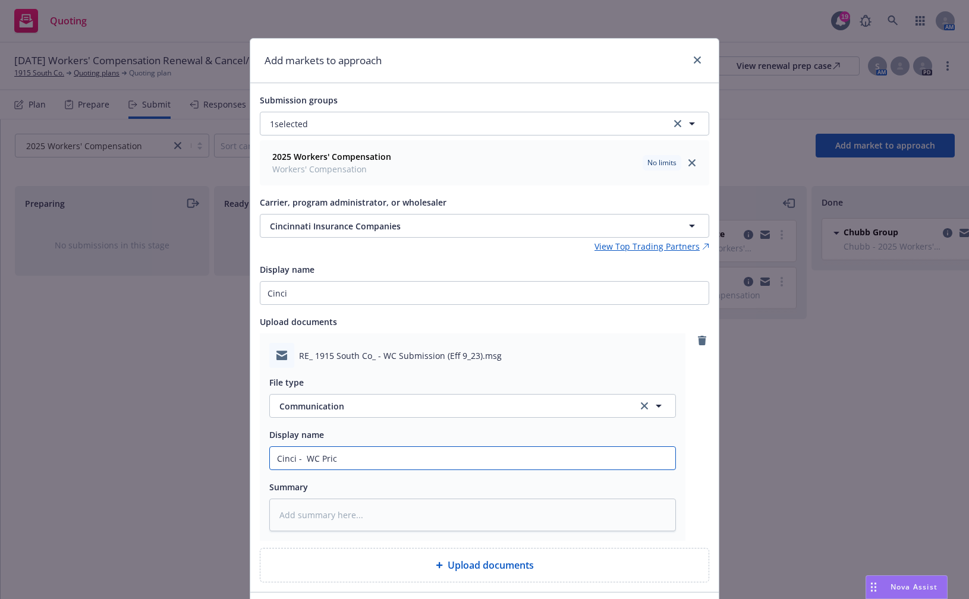
type input "Cinci - WC Prici"
type textarea "x"
type input "Cinci - WC Pricin"
type textarea "x"
type input "Cinci - WC Pricing"
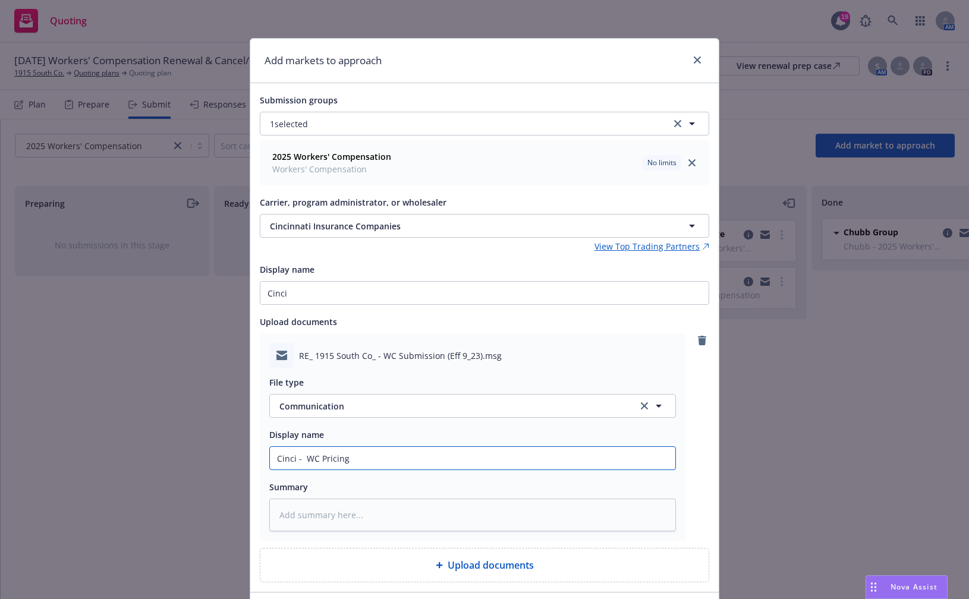
type textarea "x"
type input "Cinci - WC Pricing"
type textarea "x"
type input "Cinci - WC Pricing F"
type textarea "x"
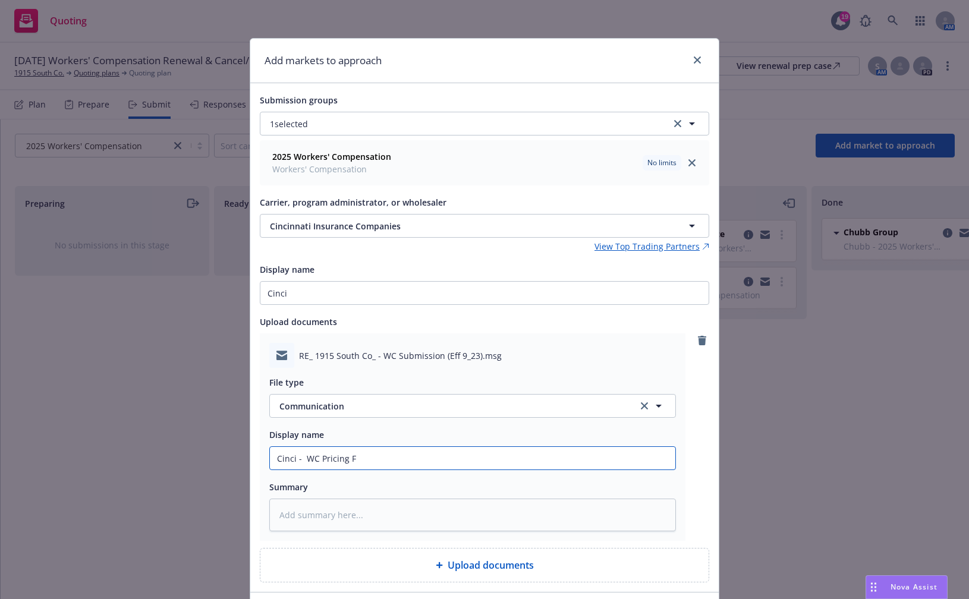
type input "Cinci - WC Pricing Fe"
type textarea "x"
type input "Cinci - WC Pricing Fee"
type textarea "x"
type input "Cinci - WC Pricing Feed"
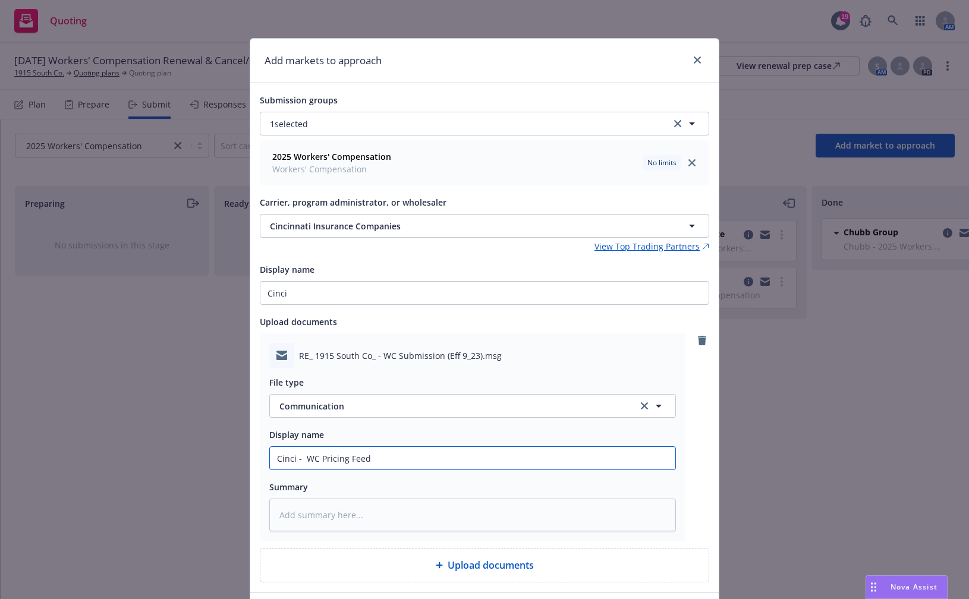
type textarea "x"
type input "Cinci - WC Pricing Feedb"
type textarea "x"
type input "Cinci - WC Pricing Feedba"
type textarea "x"
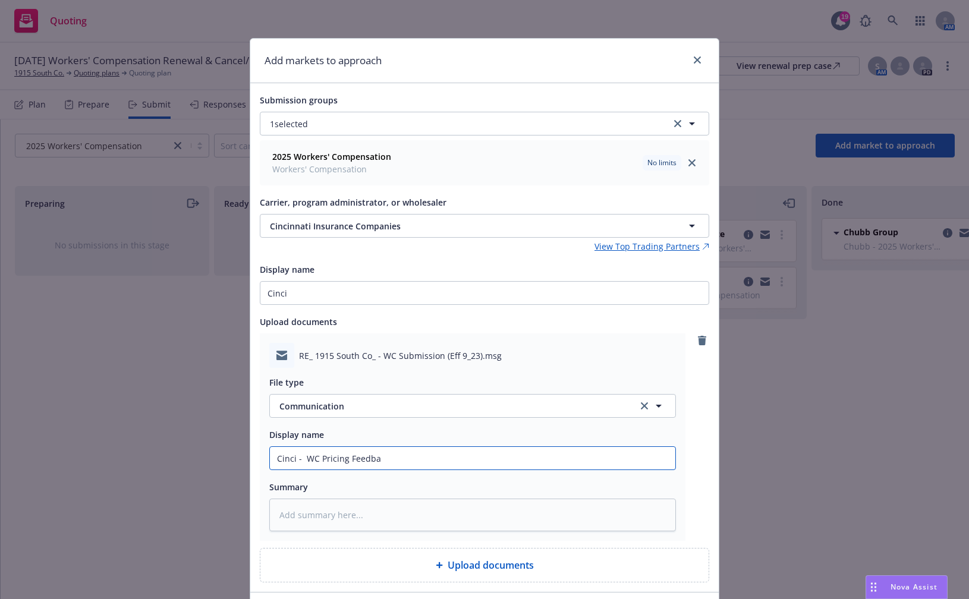
type input "Cinci - WC Pricing Feedbac"
type textarea "x"
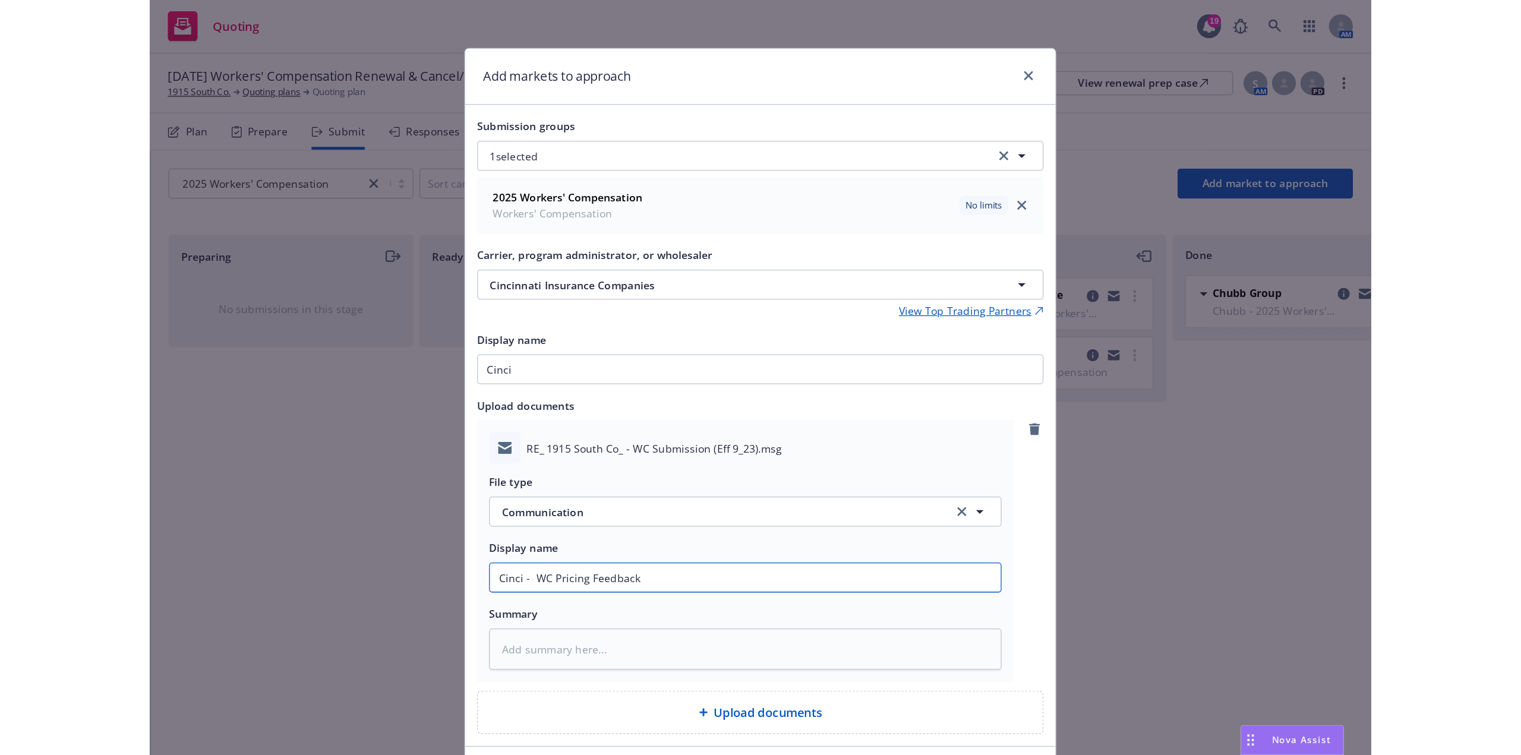
scroll to position [73, 0]
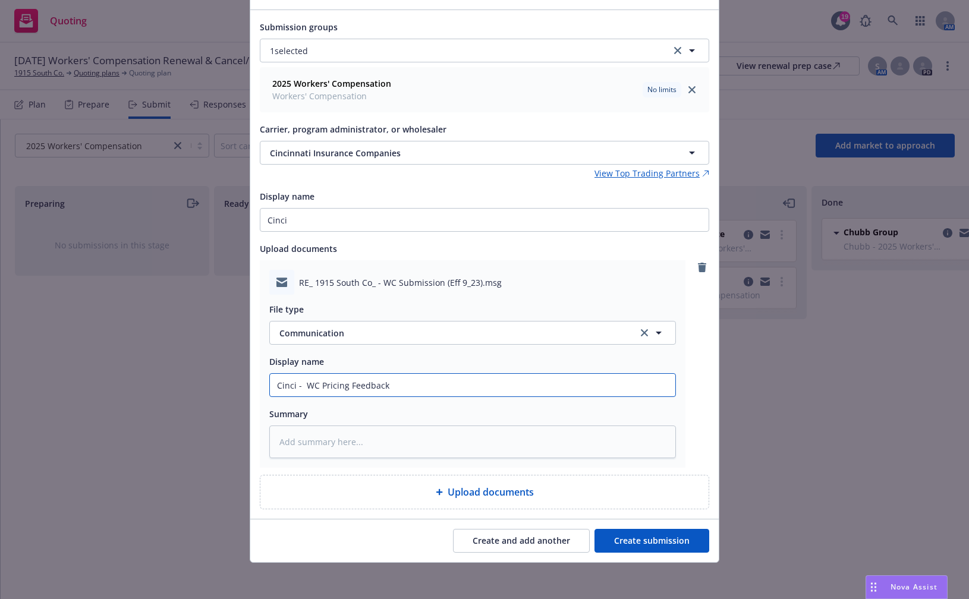
type input "Cinci - WC Pricing Feedback"
click at [625, 534] on button "Create submission" at bounding box center [651, 541] width 115 height 24
type textarea "x"
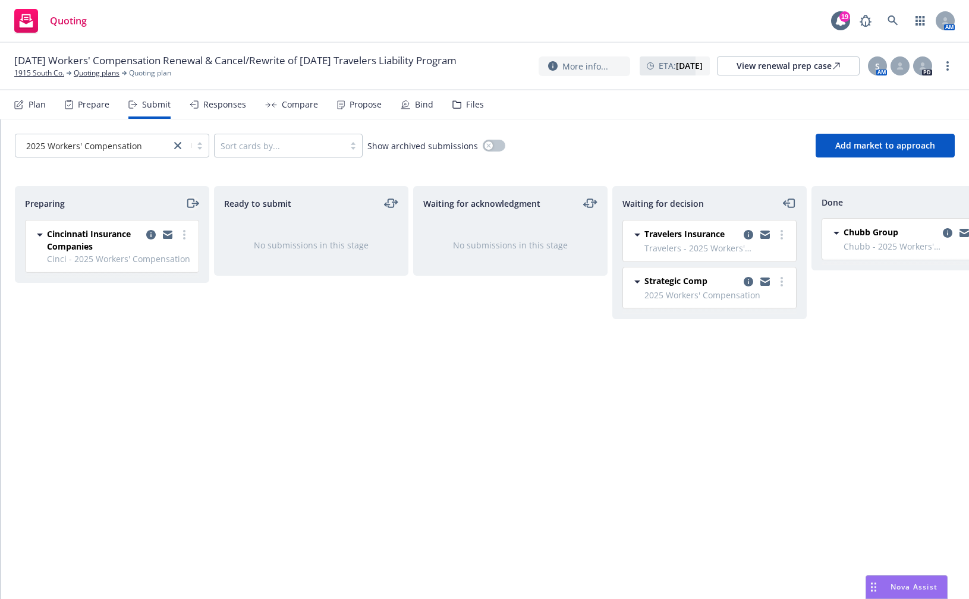
click at [191, 207] on icon "moveRight" at bounding box center [190, 203] width 7 height 8
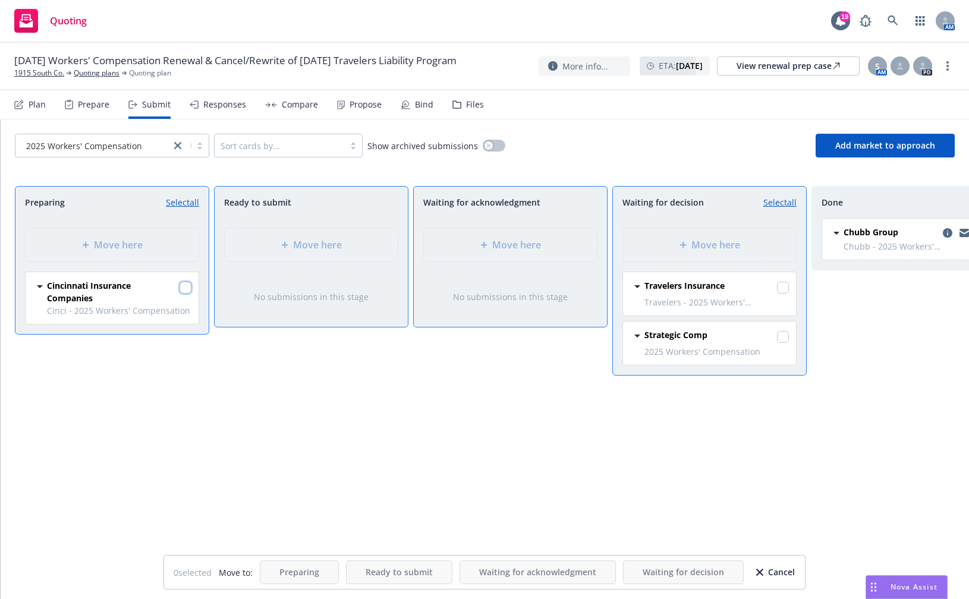
click at [185, 288] on input "checkbox" at bounding box center [185, 288] width 12 height 12
checkbox input "true"
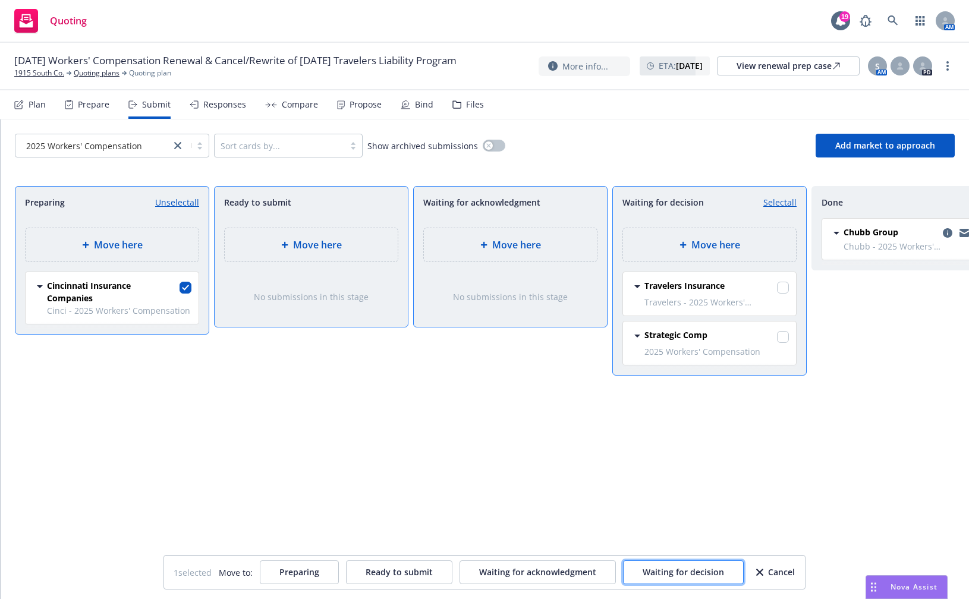
click at [692, 565] on button "Waiting for decision" at bounding box center [683, 572] width 121 height 24
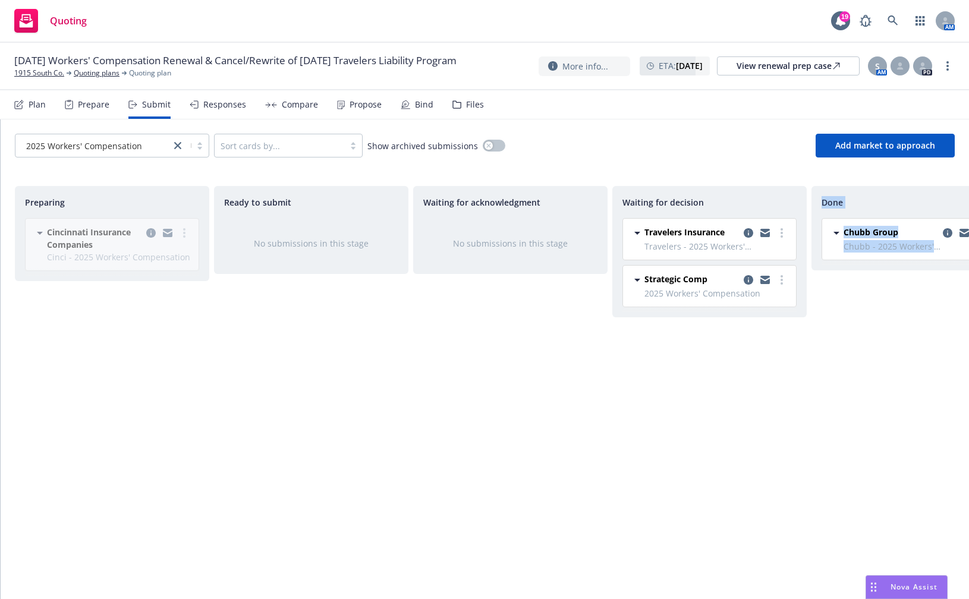
drag, startPoint x: 821, startPoint y: 438, endPoint x: 772, endPoint y: 437, distance: 48.7
click at [772, 437] on div "Preparing Cincinnati Insurance Companies Cinci - 2025 Workers' Compensation Wed…" at bounding box center [484, 380] width 939 height 388
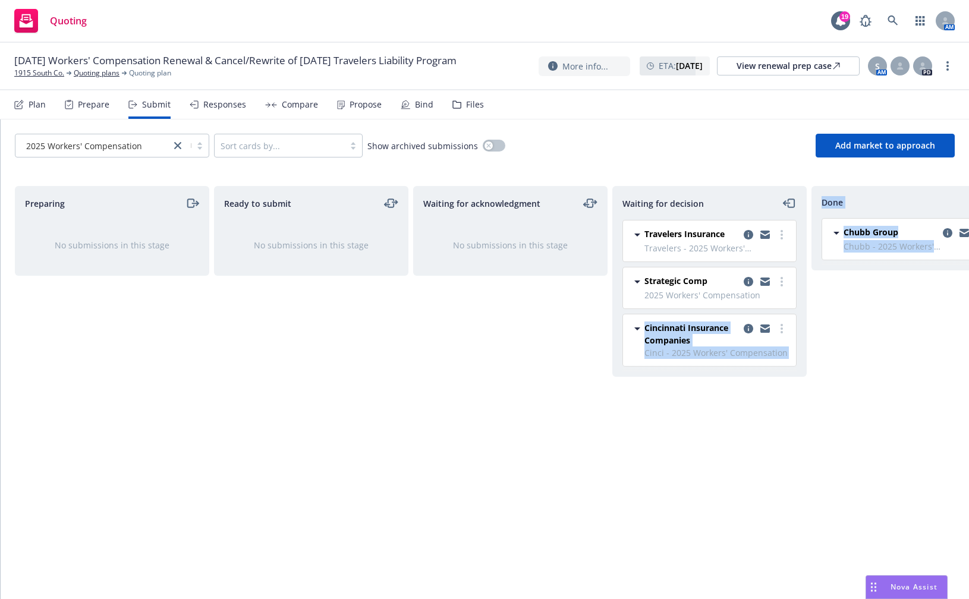
click at [806, 392] on div "Waiting for decision Travelers Insurance Travelers - 2025 Workers' Compensation…" at bounding box center [709, 380] width 194 height 388
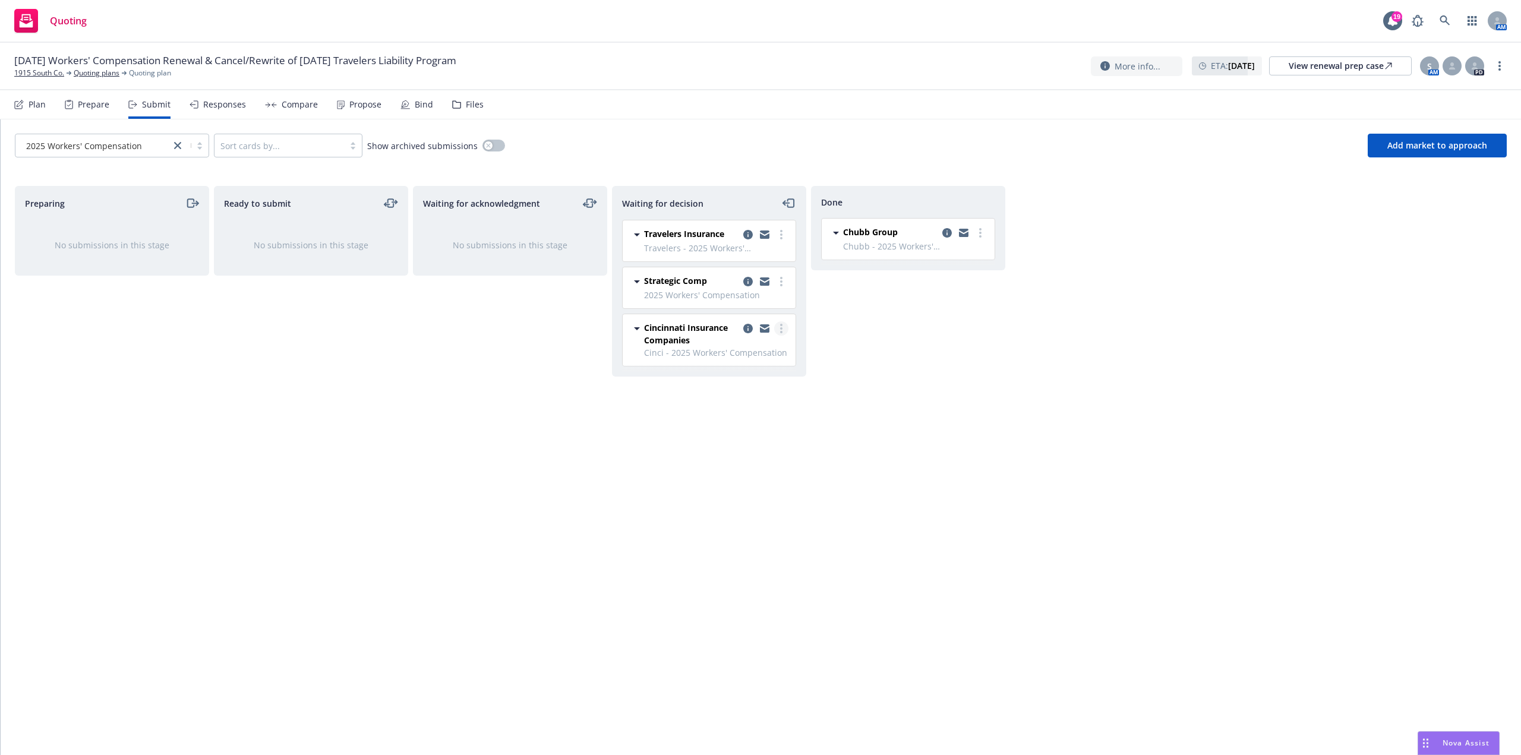
click at [782, 331] on circle "more" at bounding box center [781, 332] width 2 height 2
click at [753, 420] on span "Add declined decision" at bounding box center [727, 422] width 117 height 11
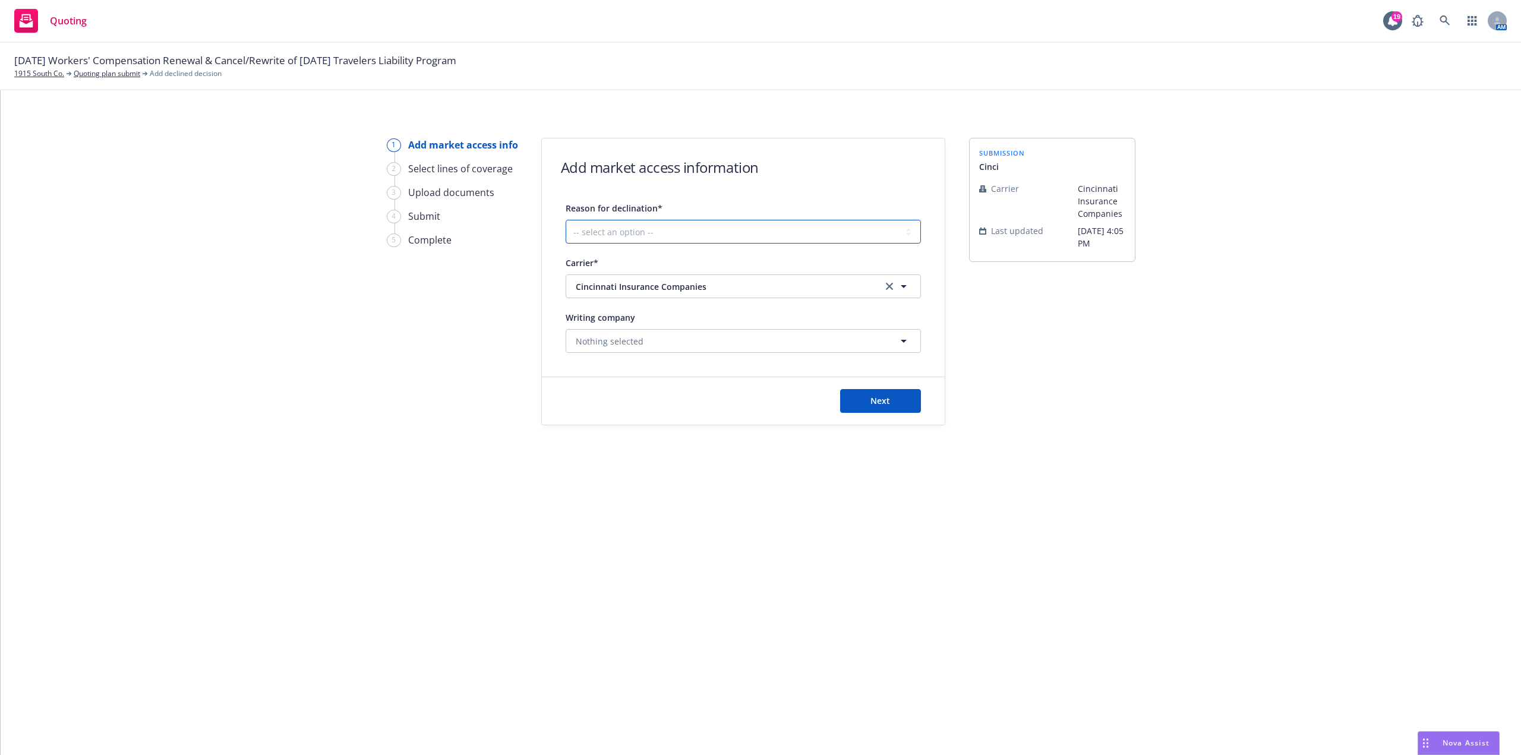
click at [718, 237] on select "-- select an option -- Cannot compete with other markets Carrier non-renewed Ca…" at bounding box center [743, 232] width 355 height 24
click at [566, 220] on select "-- select an option -- Cannot compete with other markets Carrier non-renewed Ca…" at bounding box center [743, 232] width 355 height 24
click at [641, 344] on button "Nothing selected" at bounding box center [743, 341] width 355 height 24
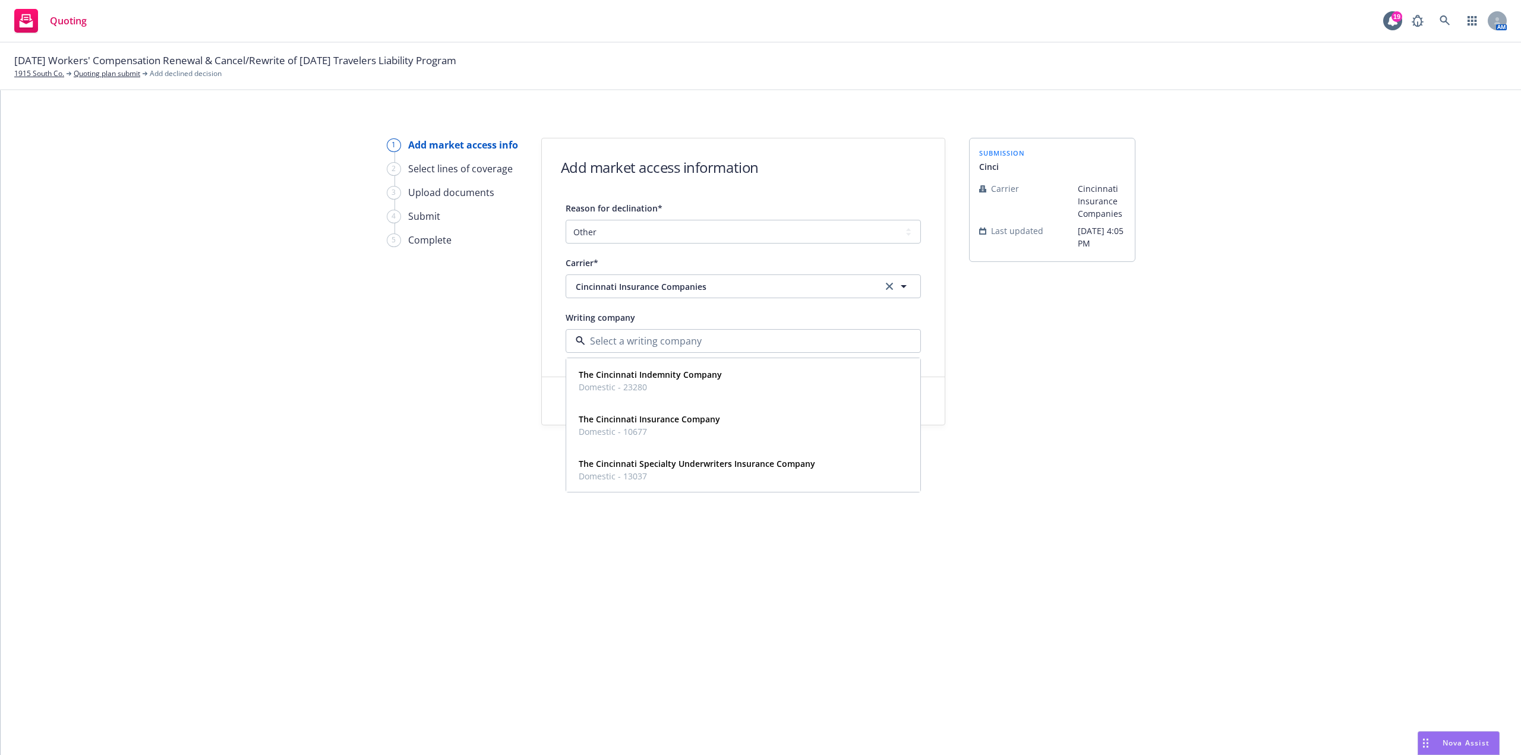
click at [642, 312] on div "Writing company" at bounding box center [743, 317] width 355 height 14
click at [654, 231] on select "-- select an option -- Cannot compete with other markets Carrier non-renewed Ca…" at bounding box center [743, 232] width 355 height 24
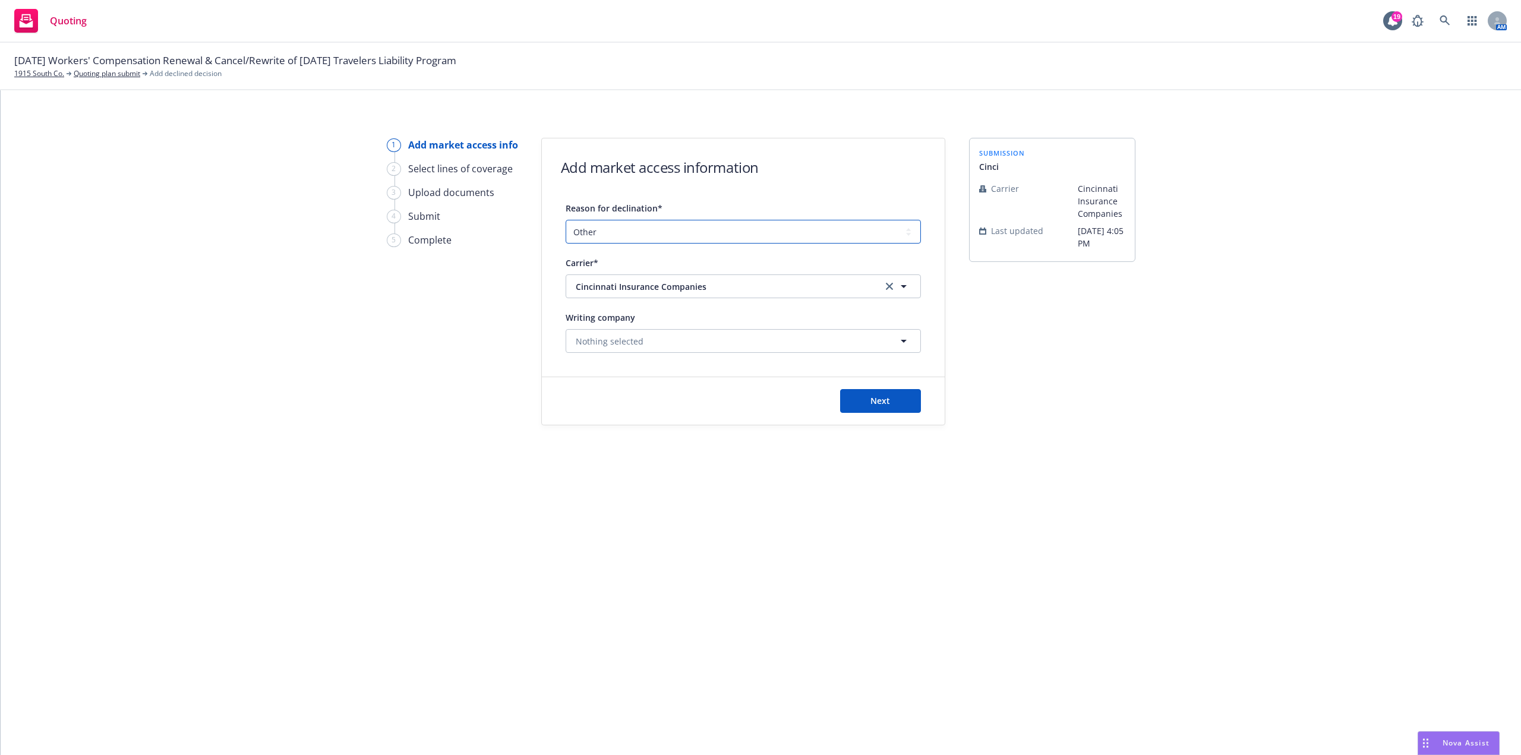
select select "CLIENT_NATURE_OF_SERVICES"
click at [566, 220] on select "-- select an option -- Cannot compete with other markets Carrier non-renewed Ca…" at bounding box center [743, 232] width 355 height 24
click at [897, 411] on button "Next" at bounding box center [880, 401] width 81 height 24
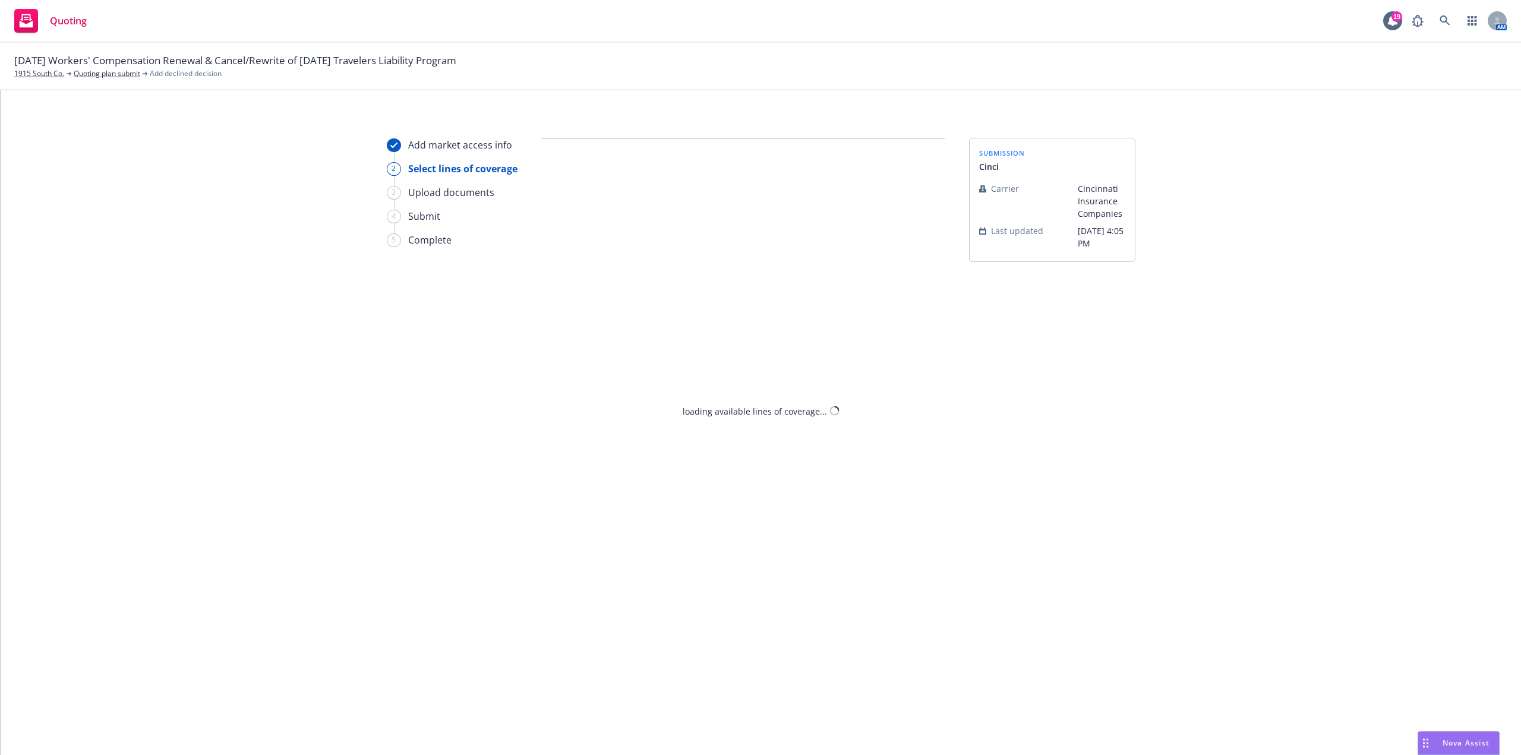
select select "CLIENT_NATURE_OF_SERVICES"
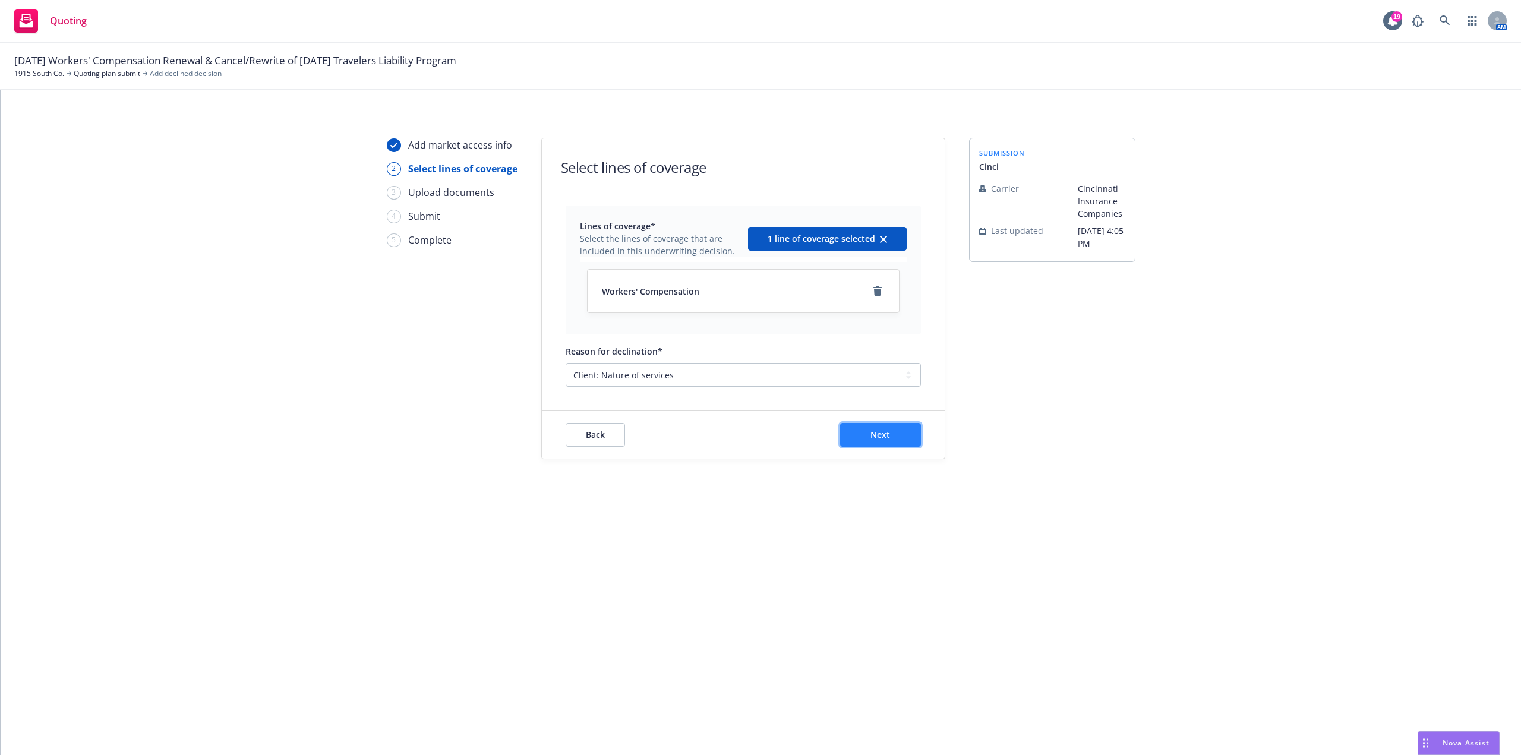
click at [893, 426] on button "Next" at bounding box center [880, 435] width 81 height 24
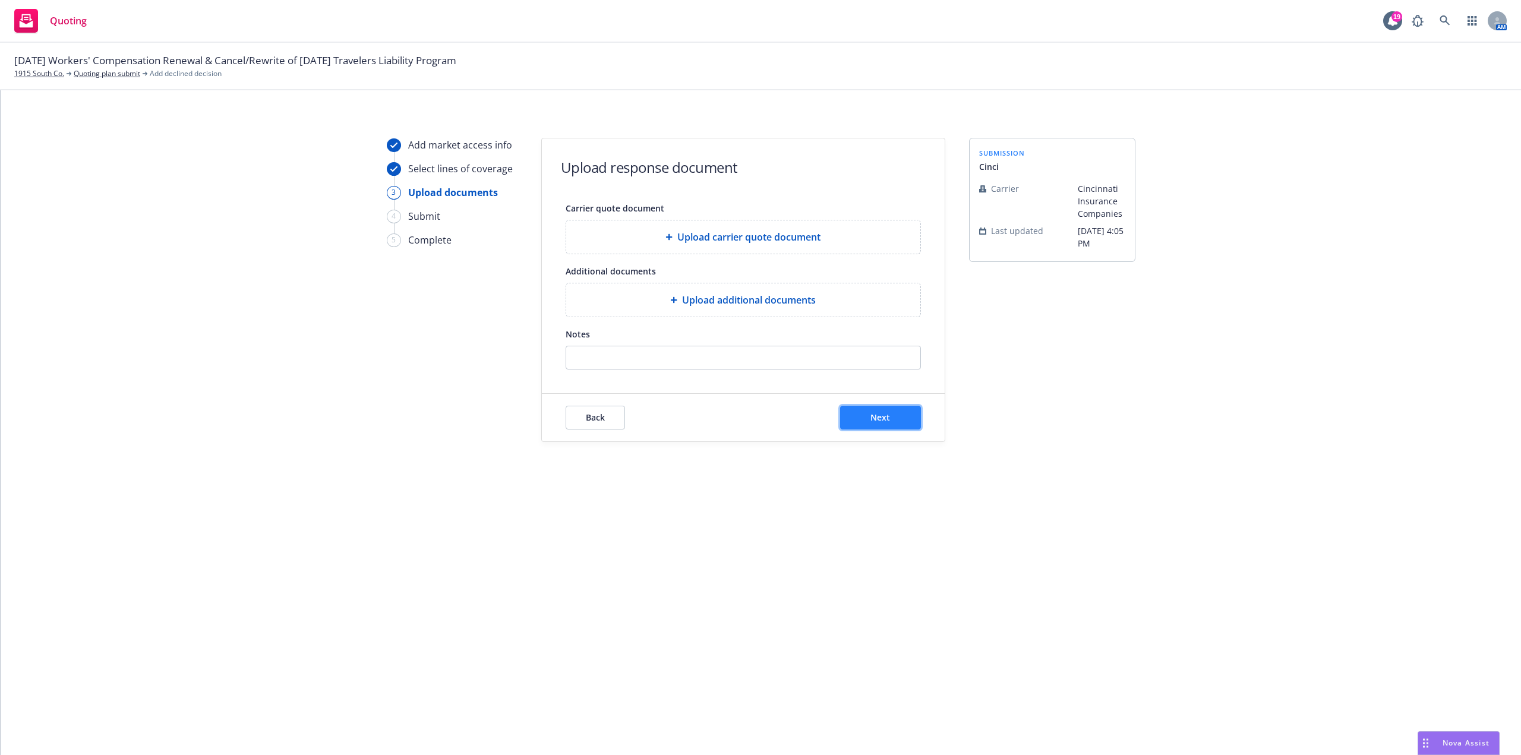
click at [894, 418] on button "Next" at bounding box center [880, 418] width 81 height 24
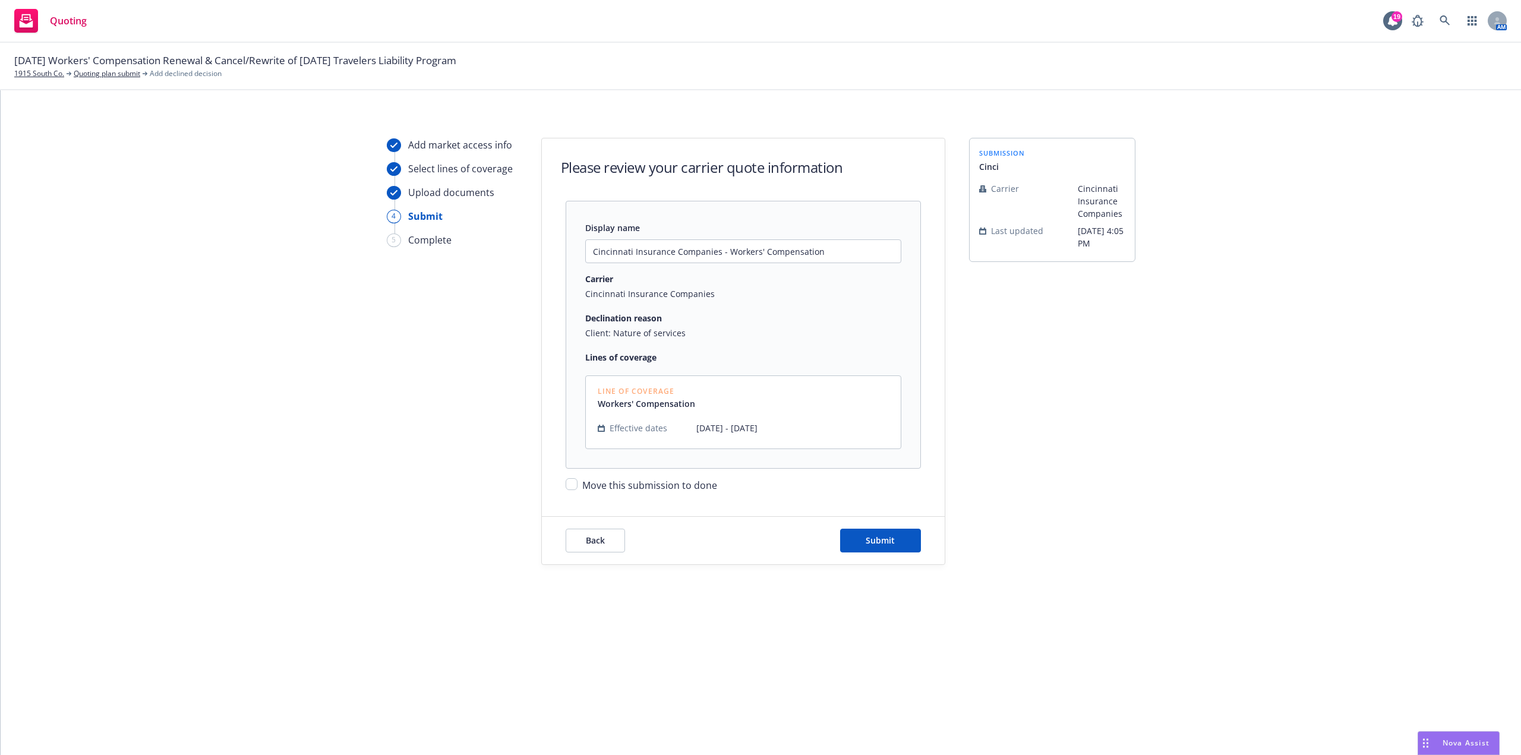
click at [657, 484] on span "Move this submission to done" at bounding box center [649, 485] width 135 height 13
click at [578, 484] on input "Move this submission to done" at bounding box center [572, 484] width 12 height 12
checkbox input "true"
click at [839, 529] on div "Back Submit" at bounding box center [743, 541] width 355 height 24
click at [868, 543] on span "Submit" at bounding box center [880, 540] width 29 height 11
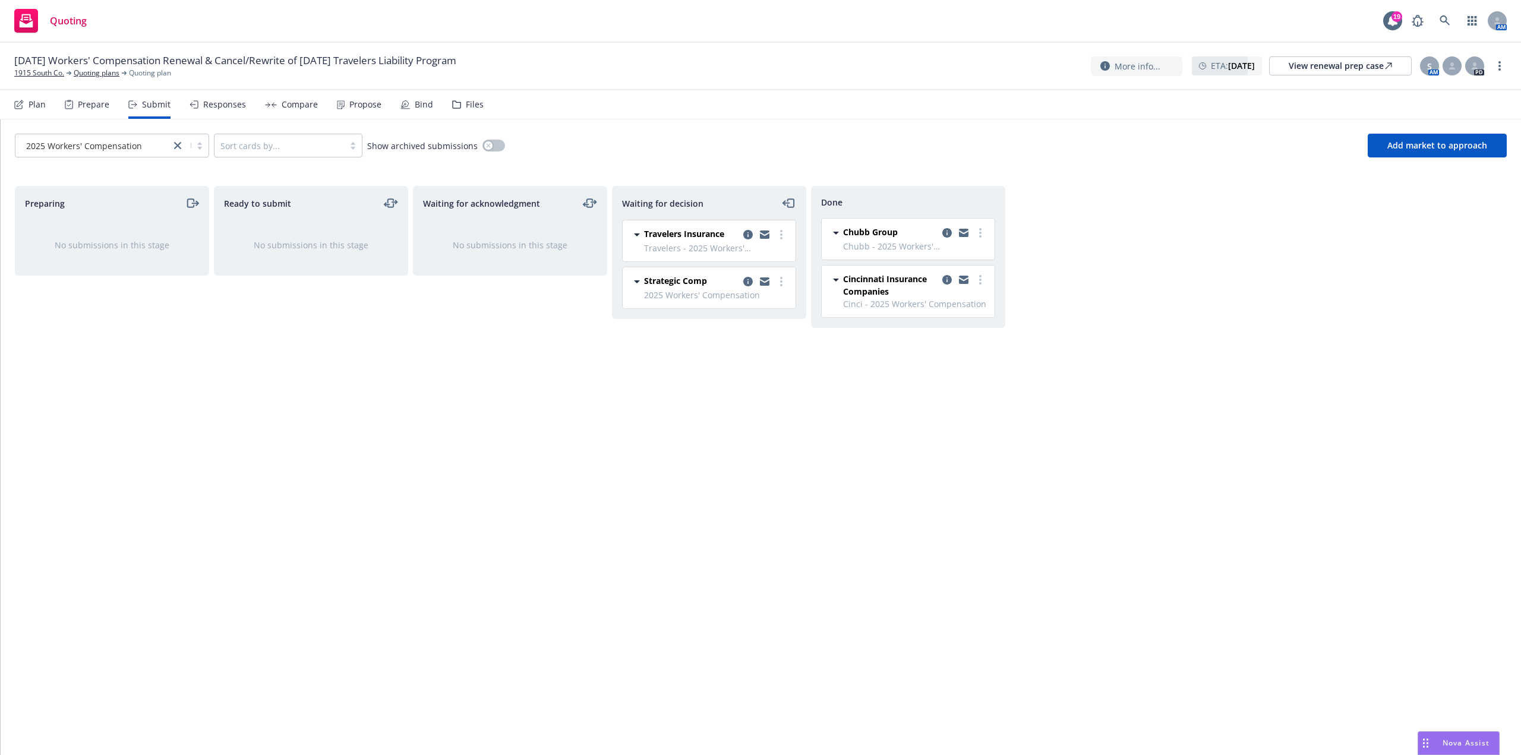
click at [663, 134] on div "2025 Workers' Compensation Sort cards by... Show archived submissions Add marke…" at bounding box center [761, 146] width 1492 height 24
click at [1440, 12] on link at bounding box center [1445, 21] width 24 height 24
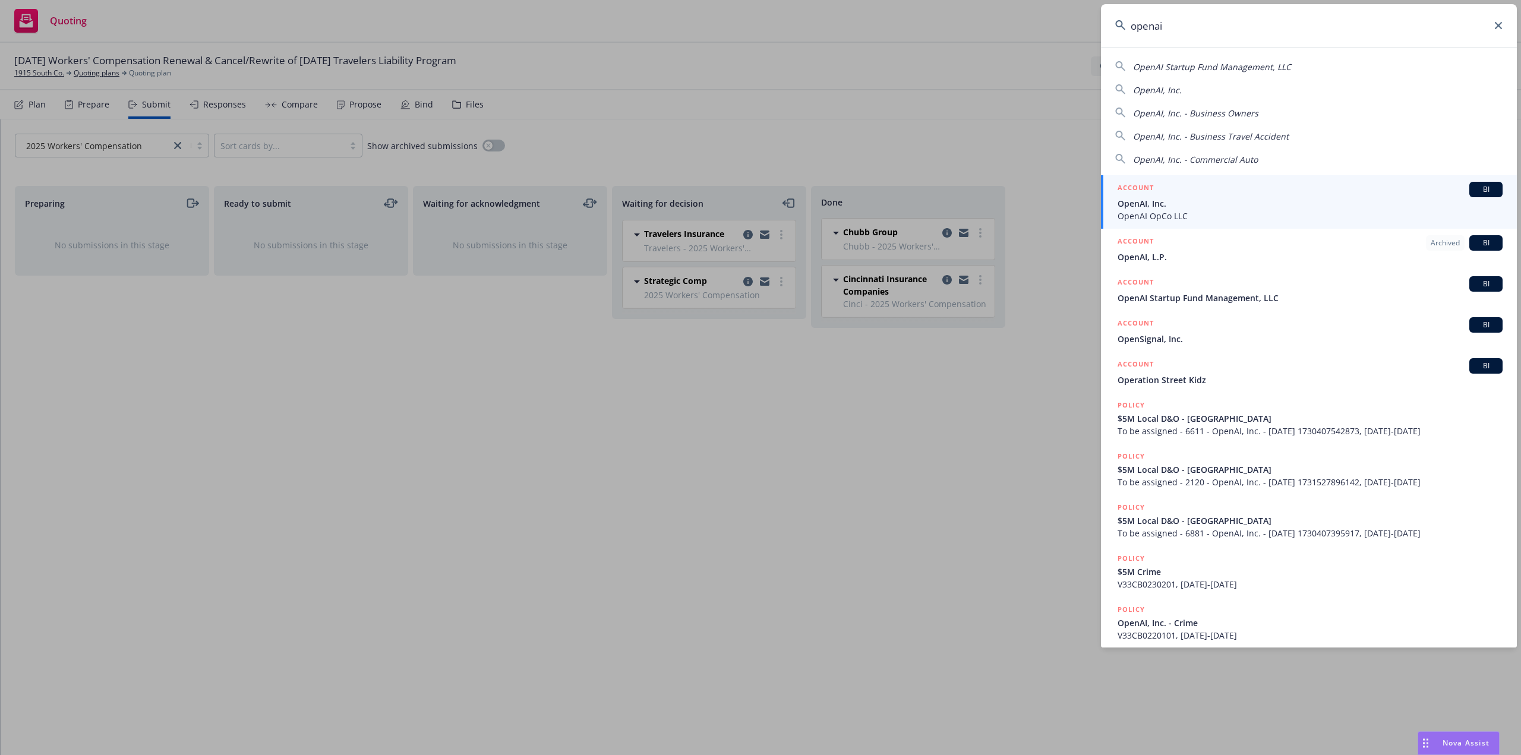
type input "openai"
click at [1343, 198] on span "OpenAI, Inc." at bounding box center [1310, 203] width 385 height 12
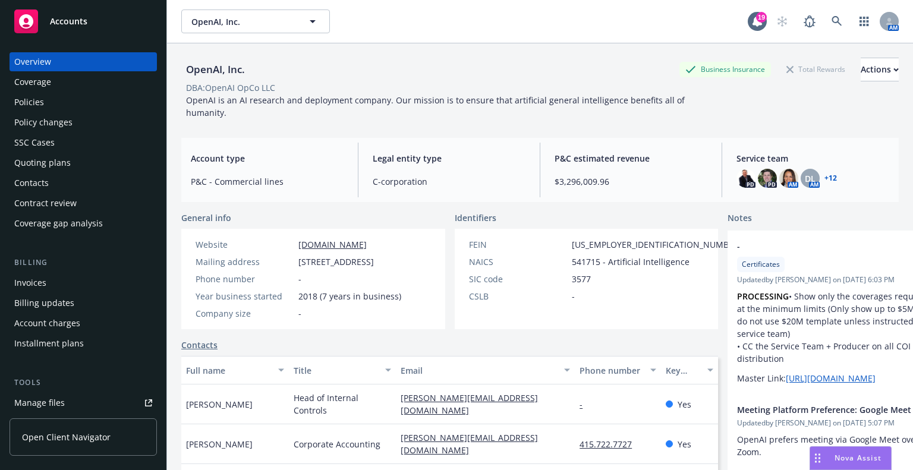
click at [94, 109] on div "Policies" at bounding box center [83, 102] width 138 height 19
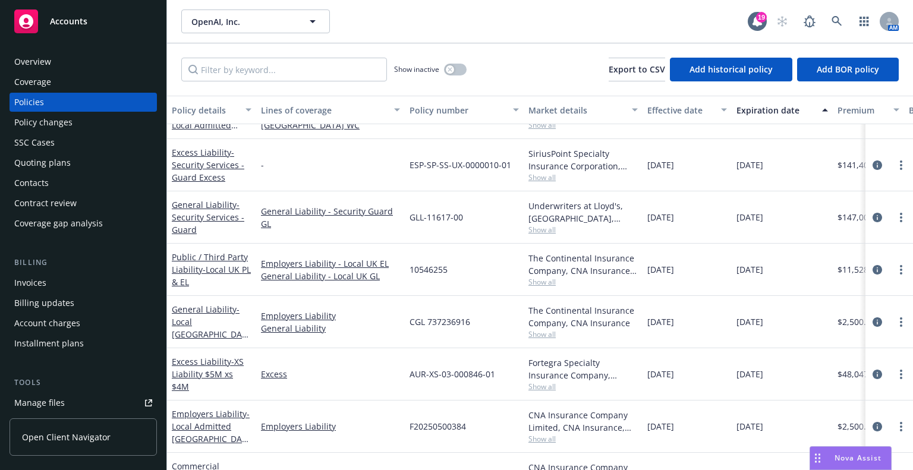
scroll to position [1545, 0]
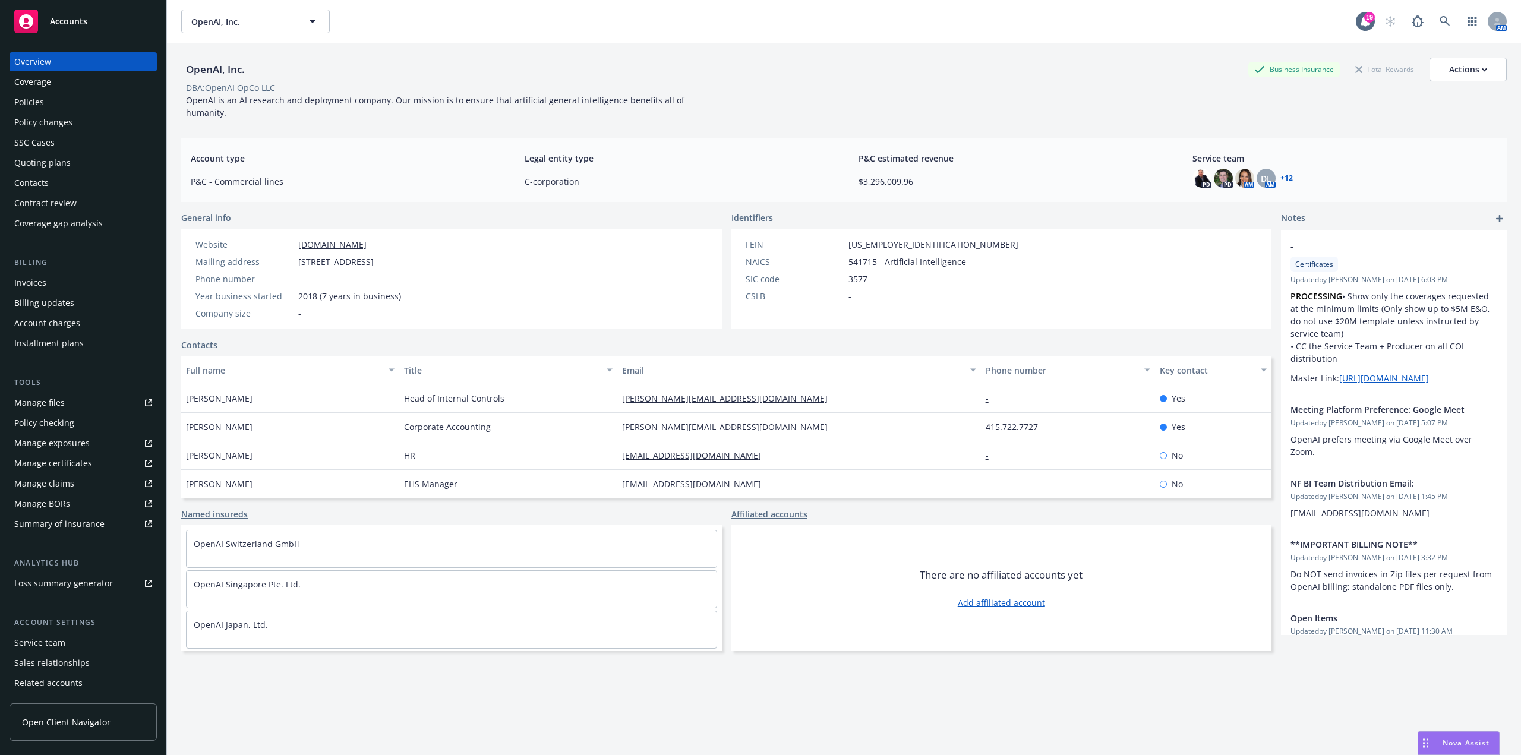
click at [102, 104] on div "Policies" at bounding box center [83, 102] width 138 height 19
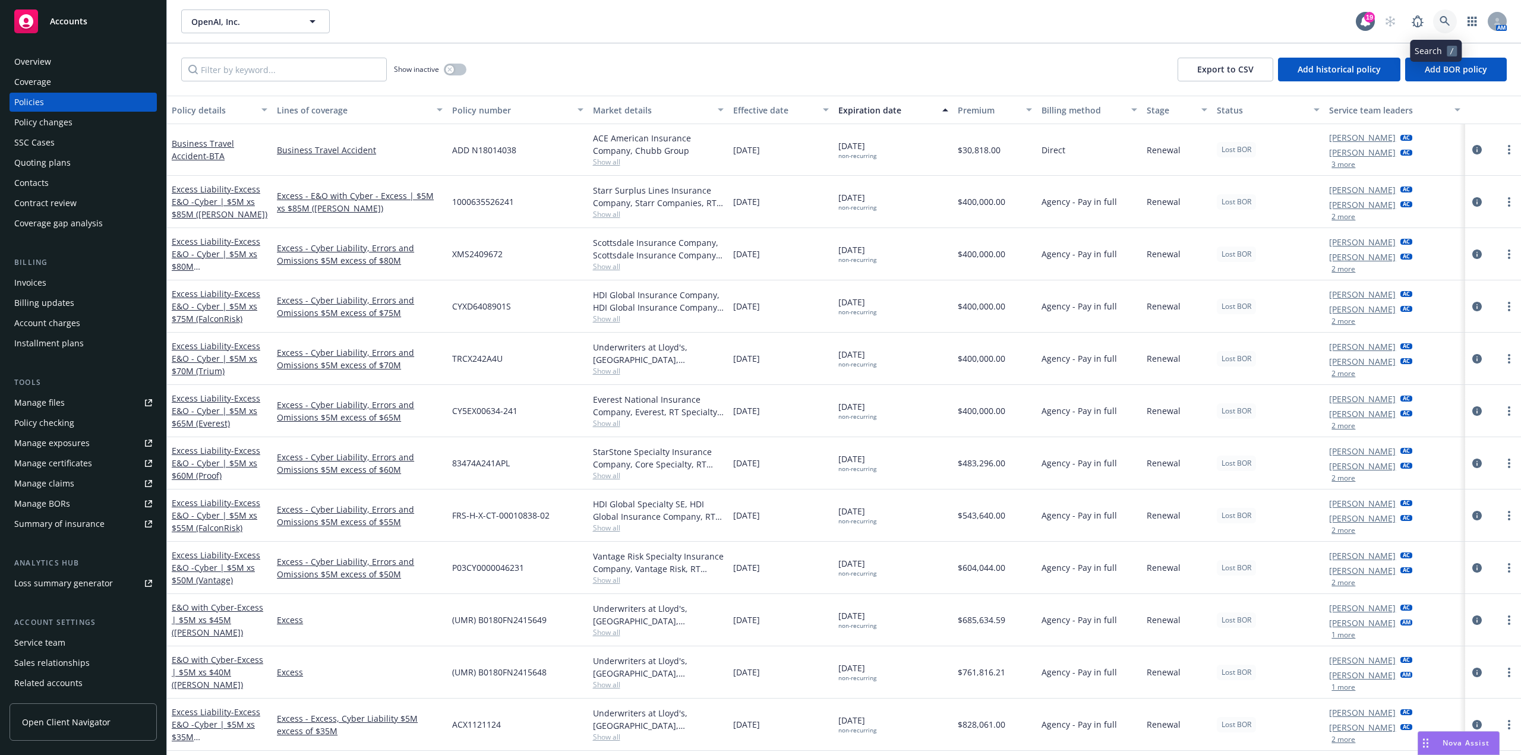
click at [1439, 15] on link at bounding box center [1445, 22] width 24 height 24
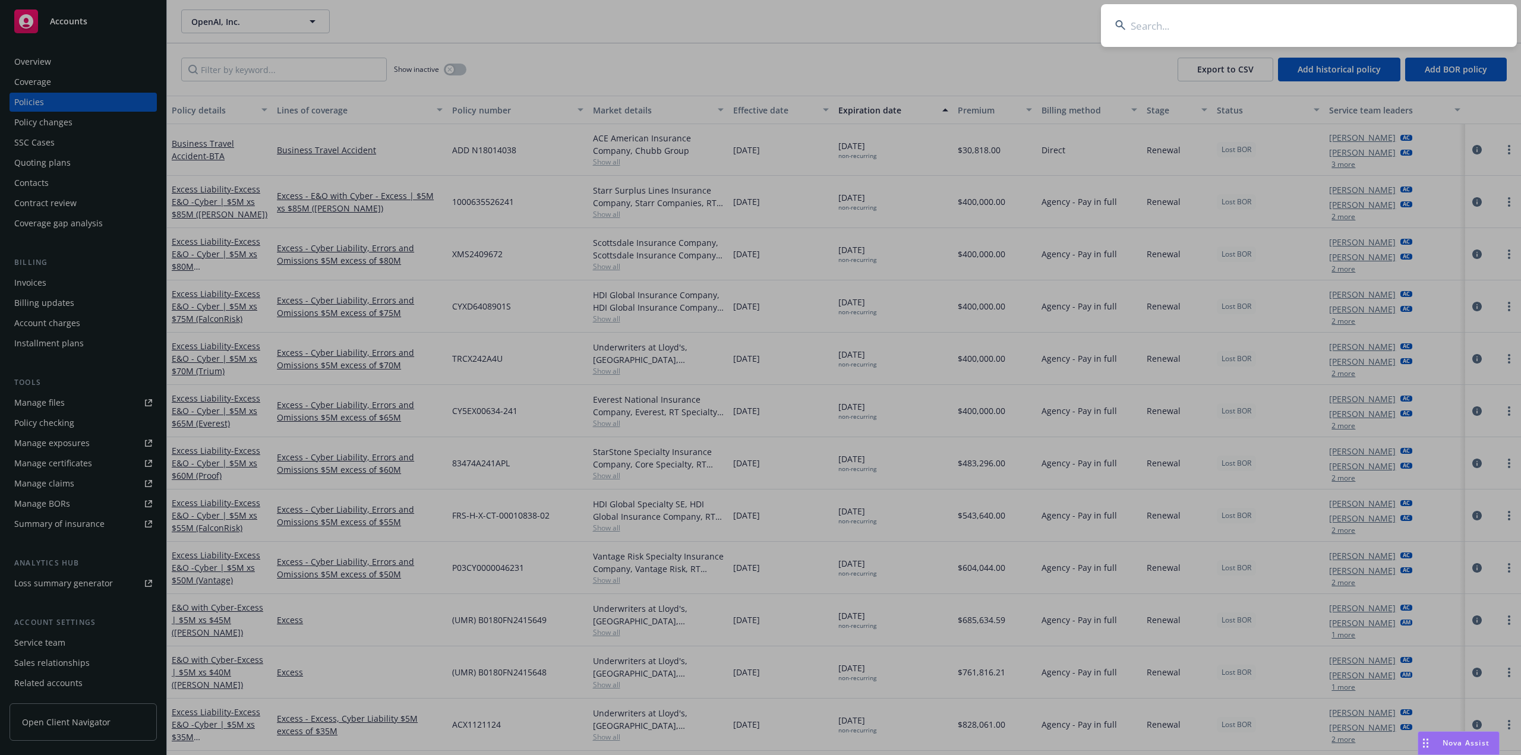
click at [1365, 23] on input at bounding box center [1309, 25] width 416 height 43
type input "[STREET_ADDRESS]"
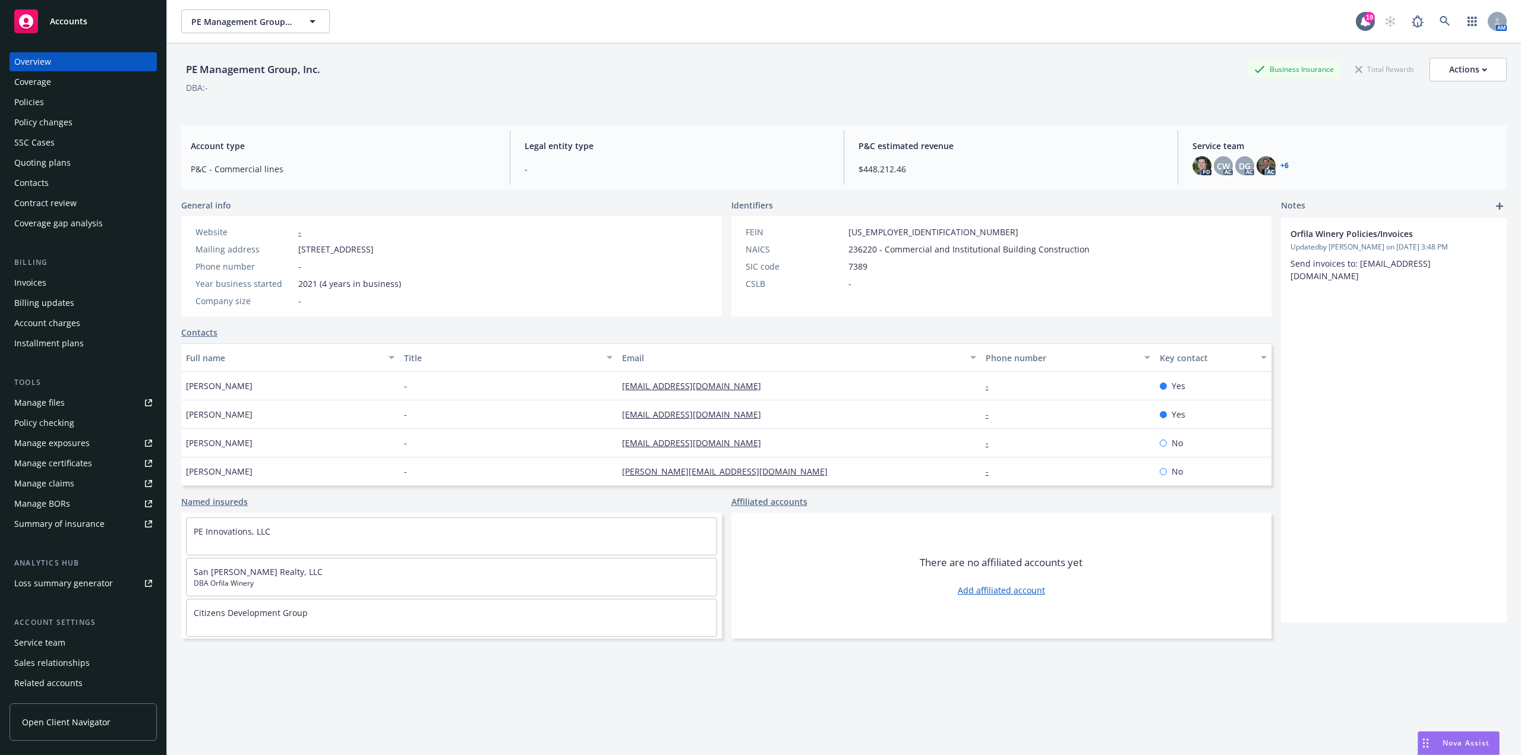
click at [75, 445] on div "Manage exposures" at bounding box center [51, 443] width 75 height 19
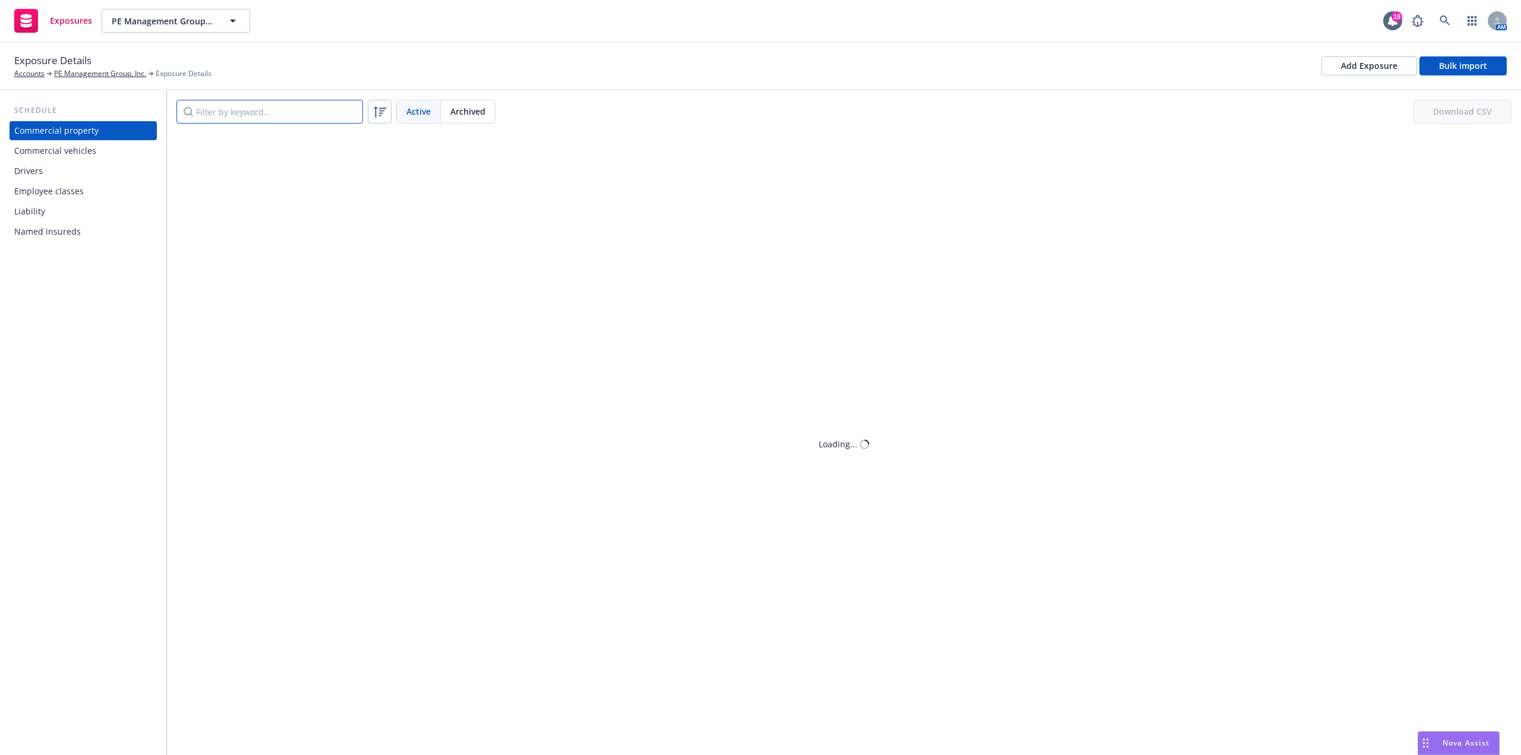
click at [342, 111] on input "Filter by keyword..." at bounding box center [269, 112] width 187 height 24
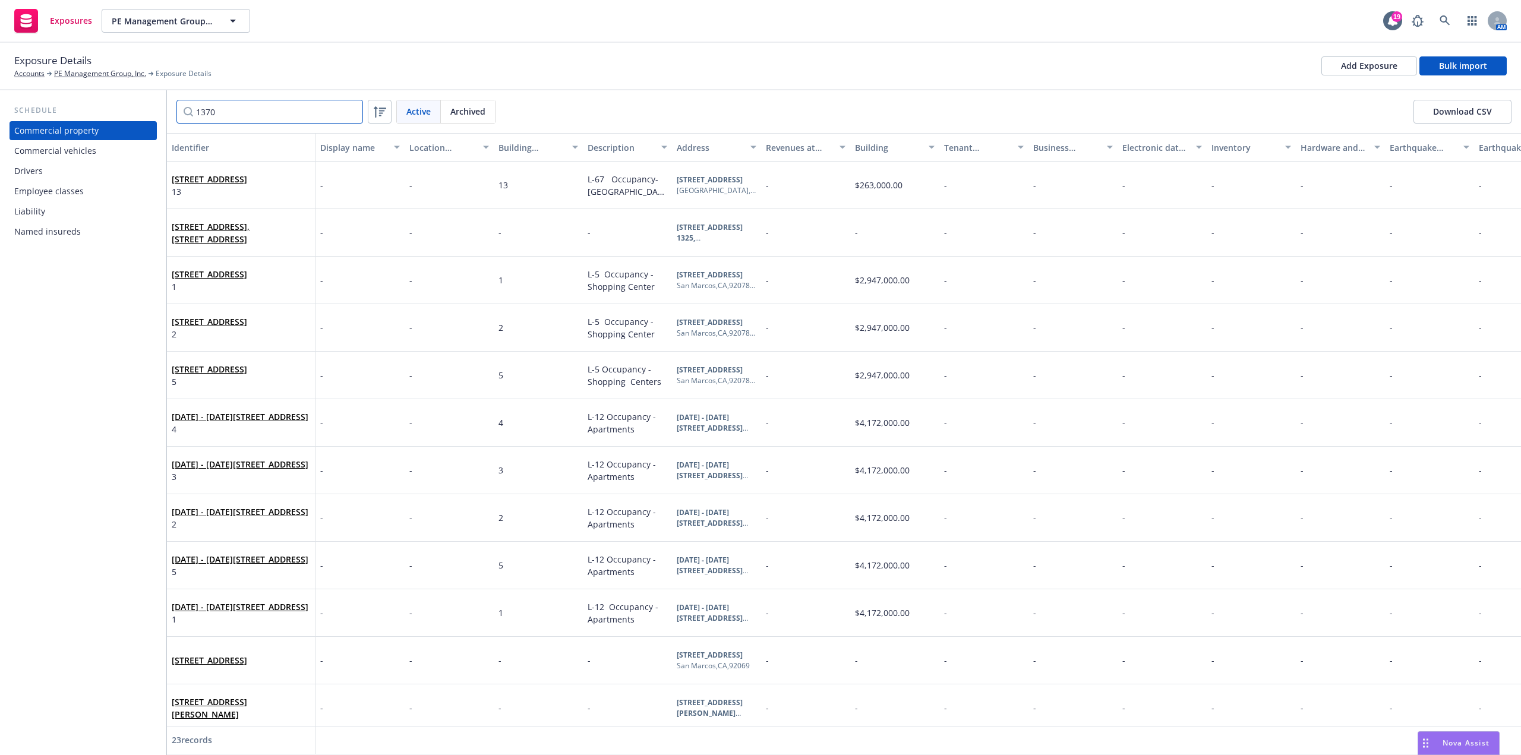
type input "13700"
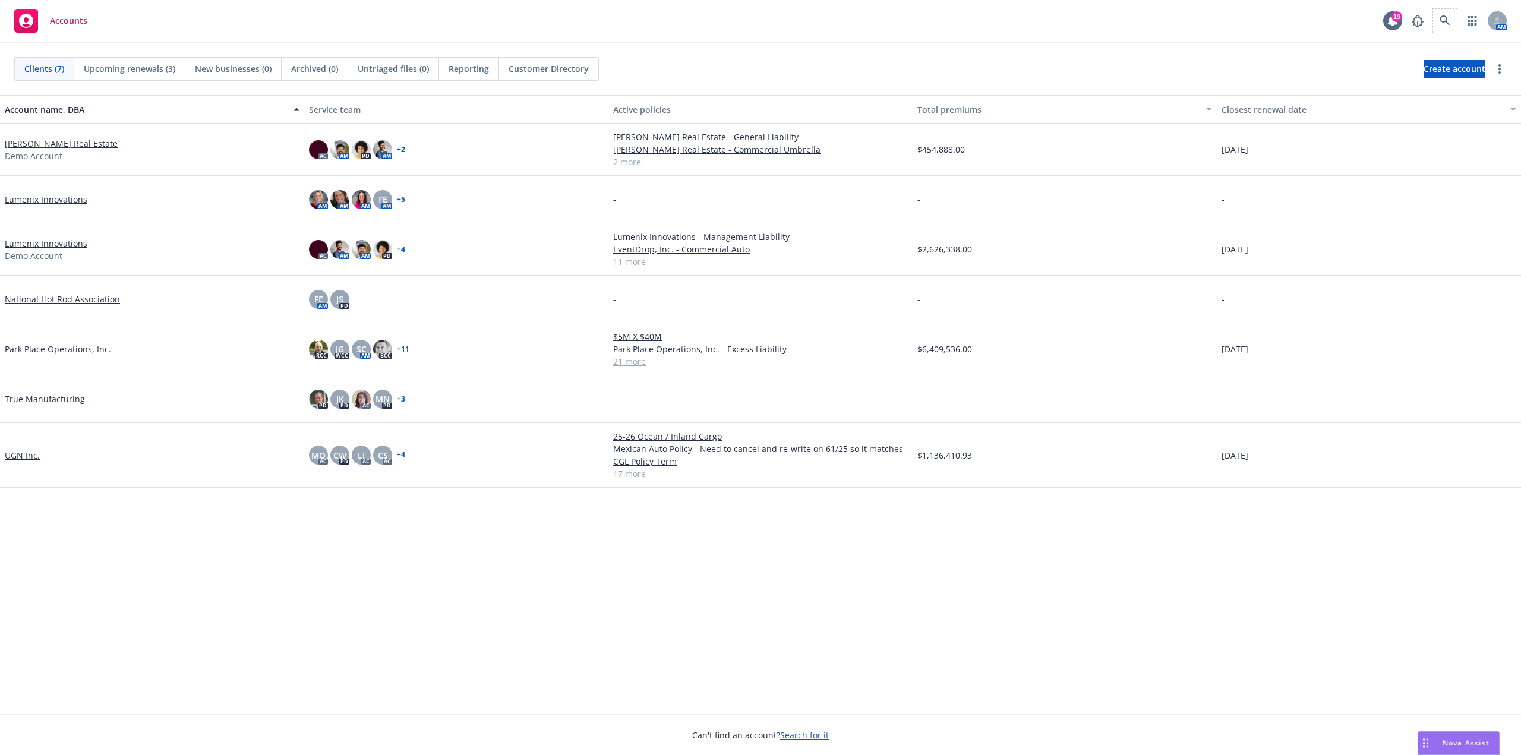
click at [1456, 29] on span at bounding box center [1445, 21] width 24 height 24
click at [1445, 21] on icon at bounding box center [1445, 20] width 10 height 10
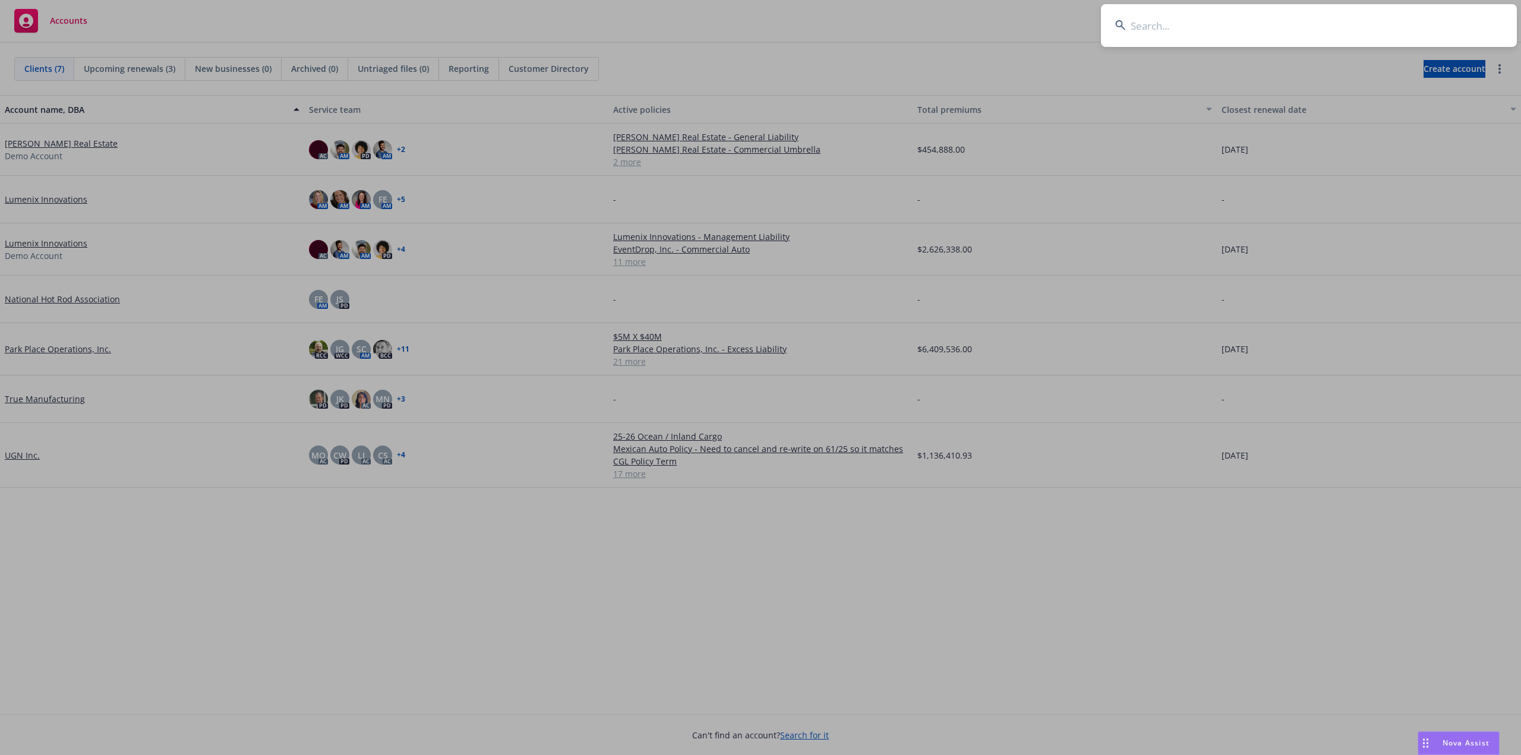
click at [1443, 22] on input at bounding box center [1309, 25] width 416 height 43
type input "hayward sis"
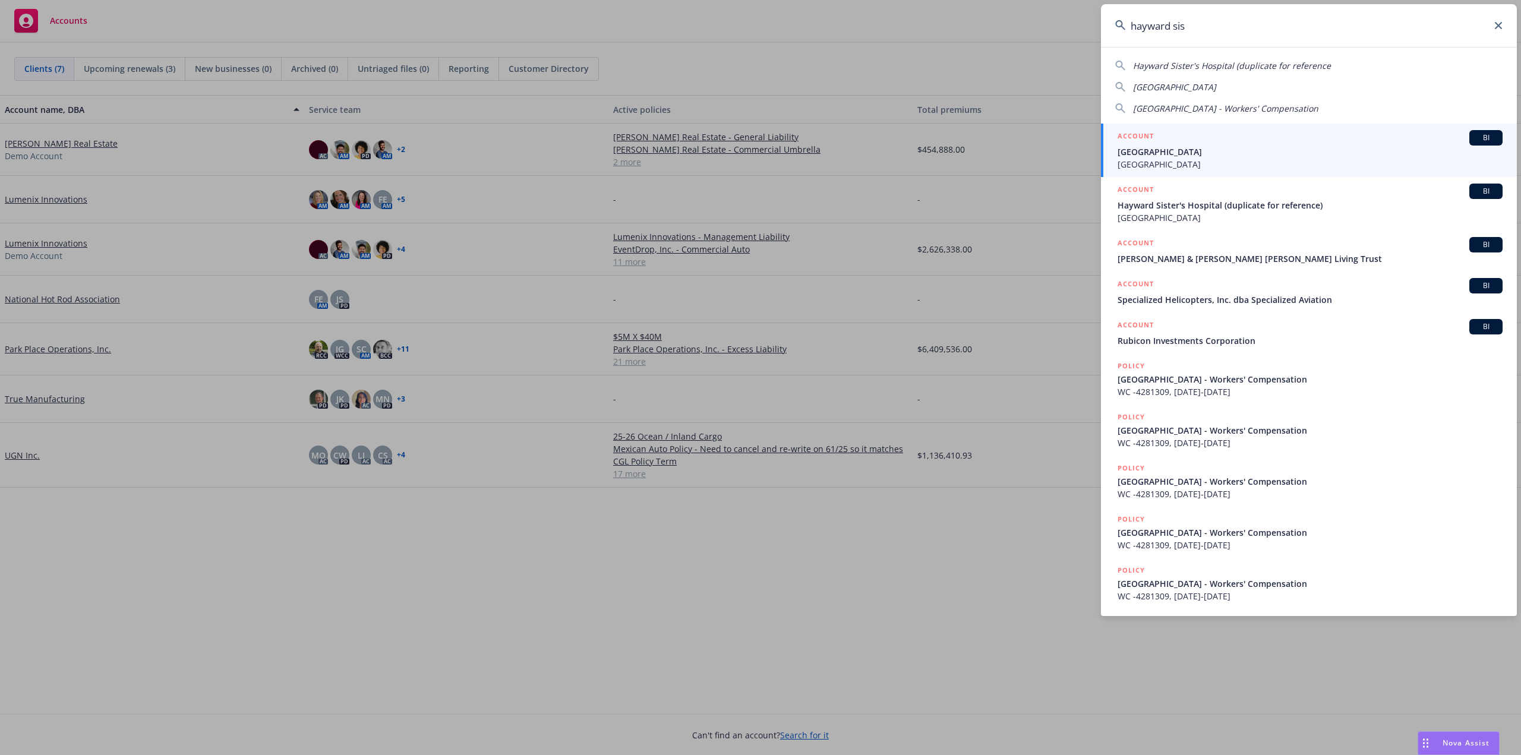
click at [1301, 146] on span "Hayward Sisters Hospital" at bounding box center [1310, 152] width 385 height 12
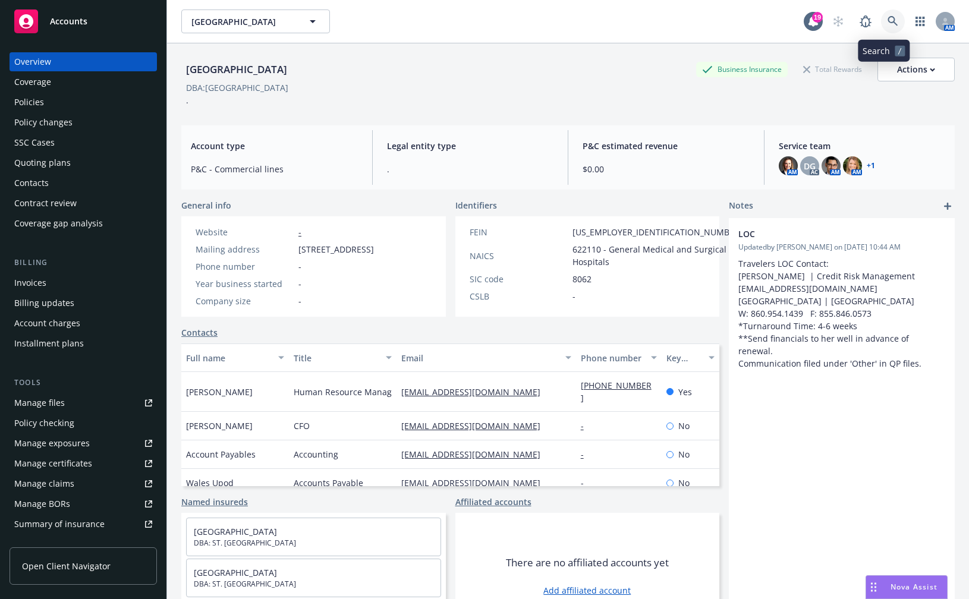
click at [887, 18] on icon at bounding box center [892, 21] width 11 height 11
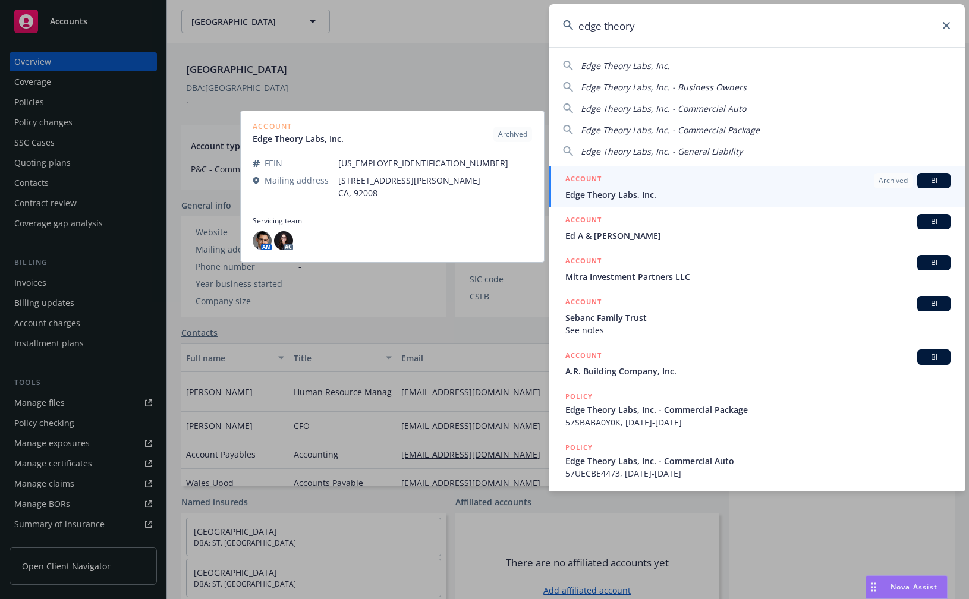
type input "edge theory"
click at [771, 182] on div "ACCOUNT Archived BI" at bounding box center [757, 180] width 385 height 15
